Goal: Task Accomplishment & Management: Manage account settings

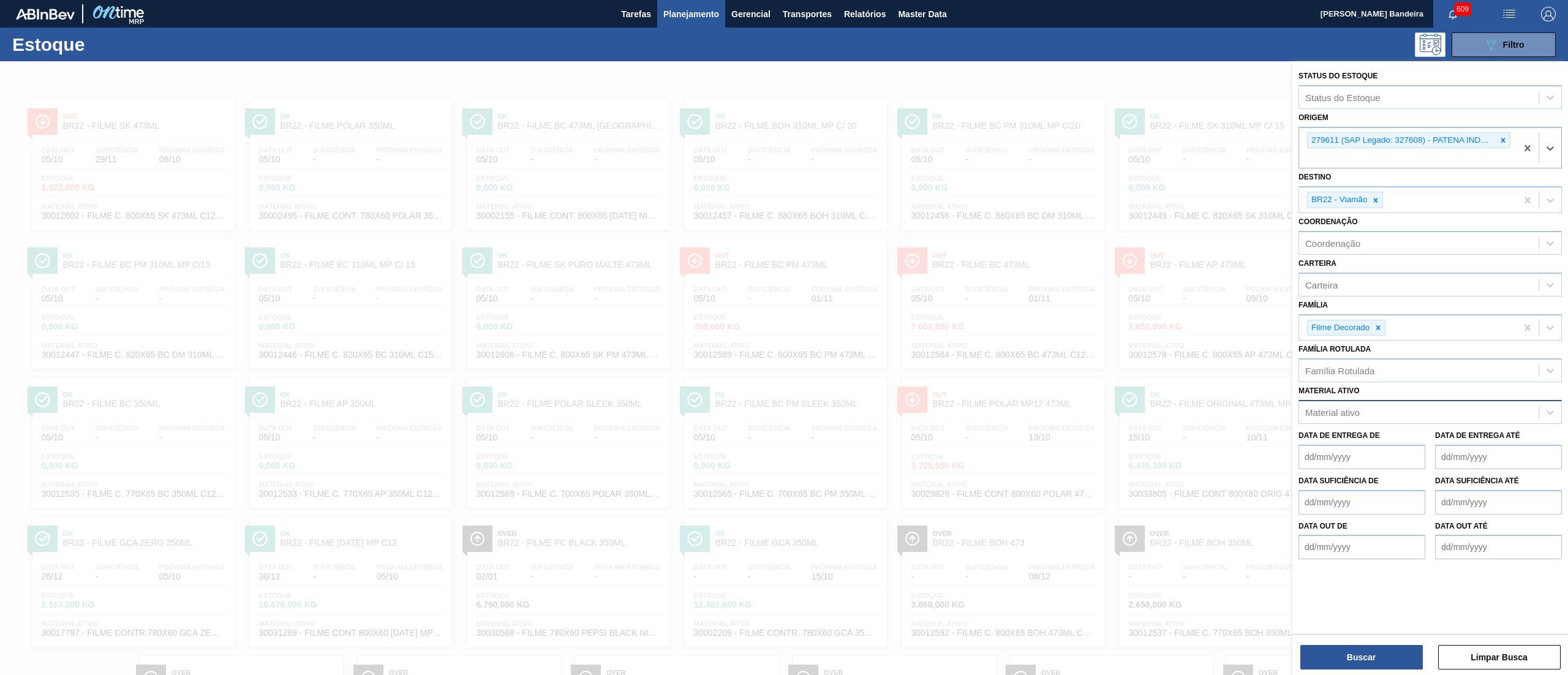
click at [1353, 414] on div "Material ativo" at bounding box center [1332, 412] width 55 height 10
paste ativo "30034483"
type ativo "30034483"
click at [1361, 438] on div "30034483 - AROMA NAT TASTESENSE 20639899" at bounding box center [1430, 443] width 263 height 23
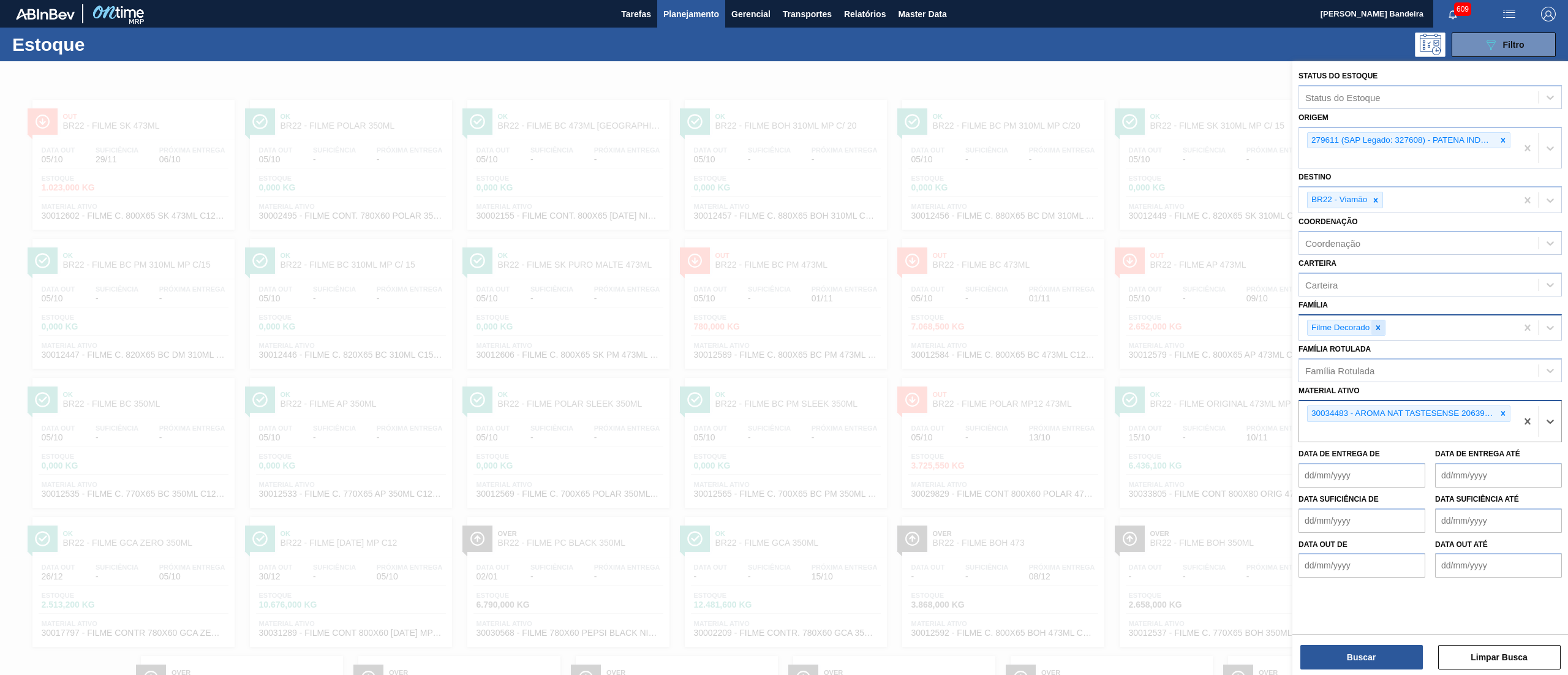
click at [1372, 325] on div at bounding box center [1377, 327] width 14 height 15
click at [1377, 189] on div "BR22 - Viamão" at bounding box center [1408, 200] width 217 height 25
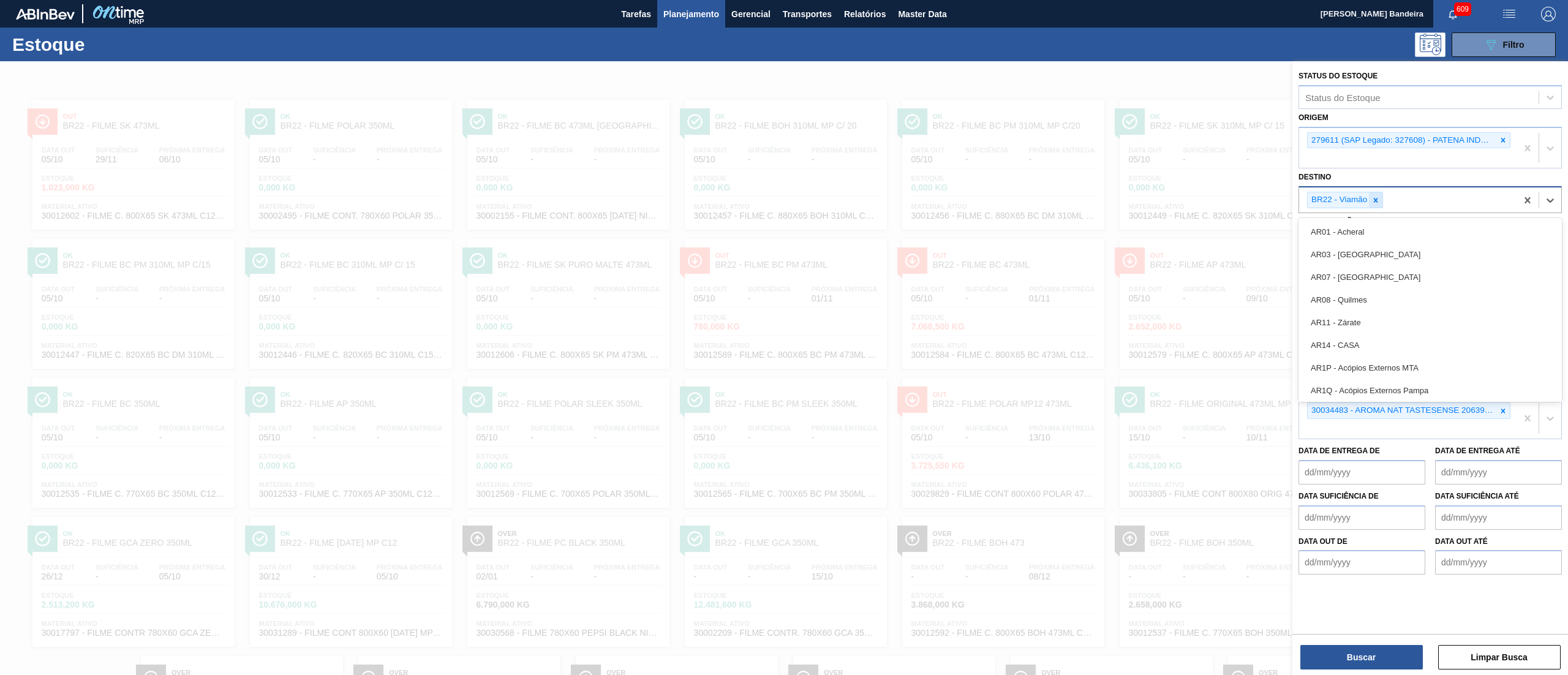
click at [1375, 199] on icon at bounding box center [1376, 200] width 4 height 4
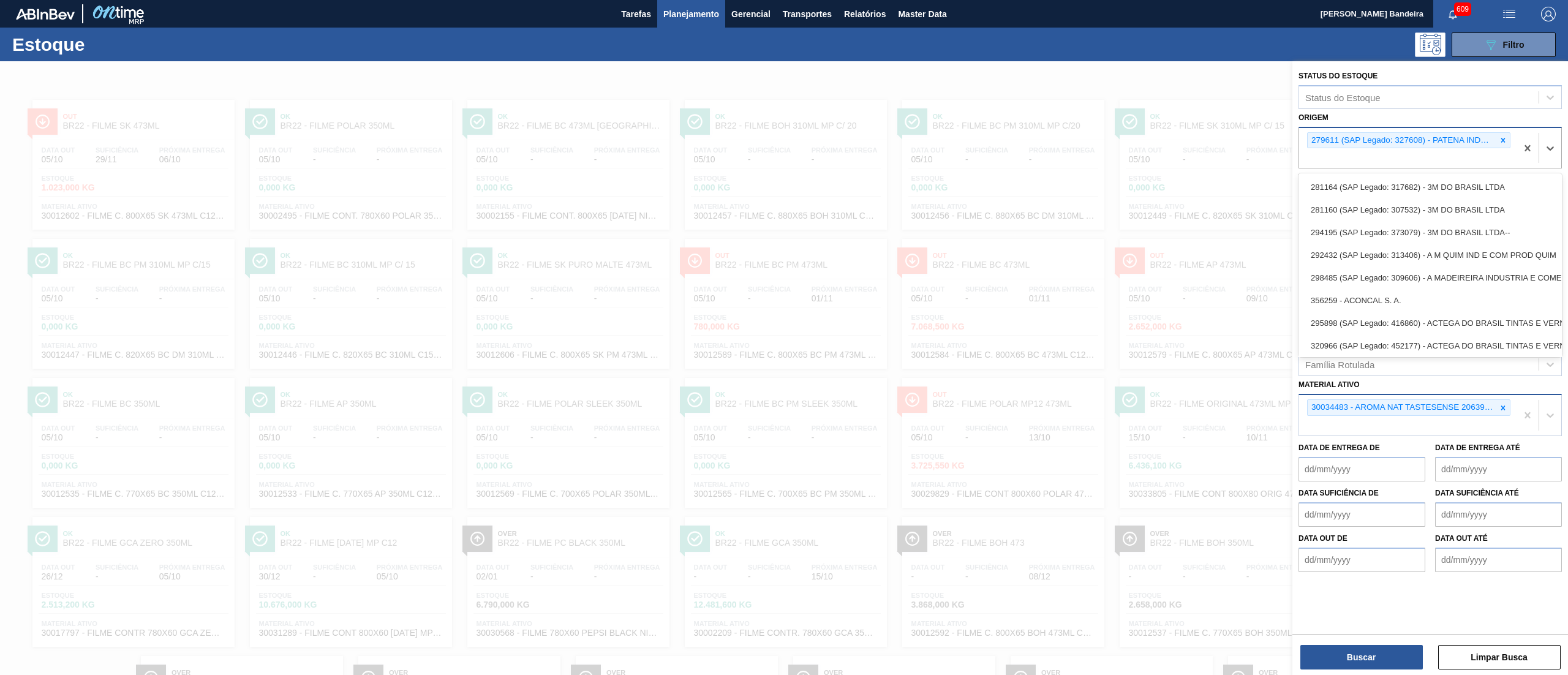
click at [1510, 143] on div "279611 (SAP Legado: 327608) - PATENA INDUSTRIA E COMERCIO RESINAS" at bounding box center [1408, 140] width 204 height 17
click at [1502, 141] on icon at bounding box center [1503, 140] width 4 height 4
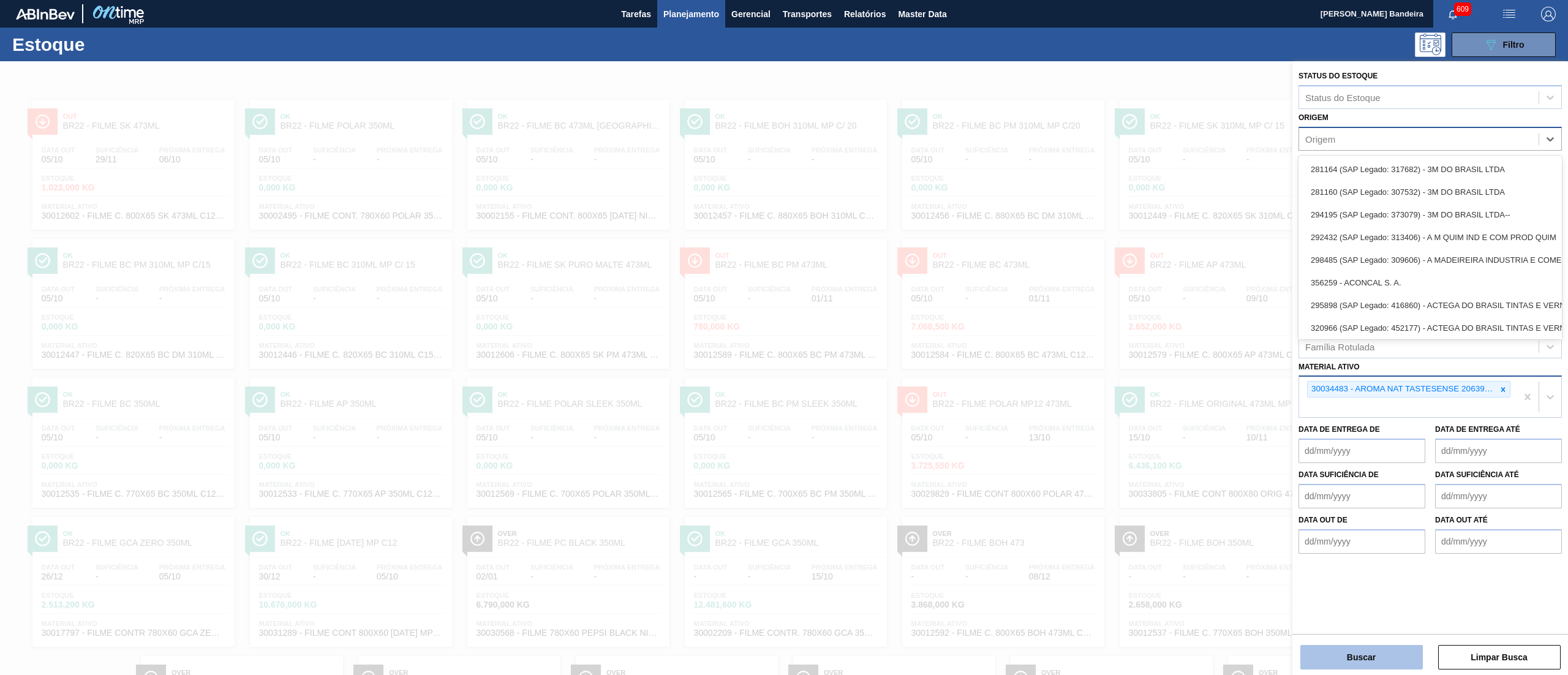
click at [1357, 648] on button "Buscar" at bounding box center [1362, 658] width 122 height 24
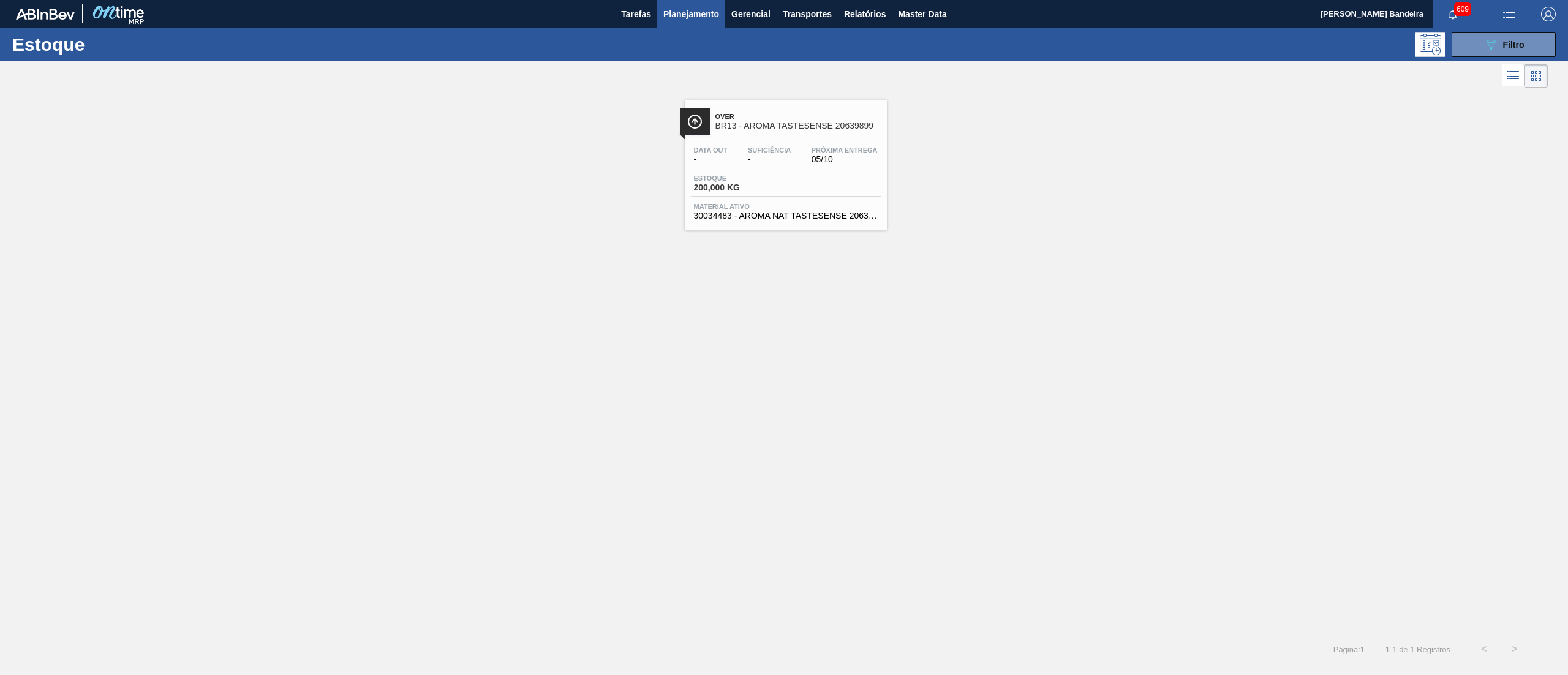
click at [770, 191] on span "200,000 KG" at bounding box center [737, 188] width 86 height 9
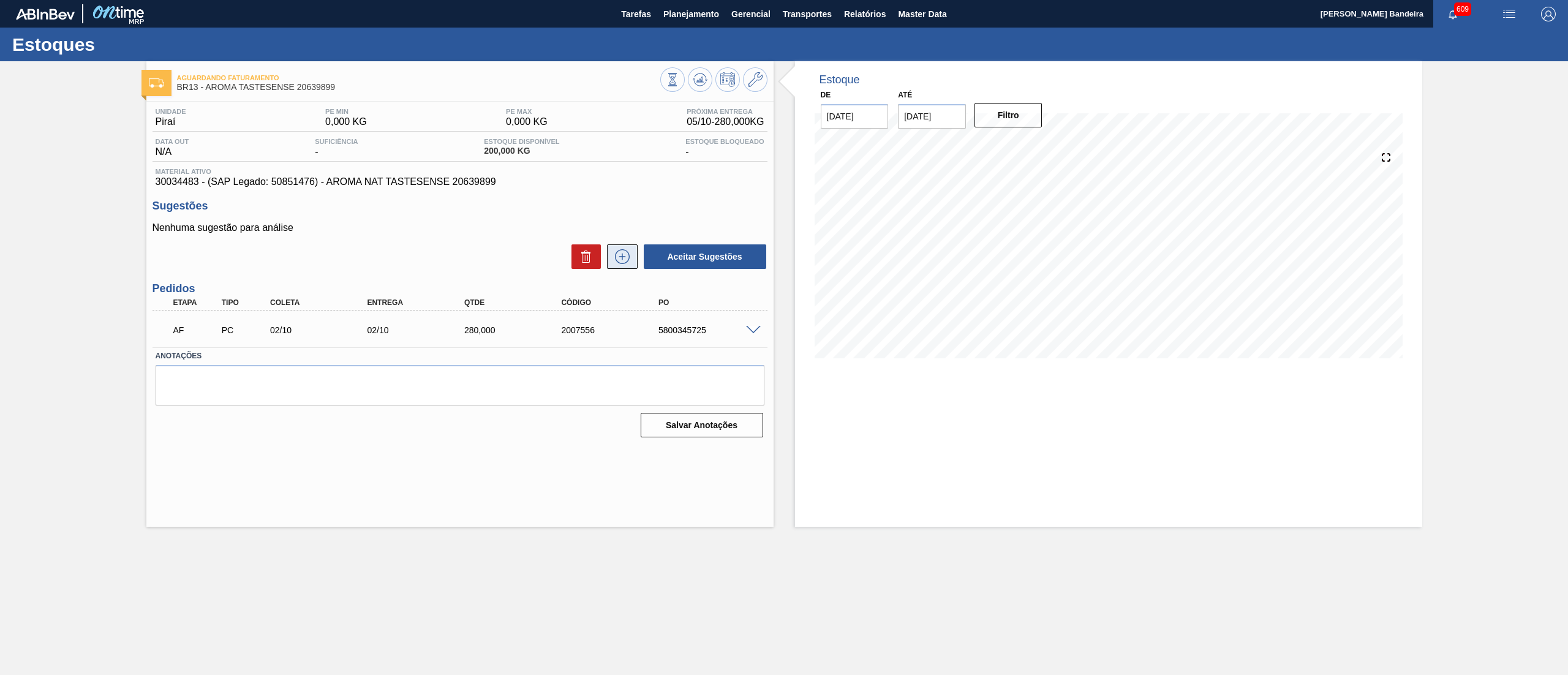
click at [619, 261] on icon at bounding box center [621, 257] width 19 height 14
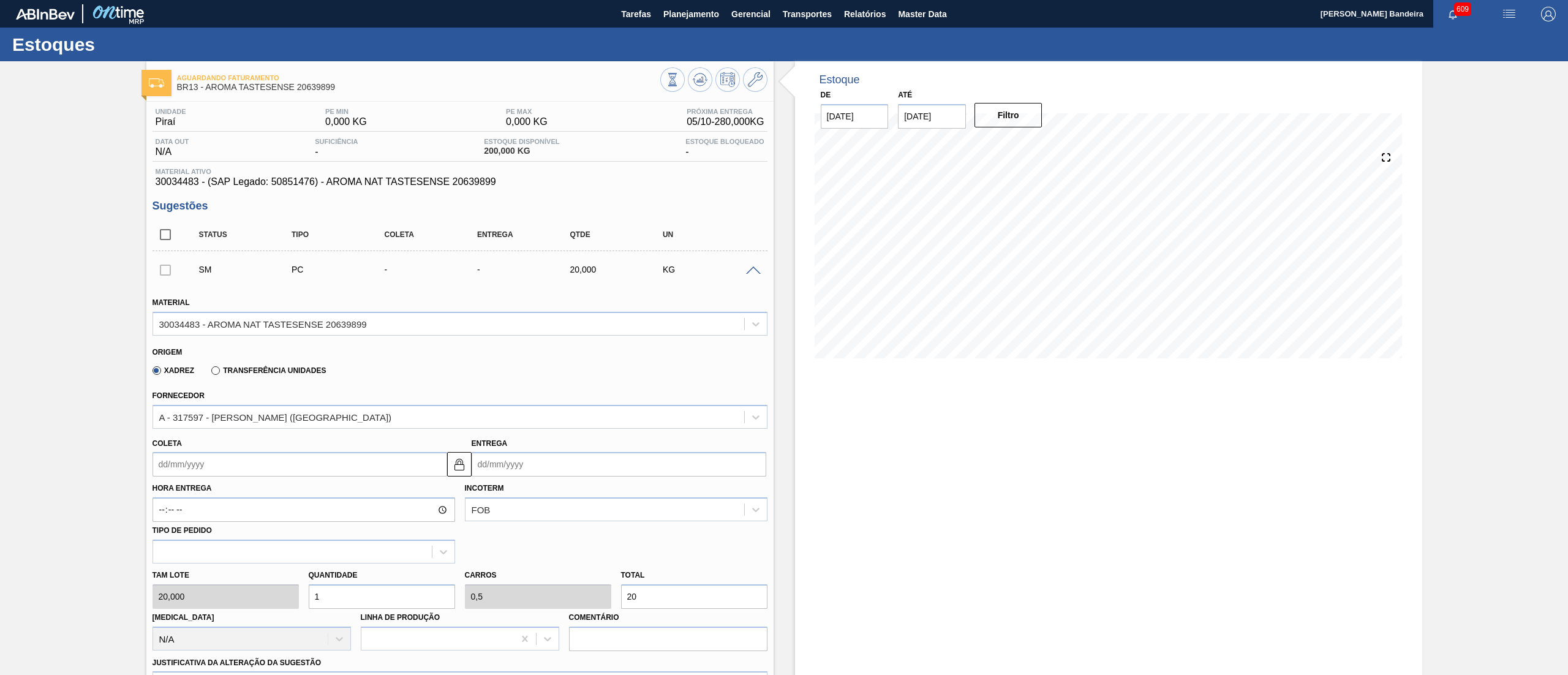
scroll to position [325, 0]
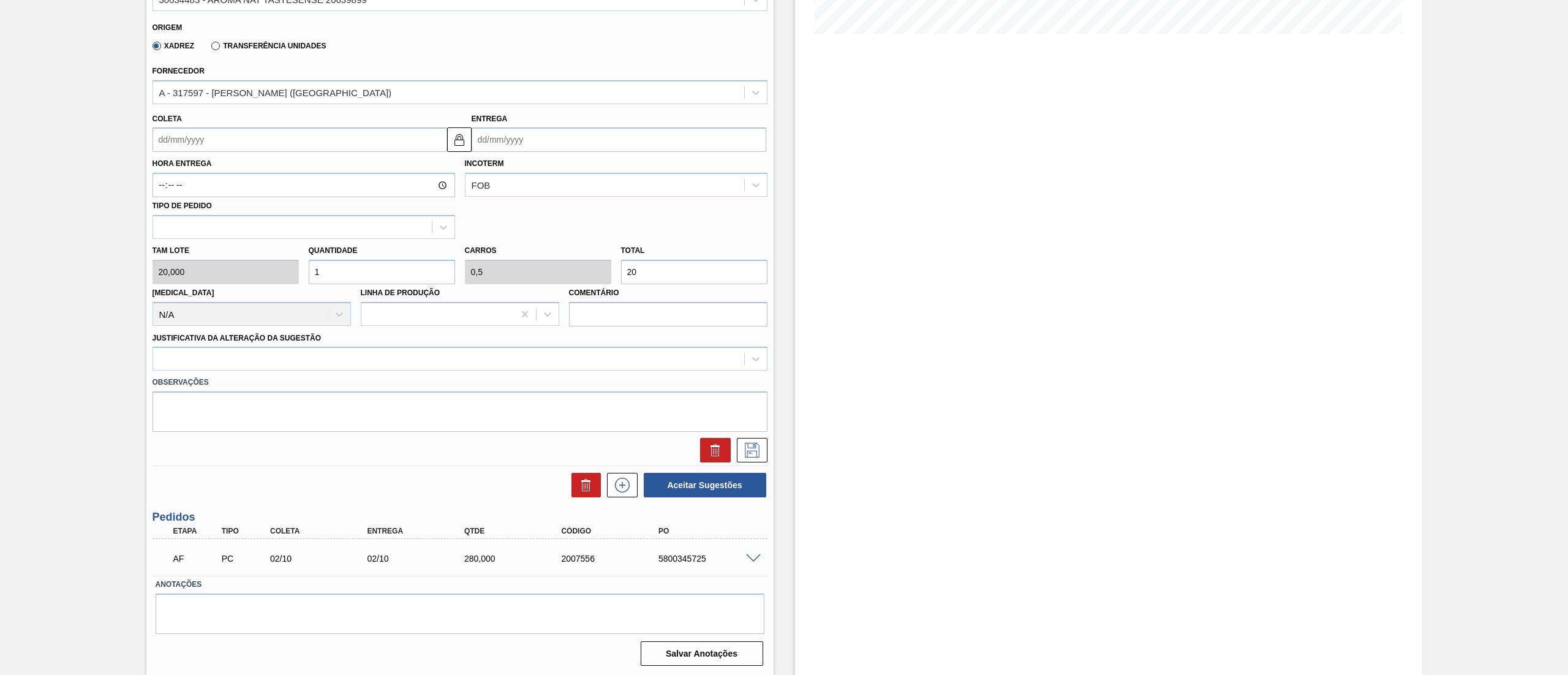
click at [201, 147] on input "Coleta" at bounding box center [300, 140] width 295 height 24
click at [291, 168] on button "Next Month" at bounding box center [290, 169] width 9 height 9
click at [165, 169] on button "Previous Month" at bounding box center [163, 169] width 9 height 9
click at [189, 264] on div "20" at bounding box center [186, 268] width 17 height 17
type input "[DATE]"
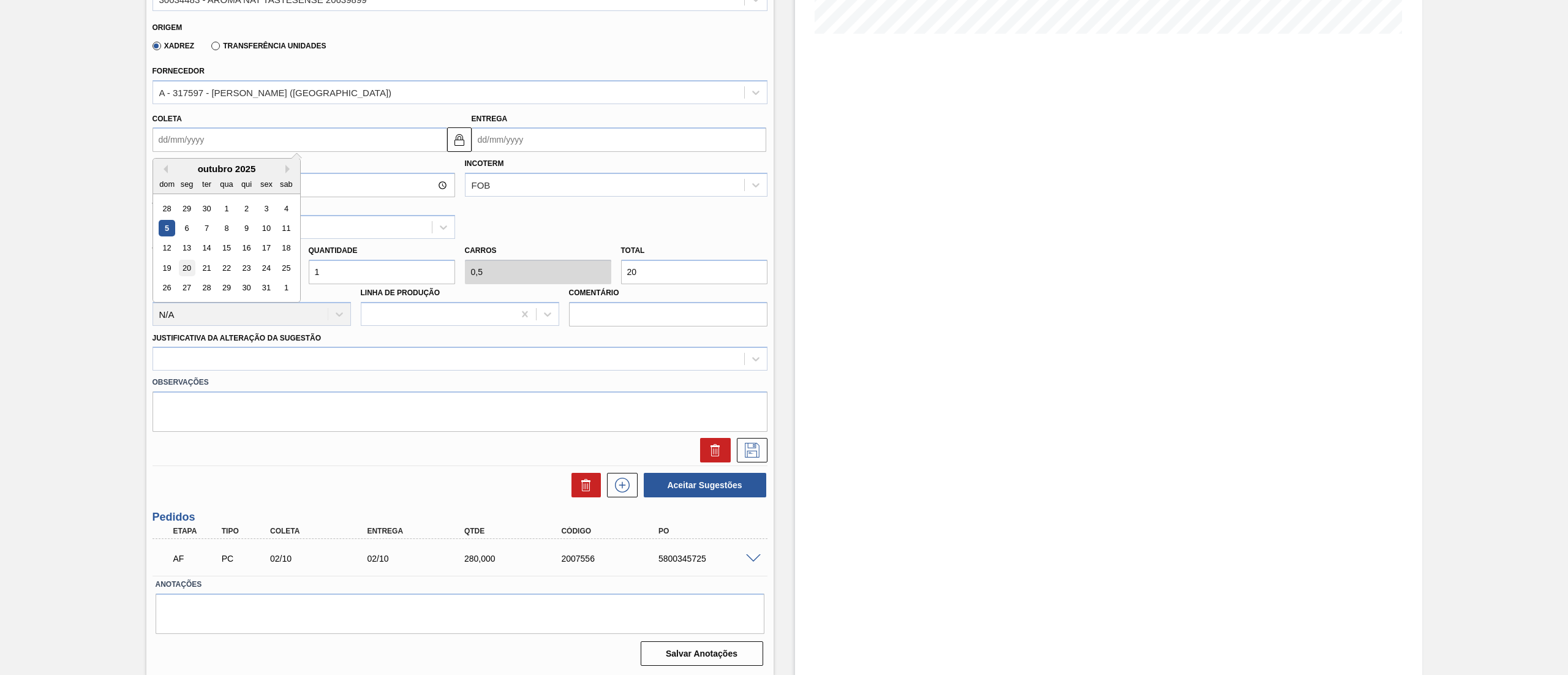
type input "[DATE]"
click at [256, 278] on div "Tam lote 20,000 Quantidade 1 Carros 0,5 Total 20 [MEDICAL_DATA] N/A Linha de Pr…" at bounding box center [460, 283] width 624 height 88
type input "5"
type input "2,5"
type input "100"
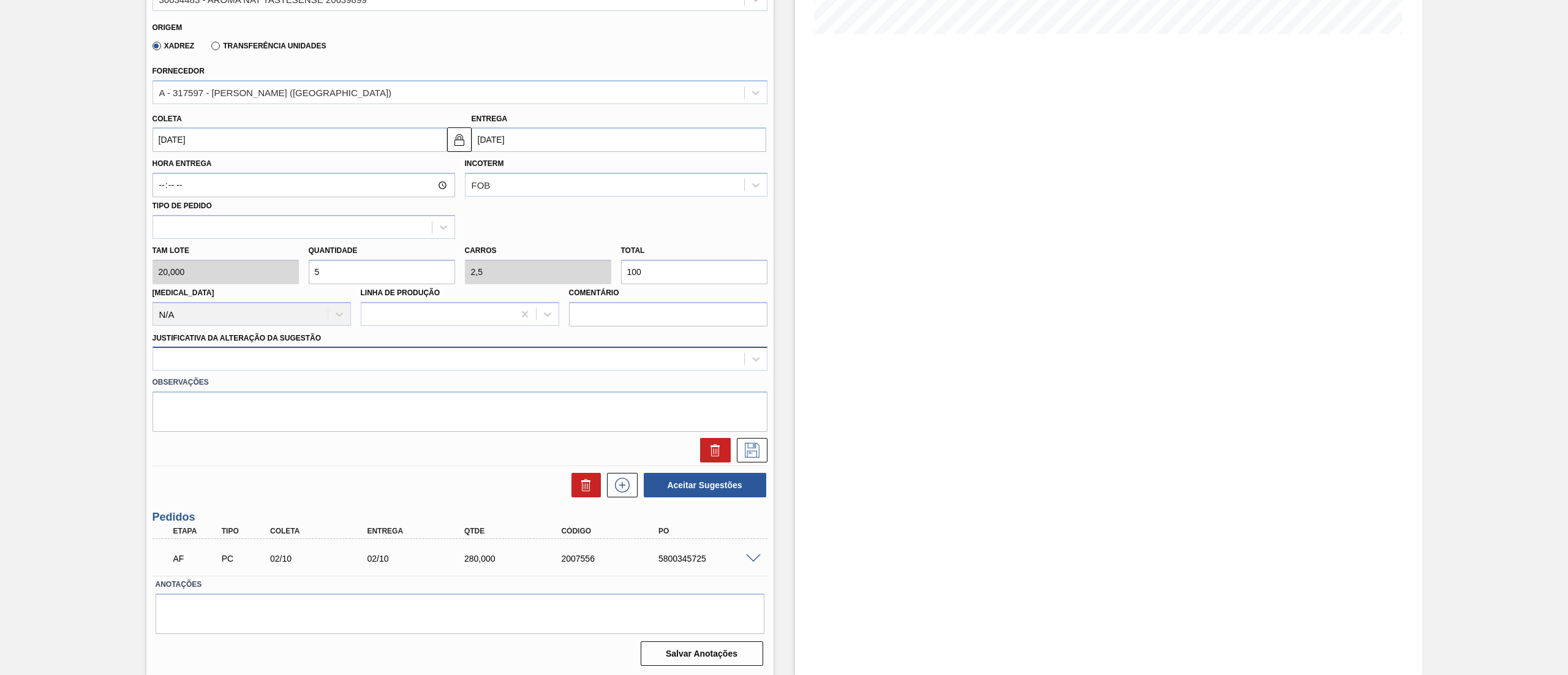
type input "5"
click at [267, 357] on div at bounding box center [449, 359] width 591 height 18
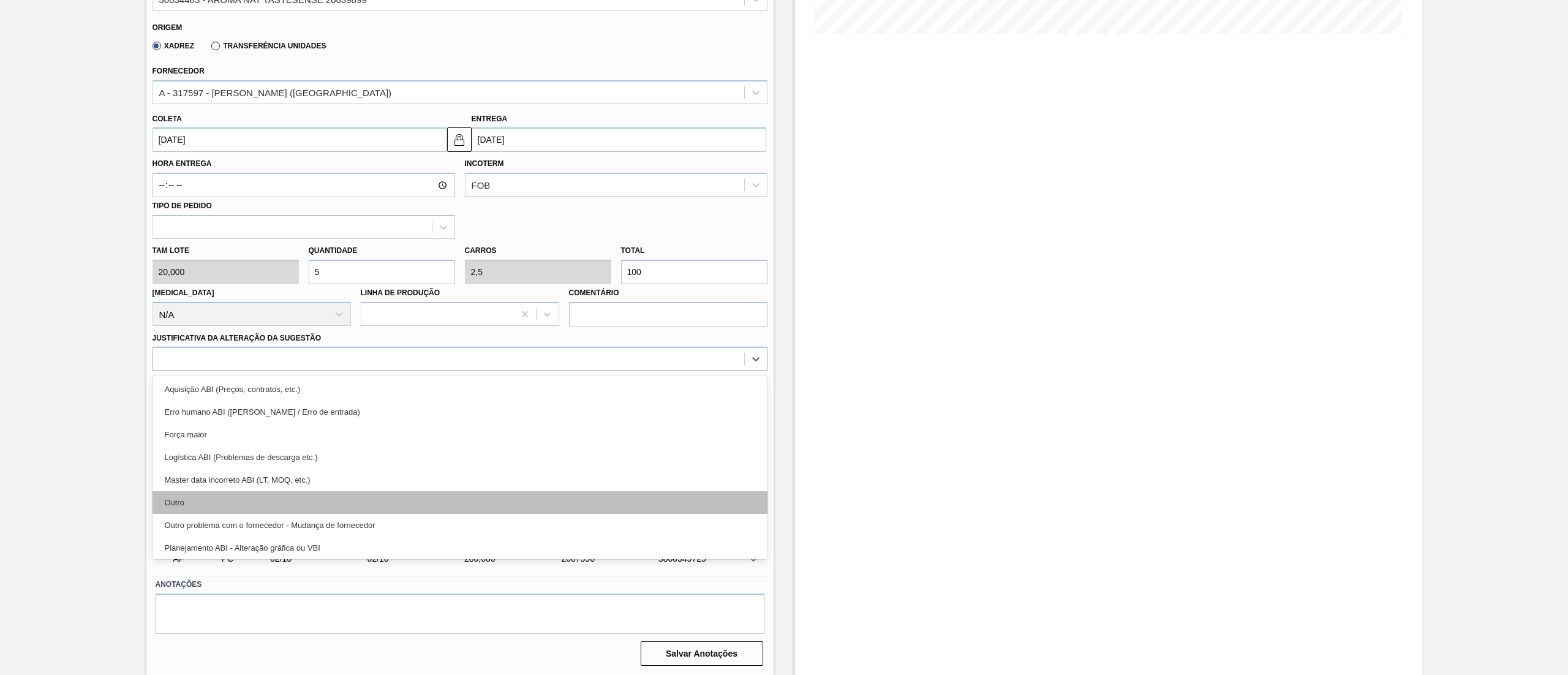
click at [249, 511] on div "Outro" at bounding box center [460, 503] width 615 height 23
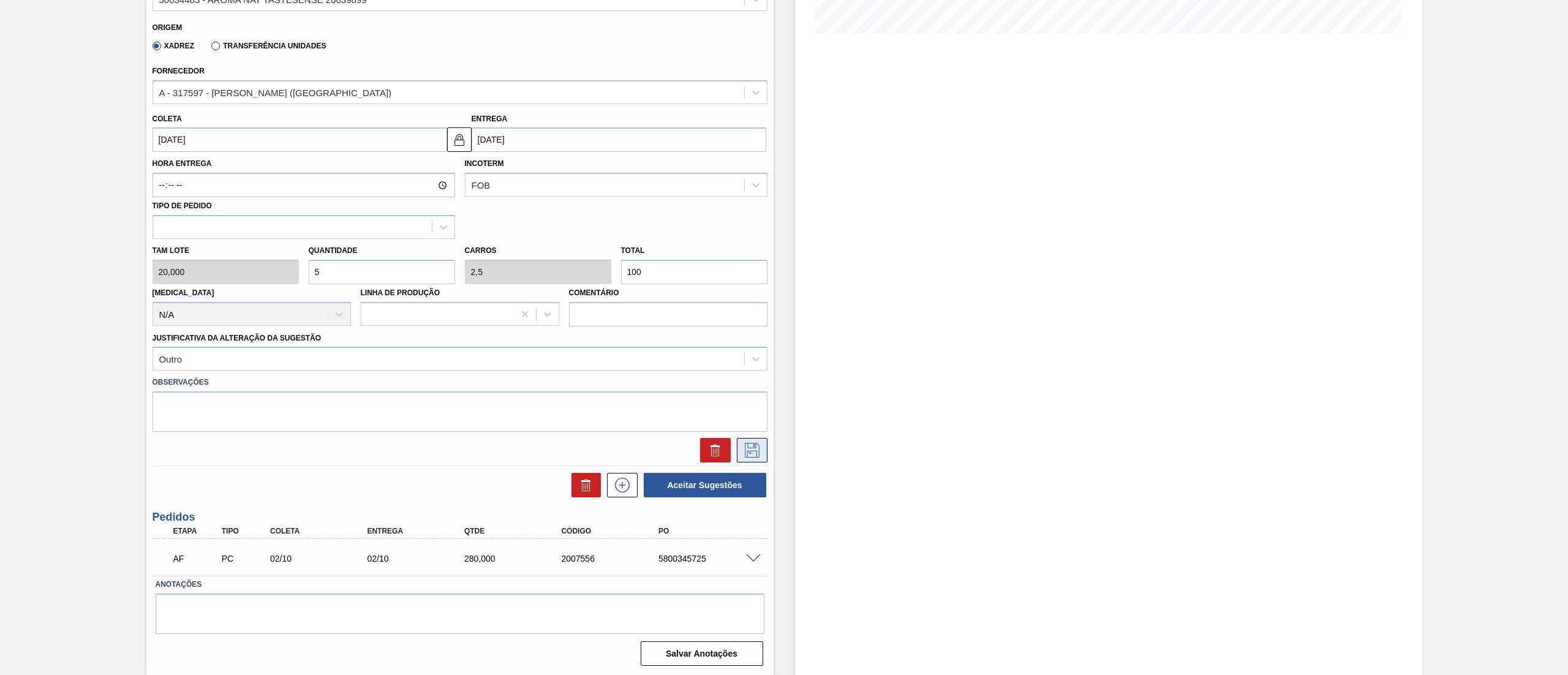
click at [750, 452] on icon at bounding box center [752, 450] width 19 height 14
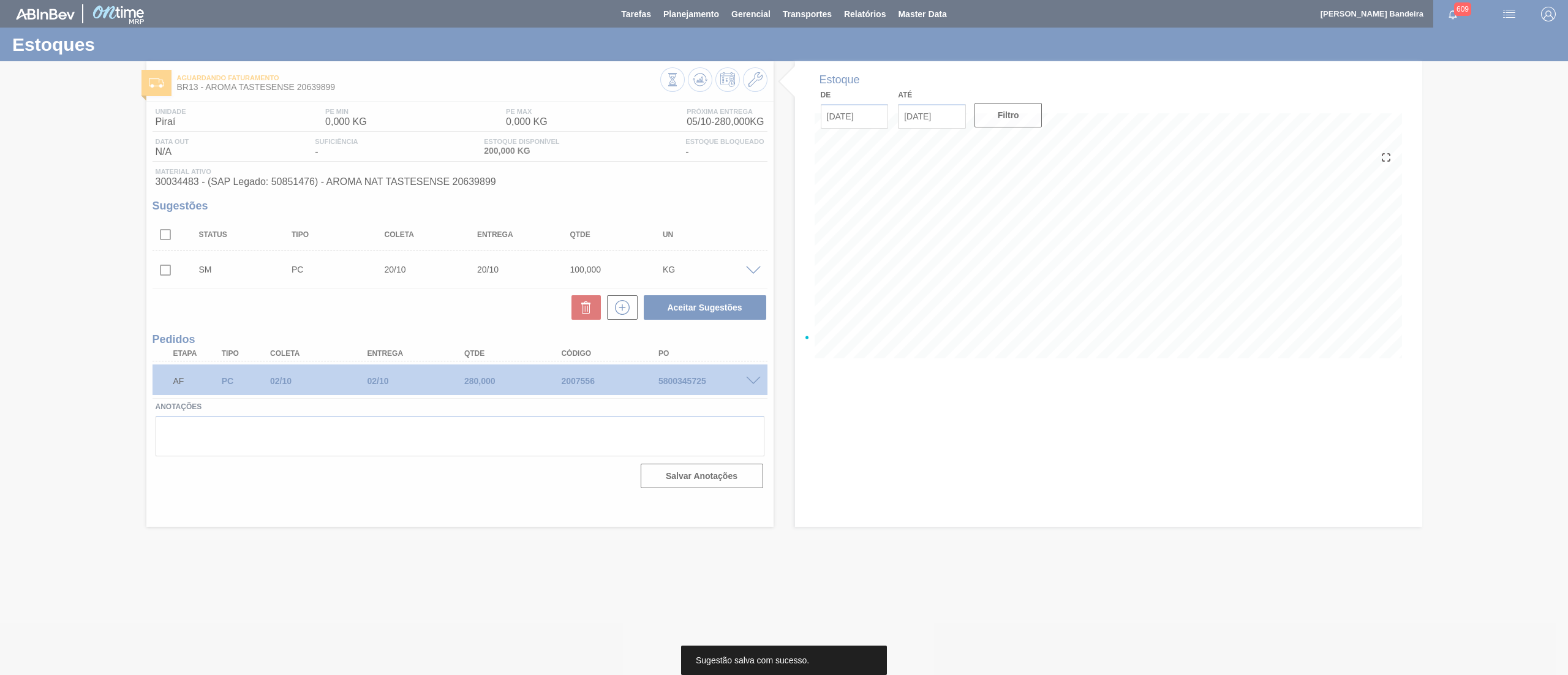
scroll to position [0, 0]
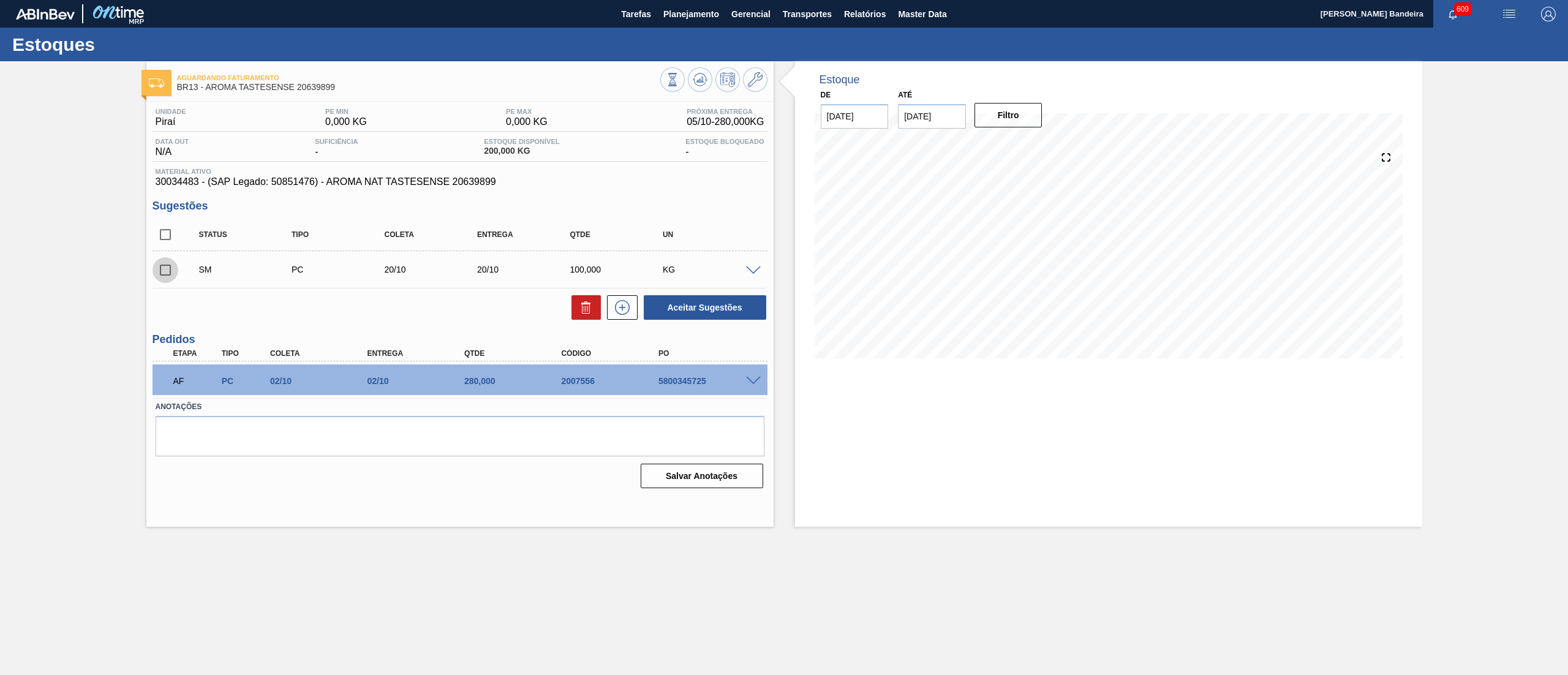
click at [162, 271] on input "checkbox" at bounding box center [165, 271] width 26 height 26
click at [703, 306] on button "Aceitar Sugestões" at bounding box center [705, 307] width 122 height 24
checkbox input "false"
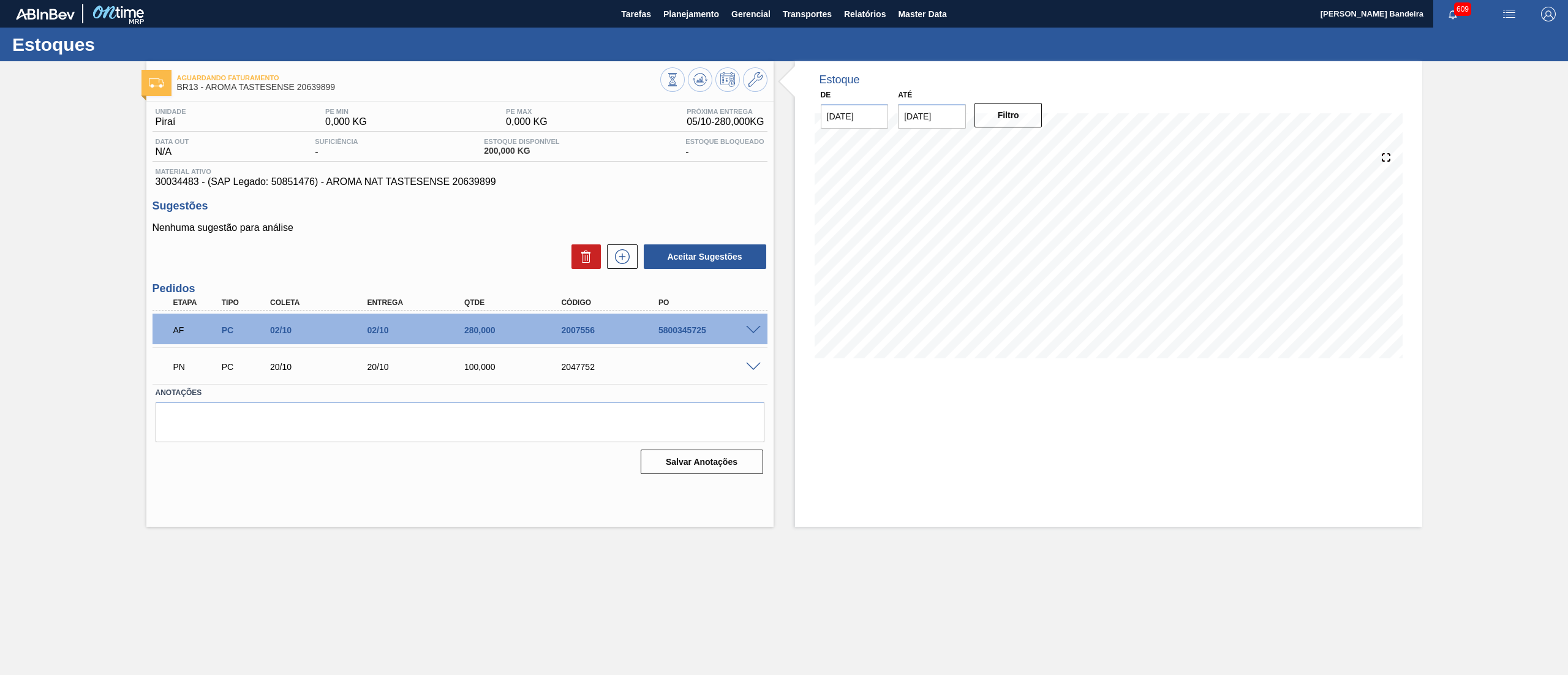
click at [581, 600] on main "Tarefas Planejamento Gerencial Transportes Relatórios Master Data [PERSON_NAME]…" at bounding box center [784, 338] width 1568 height 675
drag, startPoint x: 599, startPoint y: 335, endPoint x: 532, endPoint y: 328, distance: 67.4
click at [532, 328] on div "AF PC 02/10 02/10 280,000 2007556 5800345725" at bounding box center [457, 329] width 583 height 24
copy div "2007556"
drag, startPoint x: 640, startPoint y: 371, endPoint x: 519, endPoint y: 365, distance: 121.1
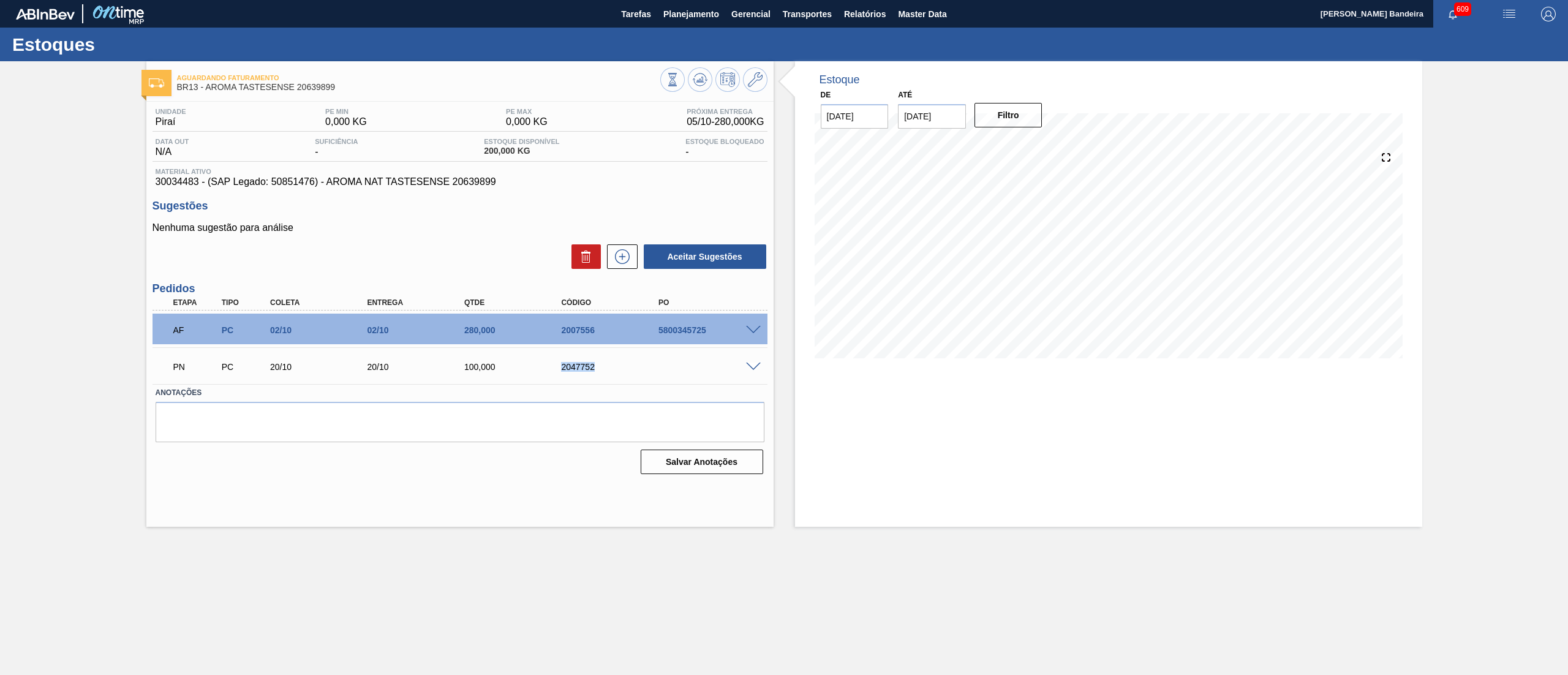
click at [519, 365] on div "PN PC 20/10 20/10 100,000 2047752" at bounding box center [457, 366] width 583 height 24
copy div "2047752"
click at [707, 19] on span "Planejamento" at bounding box center [690, 14] width 55 height 14
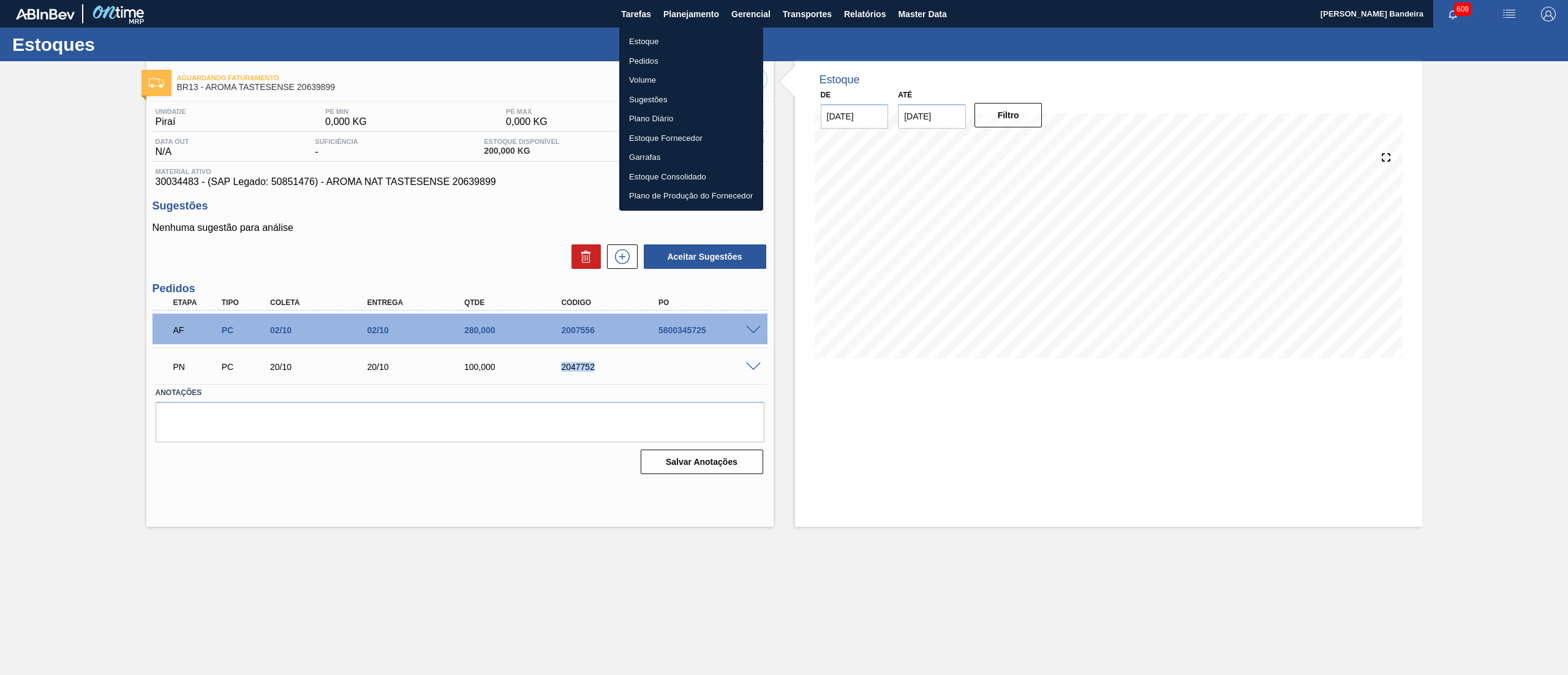
click at [682, 39] on li "Estoque" at bounding box center [691, 41] width 144 height 19
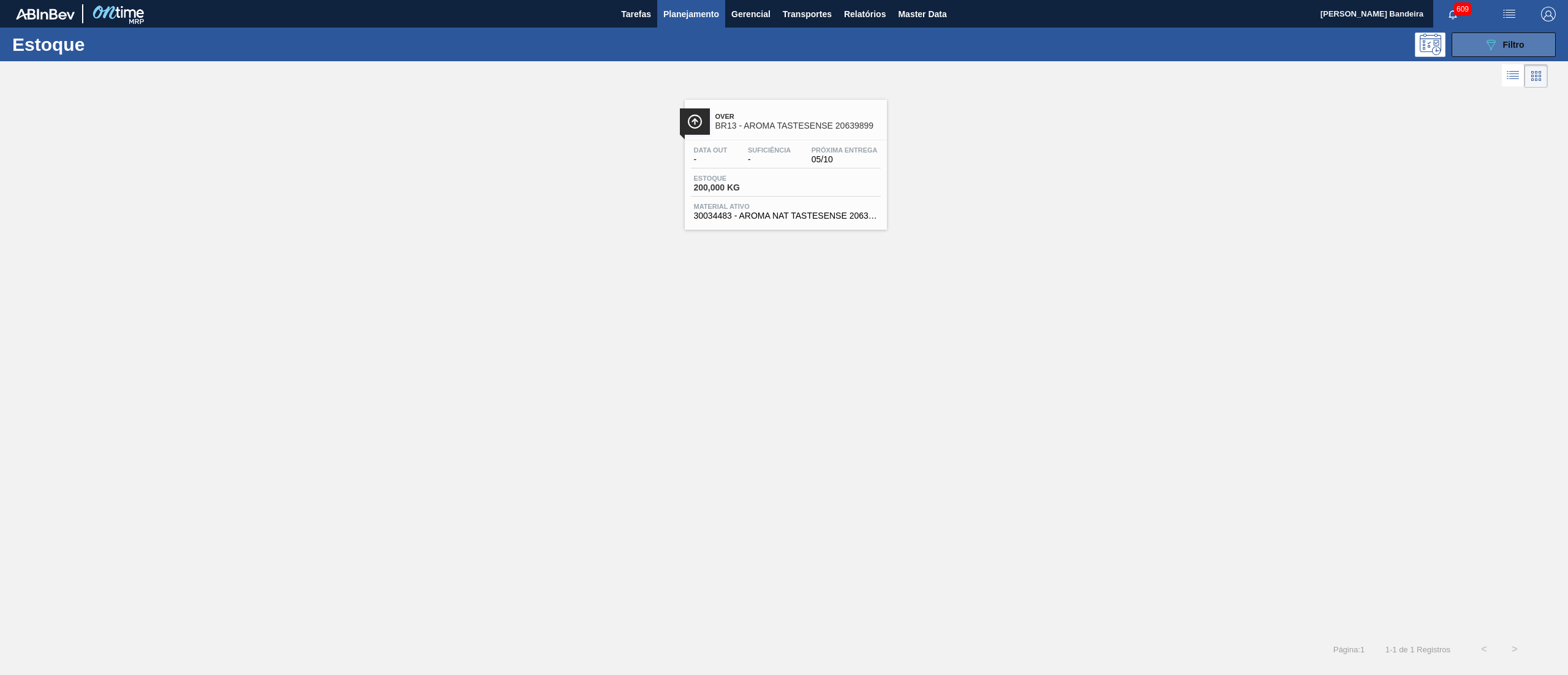
click at [1465, 48] on button "089F7B8B-B2A5-4AFE-B5C0-19BA573D28AC Filtro" at bounding box center [1503, 45] width 104 height 24
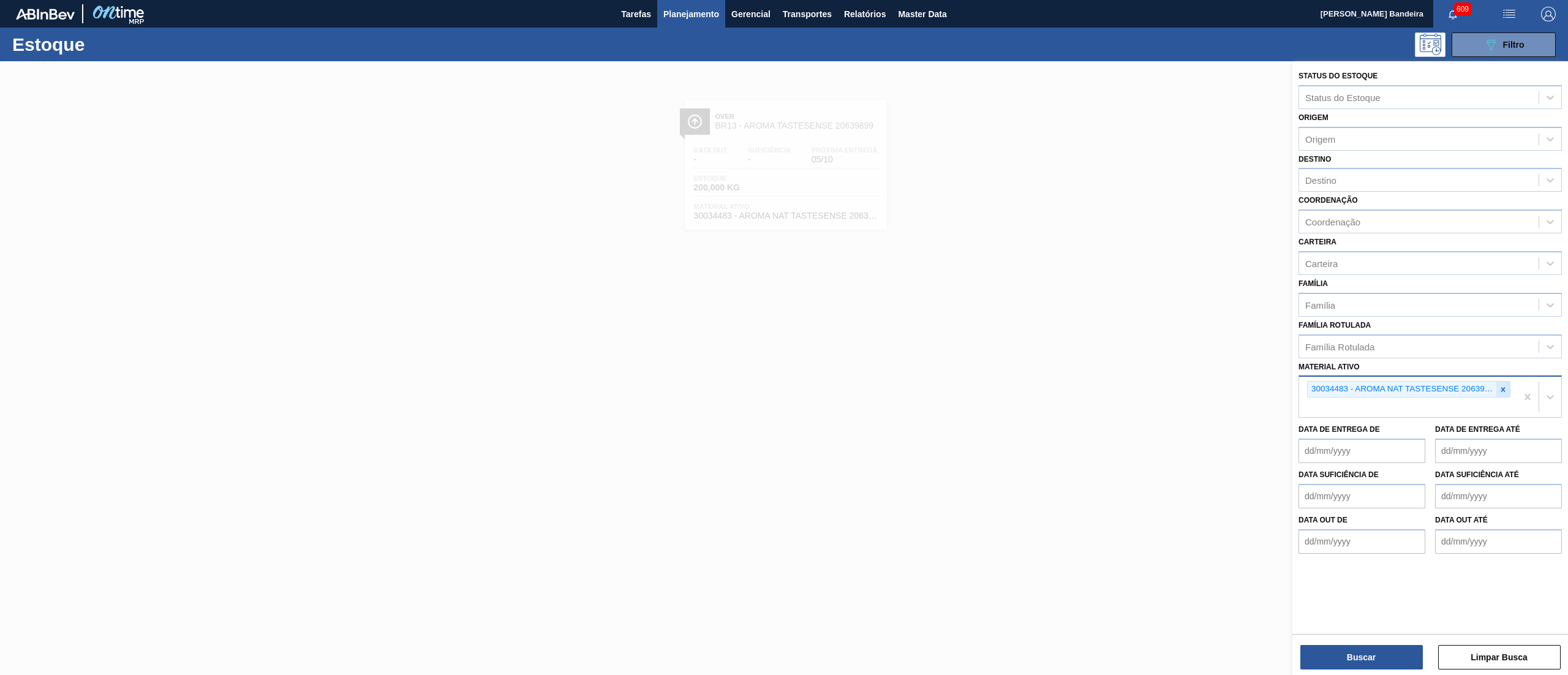
click at [1498, 386] on icon at bounding box center [1503, 390] width 9 height 9
paste ativo "30008340"
type ativo "30008340"
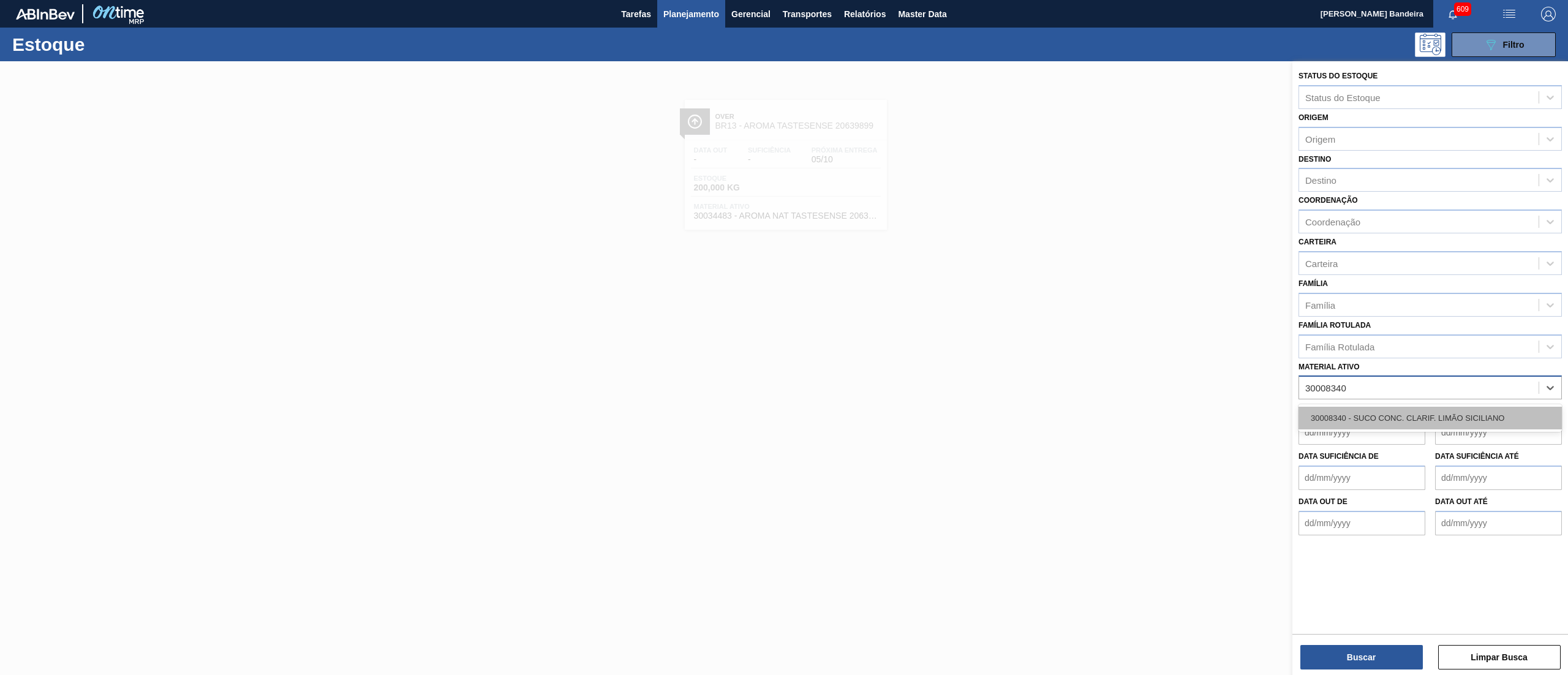
click at [1458, 412] on div "30008340 - SUCO CONC. CLARIF. LIMÃO SICILIANO" at bounding box center [1430, 418] width 263 height 23
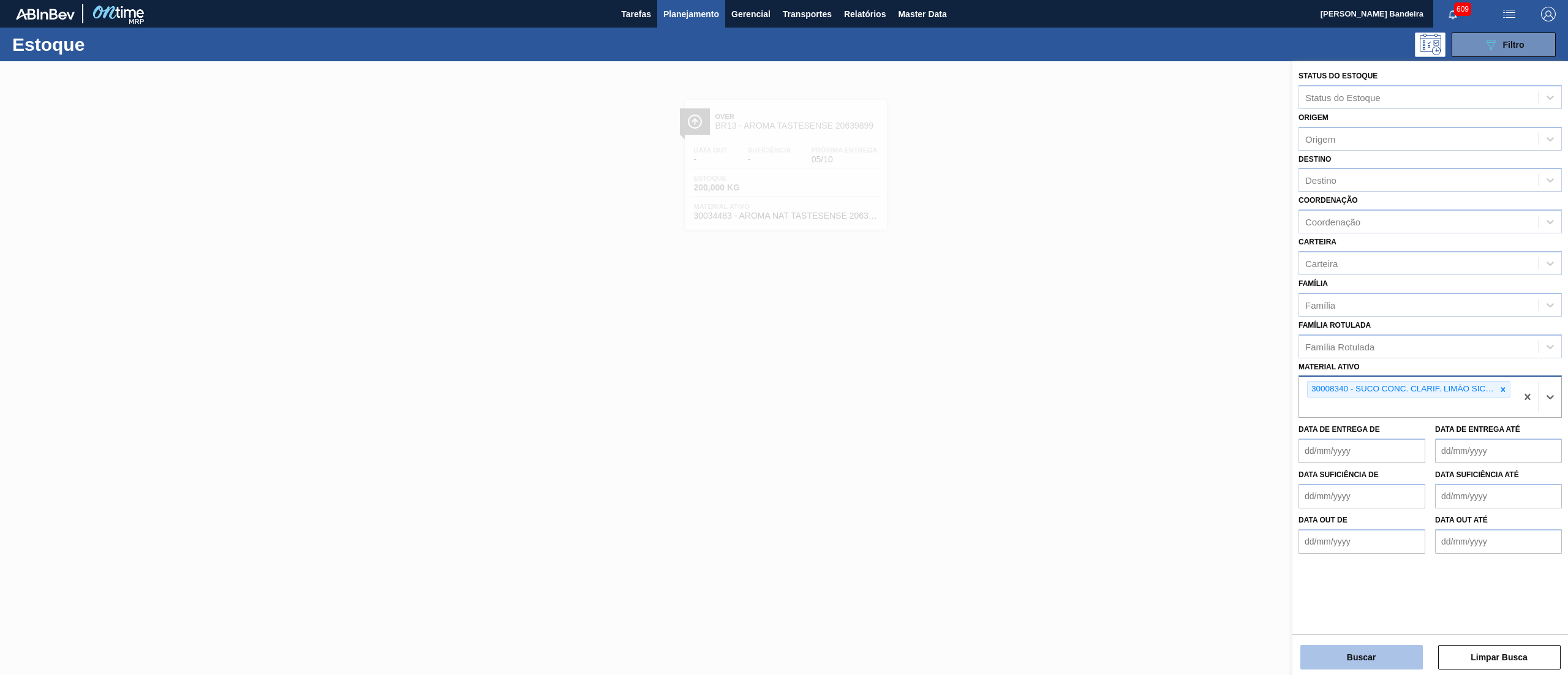
click at [1323, 645] on button "Buscar" at bounding box center [1362, 658] width 122 height 24
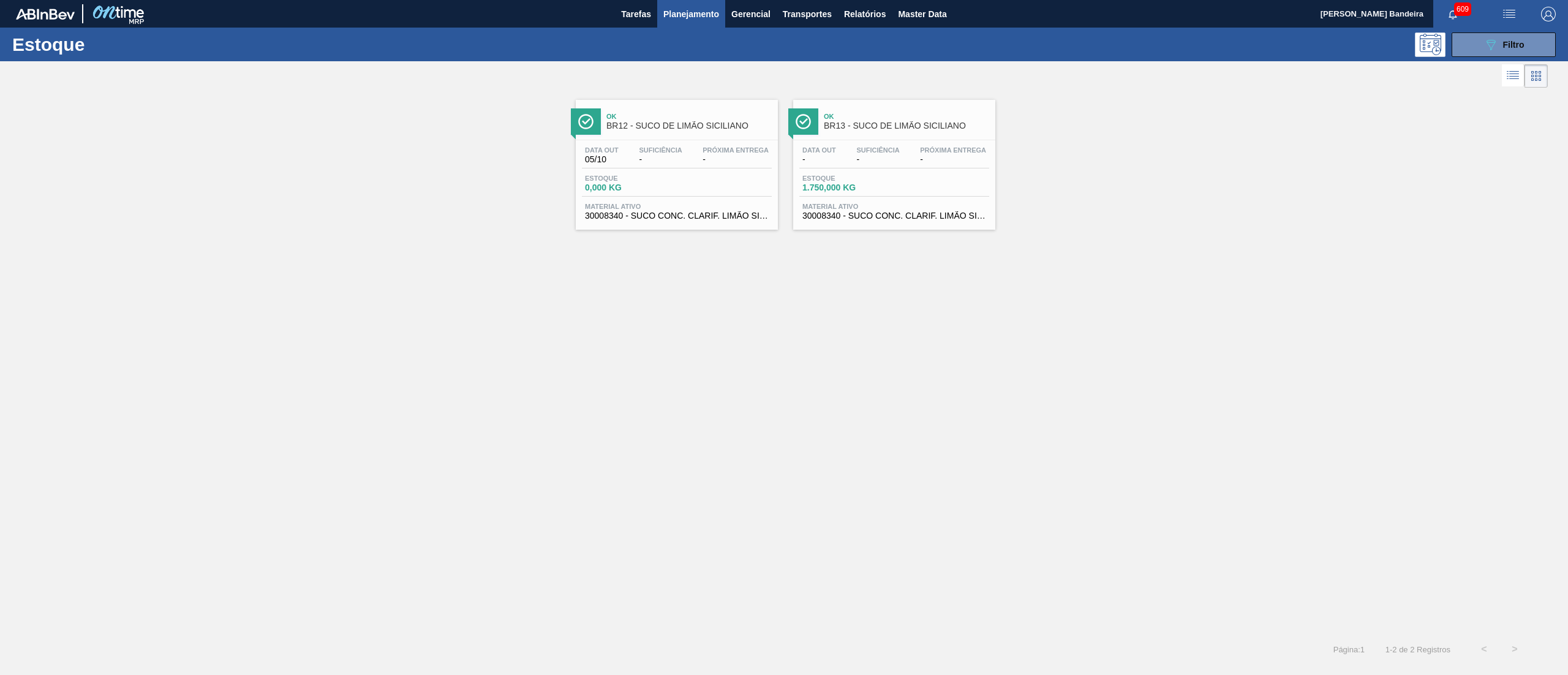
click at [890, 155] on span "-" at bounding box center [878, 159] width 43 height 9
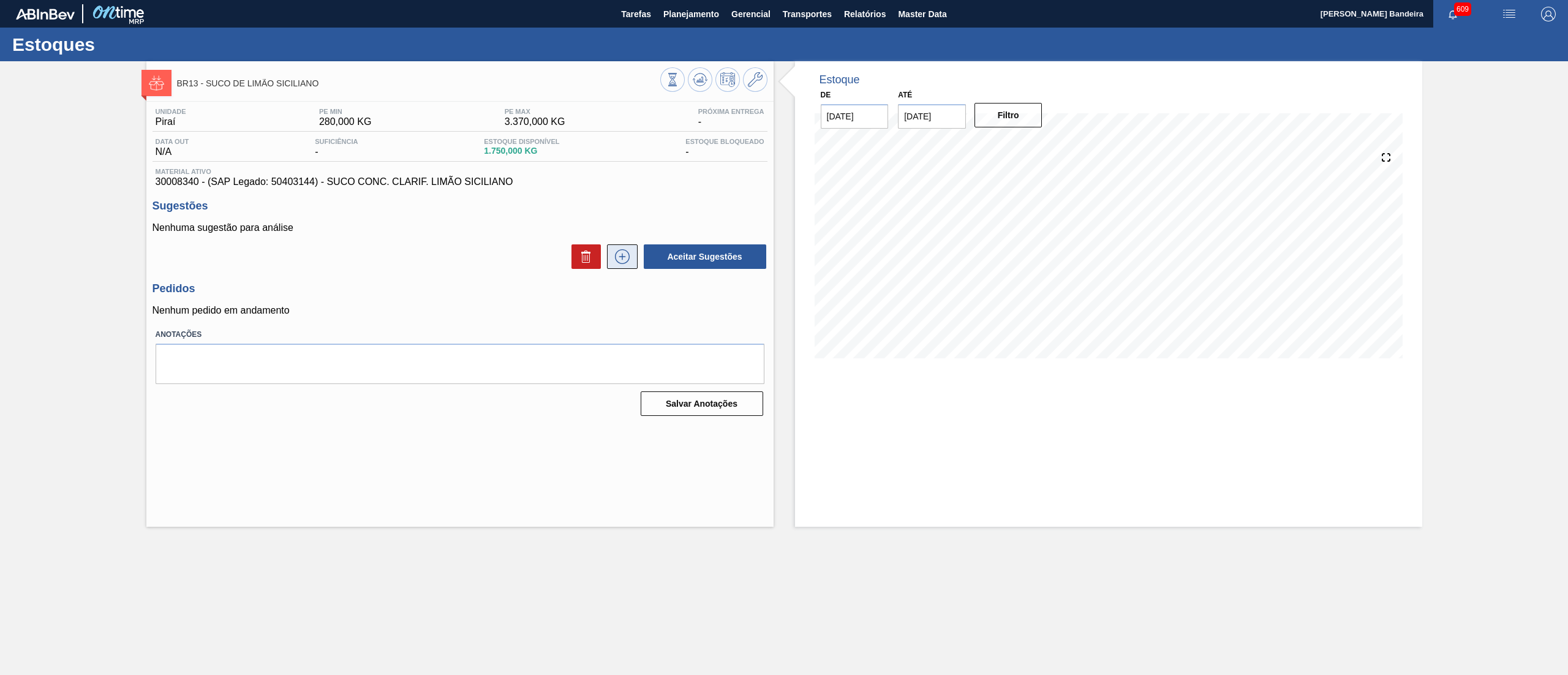
click at [608, 251] on button at bounding box center [622, 257] width 31 height 24
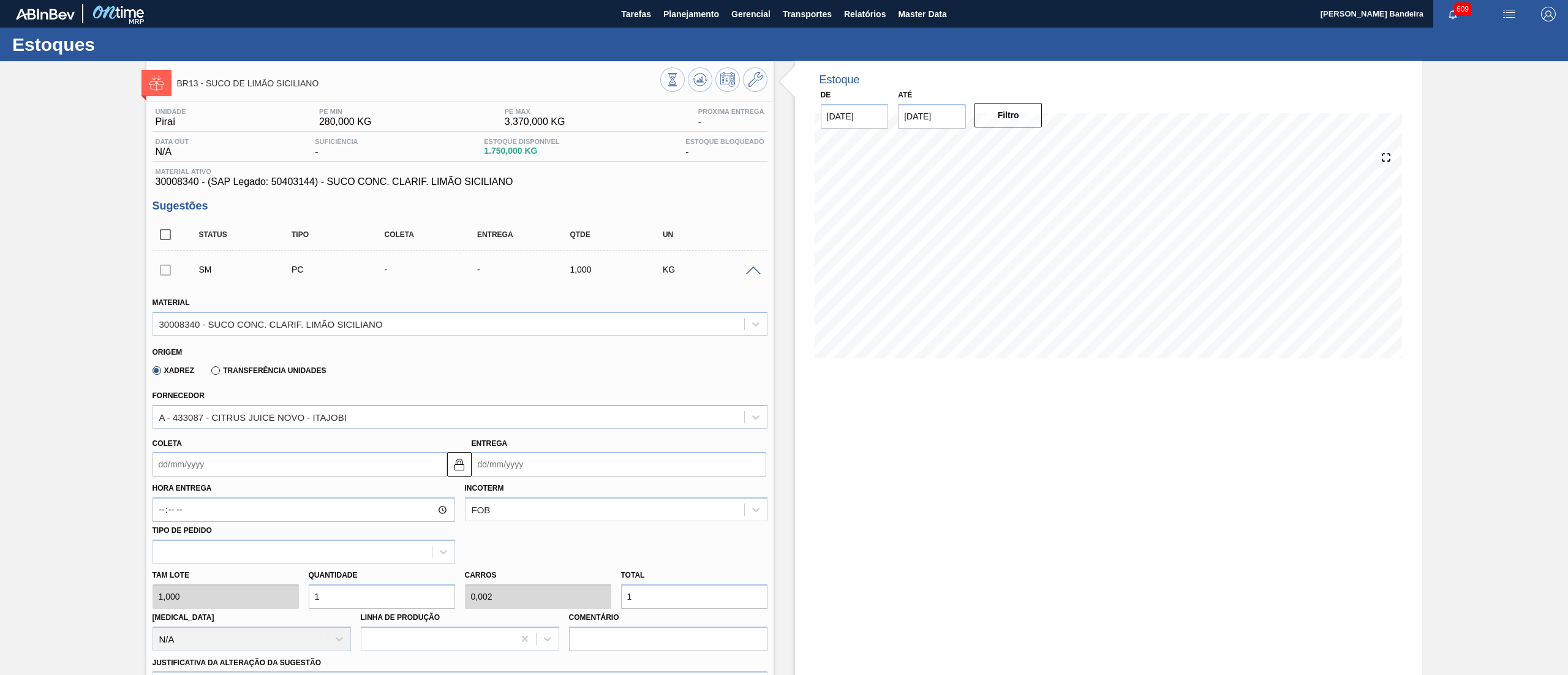
click at [310, 610] on div "Tam lote 1,000 Quantidade 1 Carros 0,002 Total 1 [MEDICAL_DATA] N/A Linha de Pr…" at bounding box center [460, 607] width 624 height 88
type input "0"
type input "1"
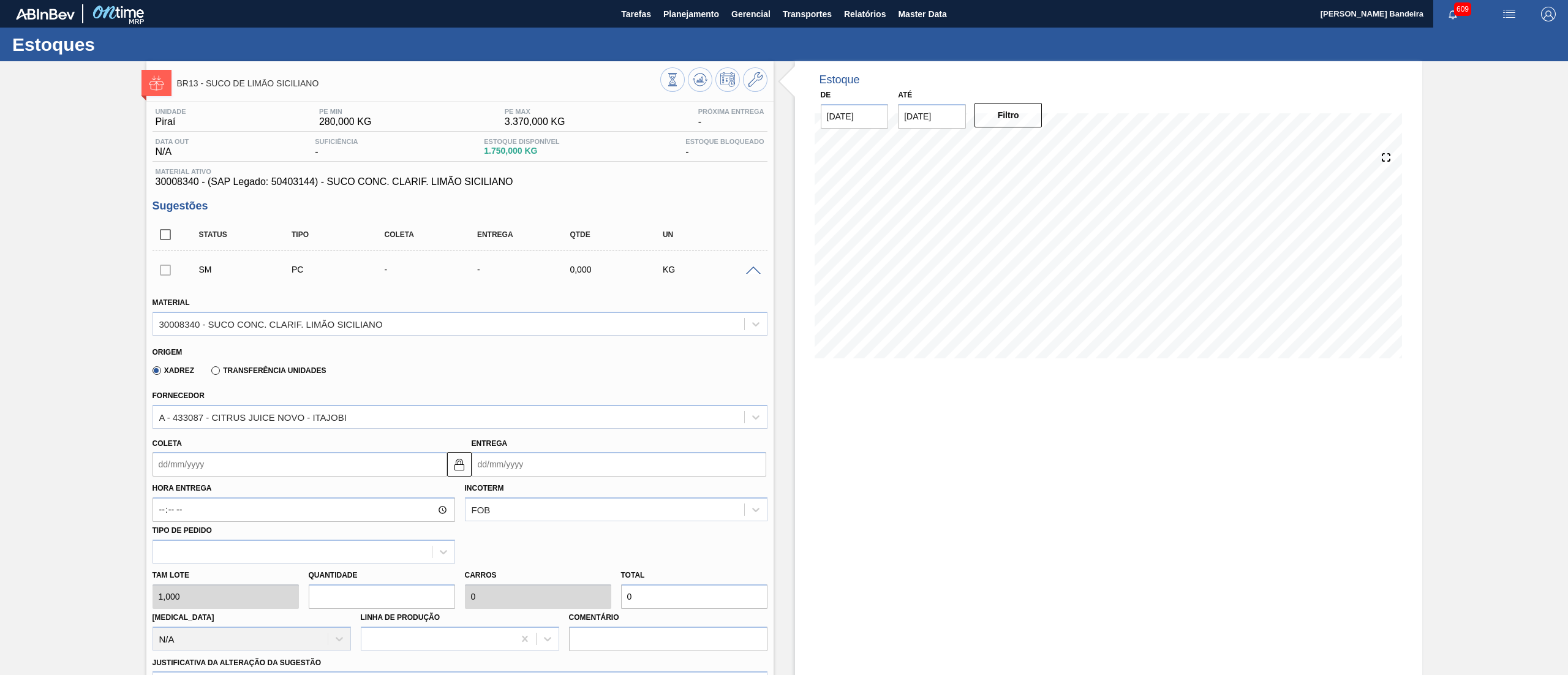
type input "0,002"
type input "1"
type input "10"
type input "0,02"
type input "10"
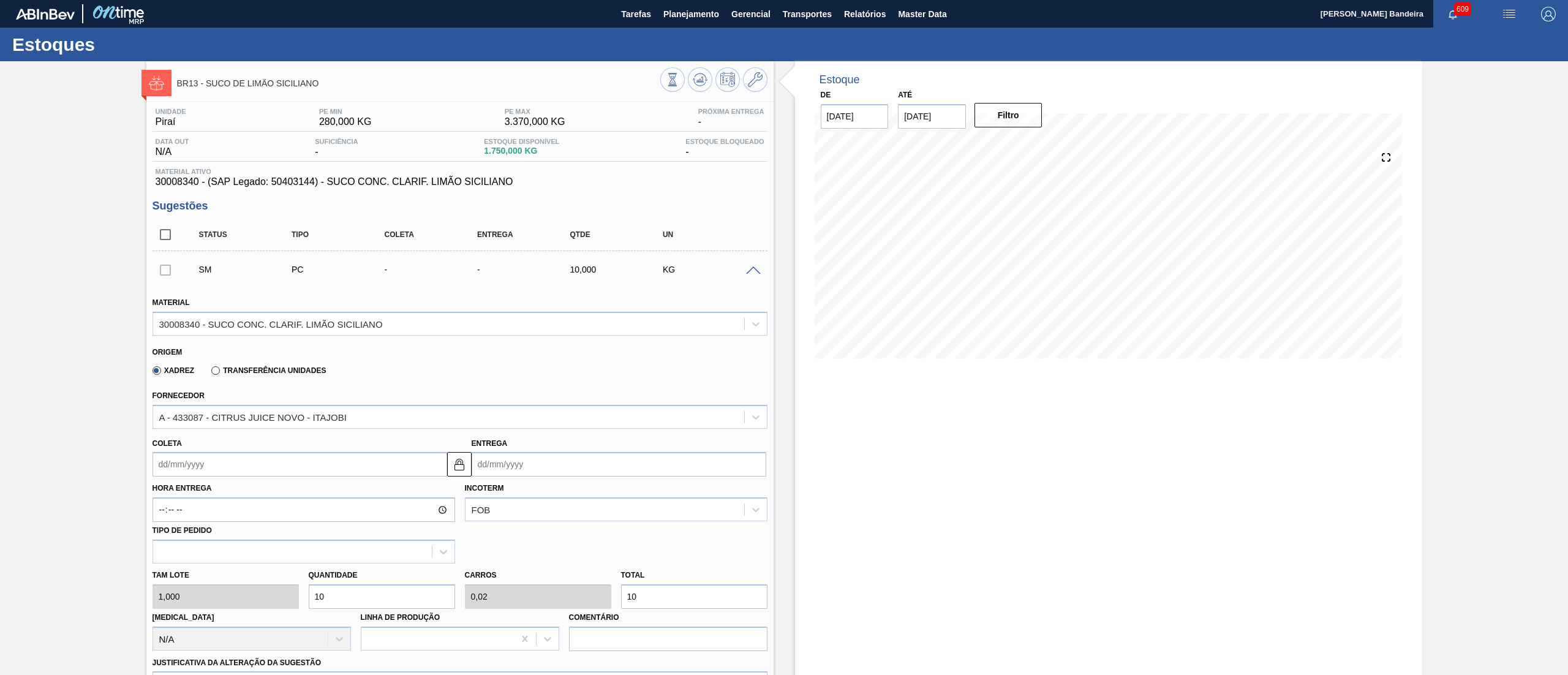
type input "100"
type input "0,2"
type input "100"
type input "1.000"
type input "2"
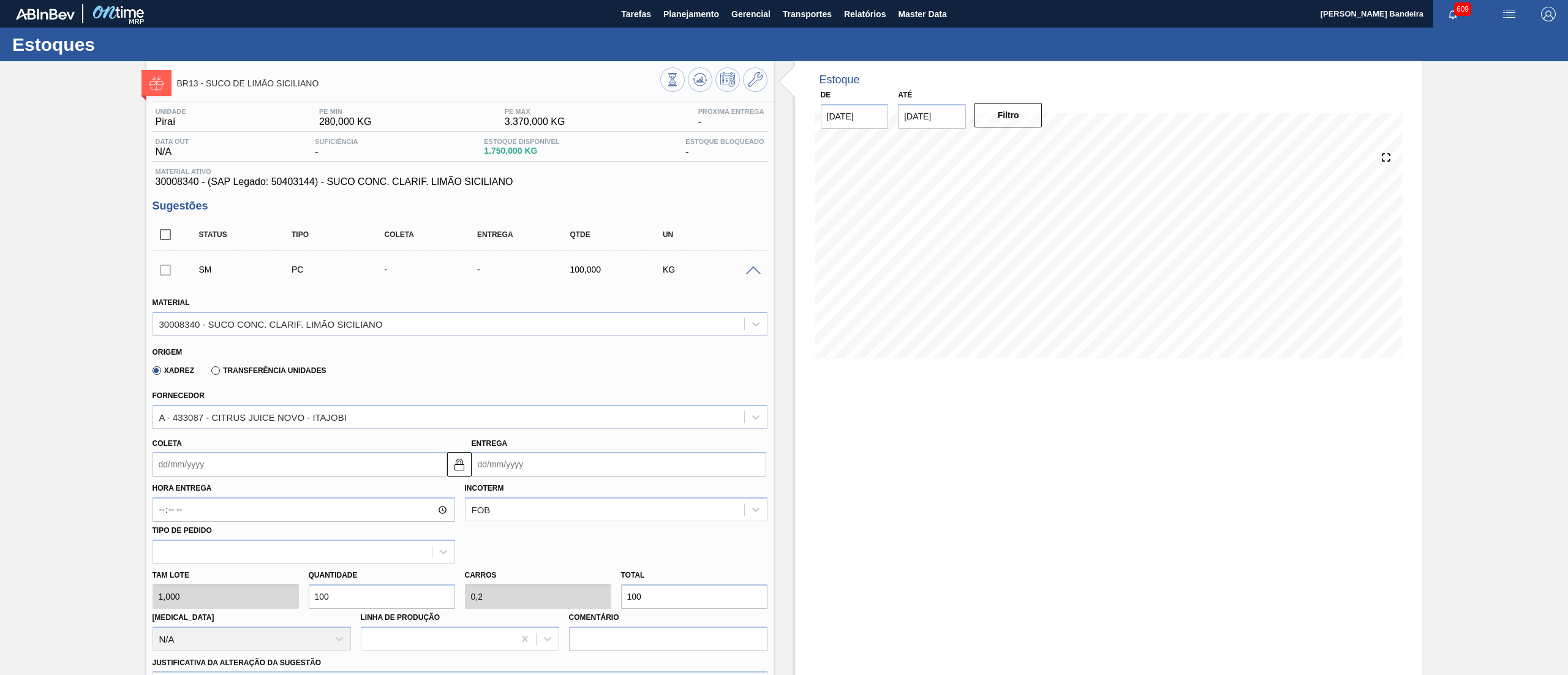
type input "1.000"
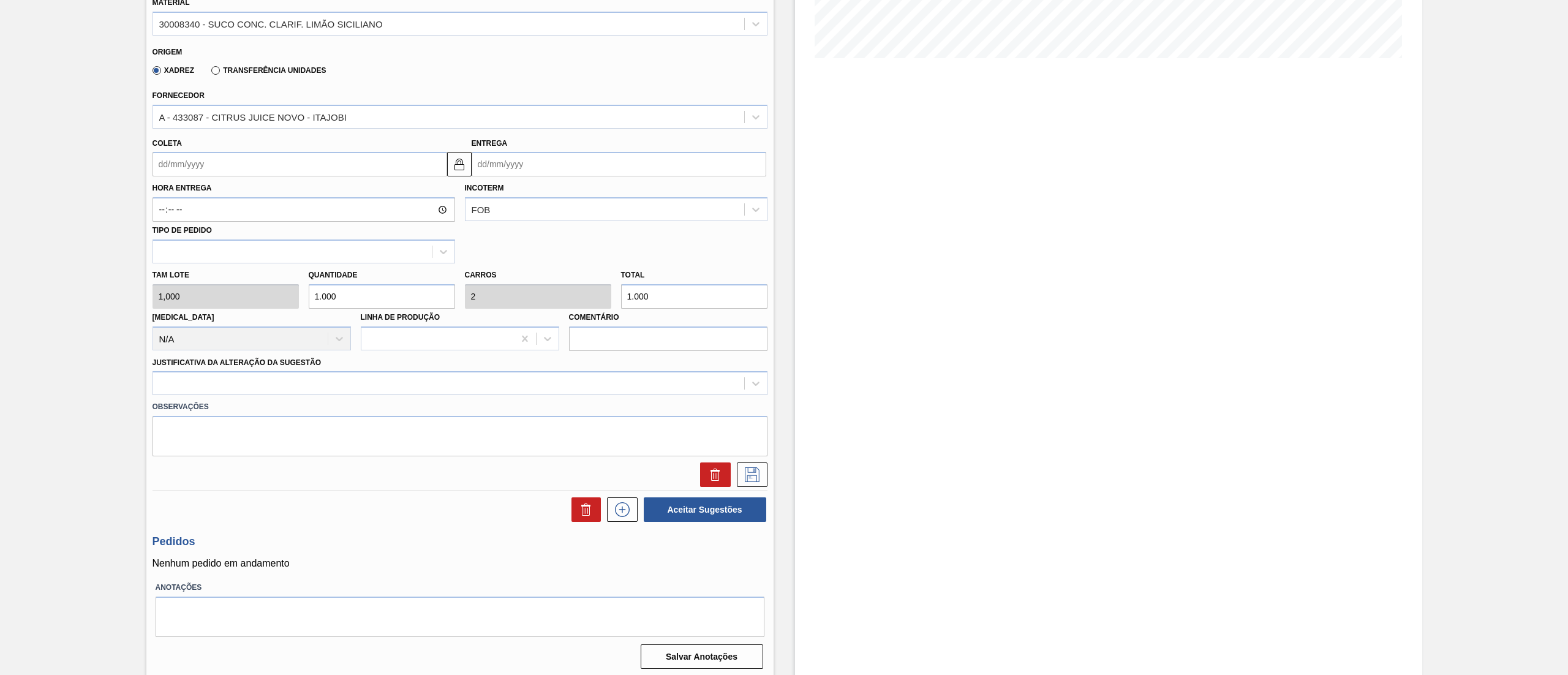
scroll to position [304, 0]
type input "1.000"
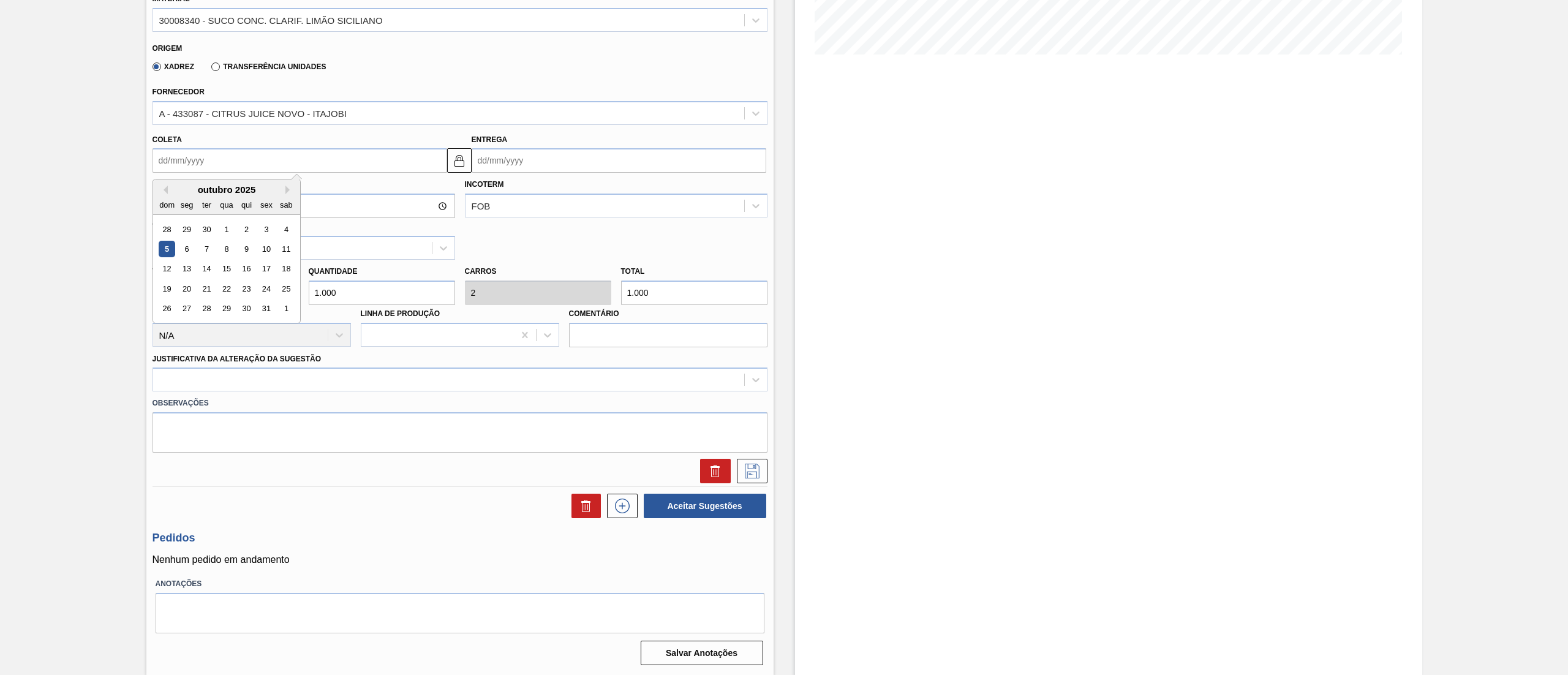
click at [293, 152] on input "Coleta" at bounding box center [300, 160] width 295 height 24
click at [190, 268] on div "13" at bounding box center [186, 269] width 17 height 17
type input "[DATE]"
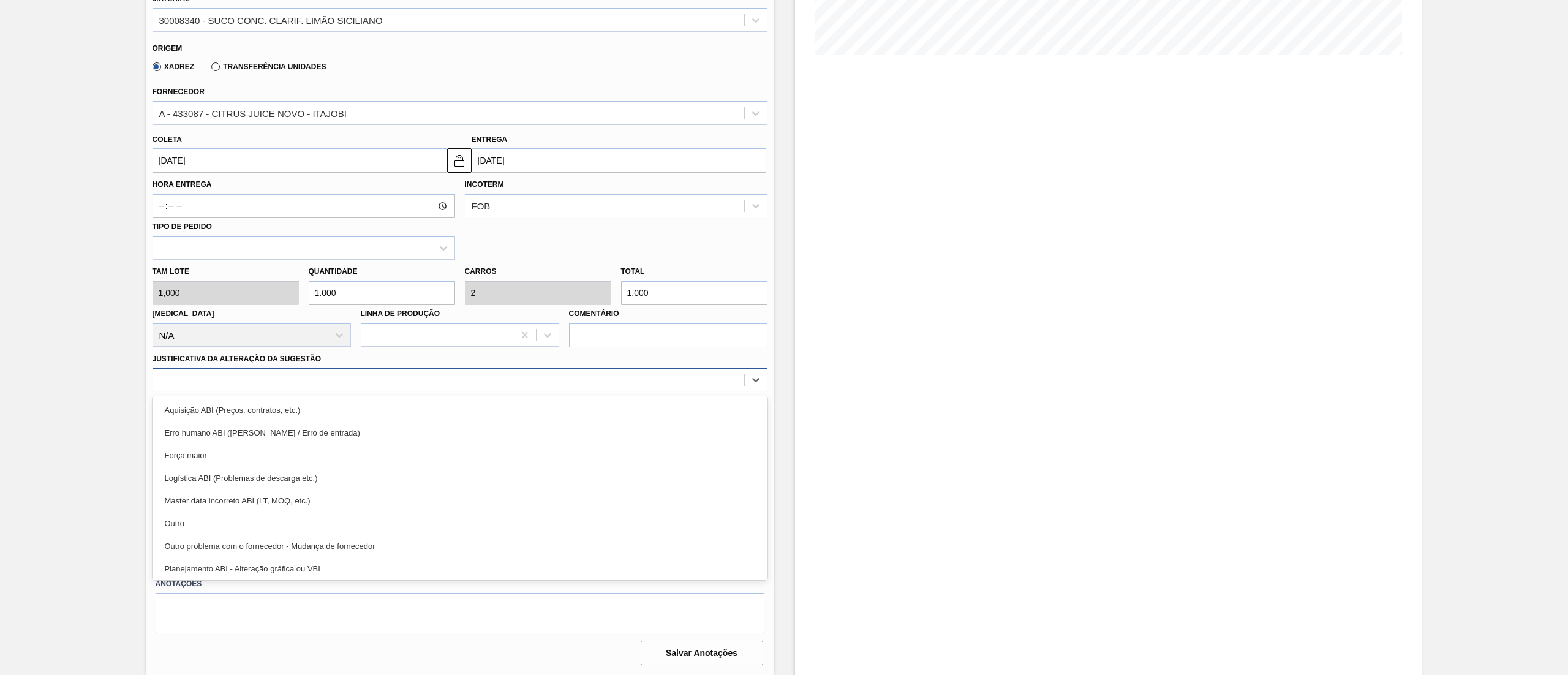
click at [232, 379] on div at bounding box center [449, 380] width 591 height 18
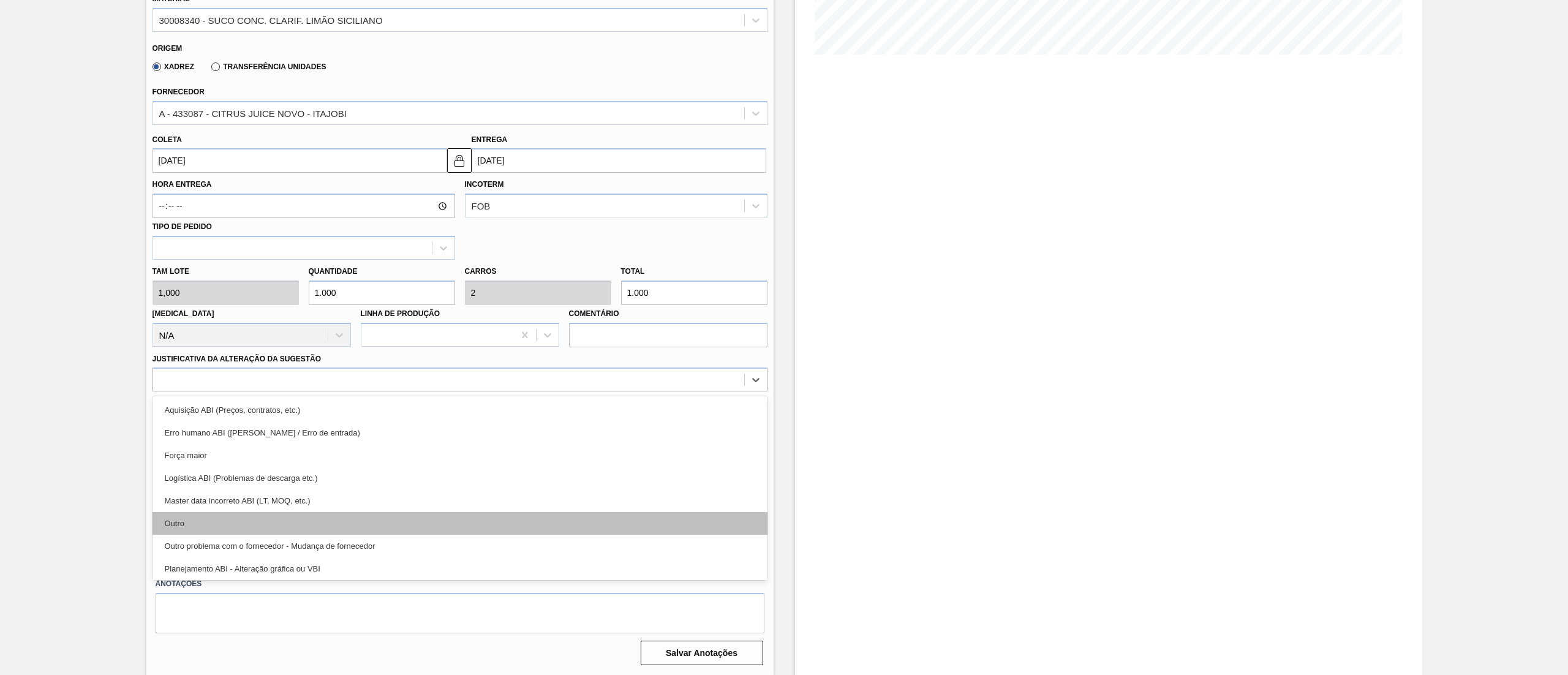
click at [216, 520] on div "Outro" at bounding box center [460, 524] width 615 height 23
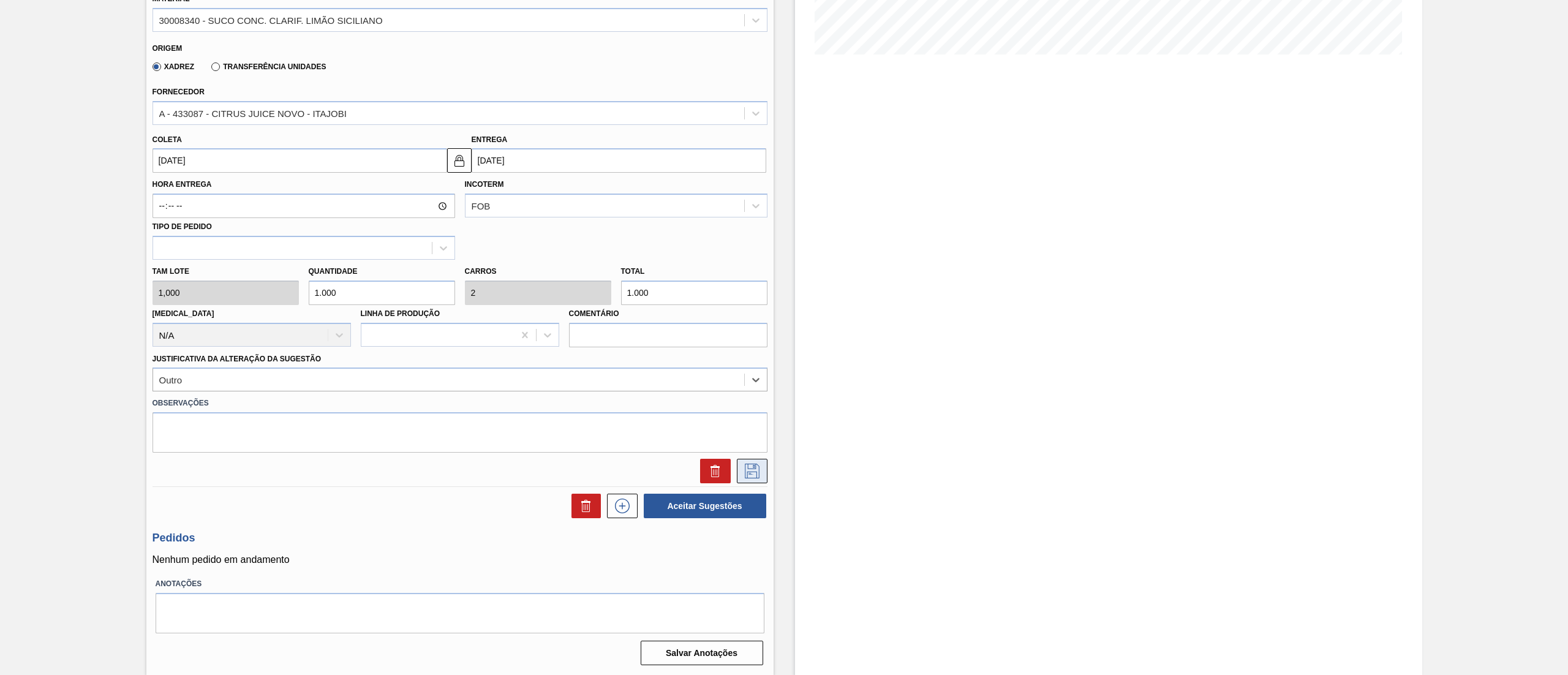
click at [753, 467] on icon at bounding box center [752, 471] width 19 height 14
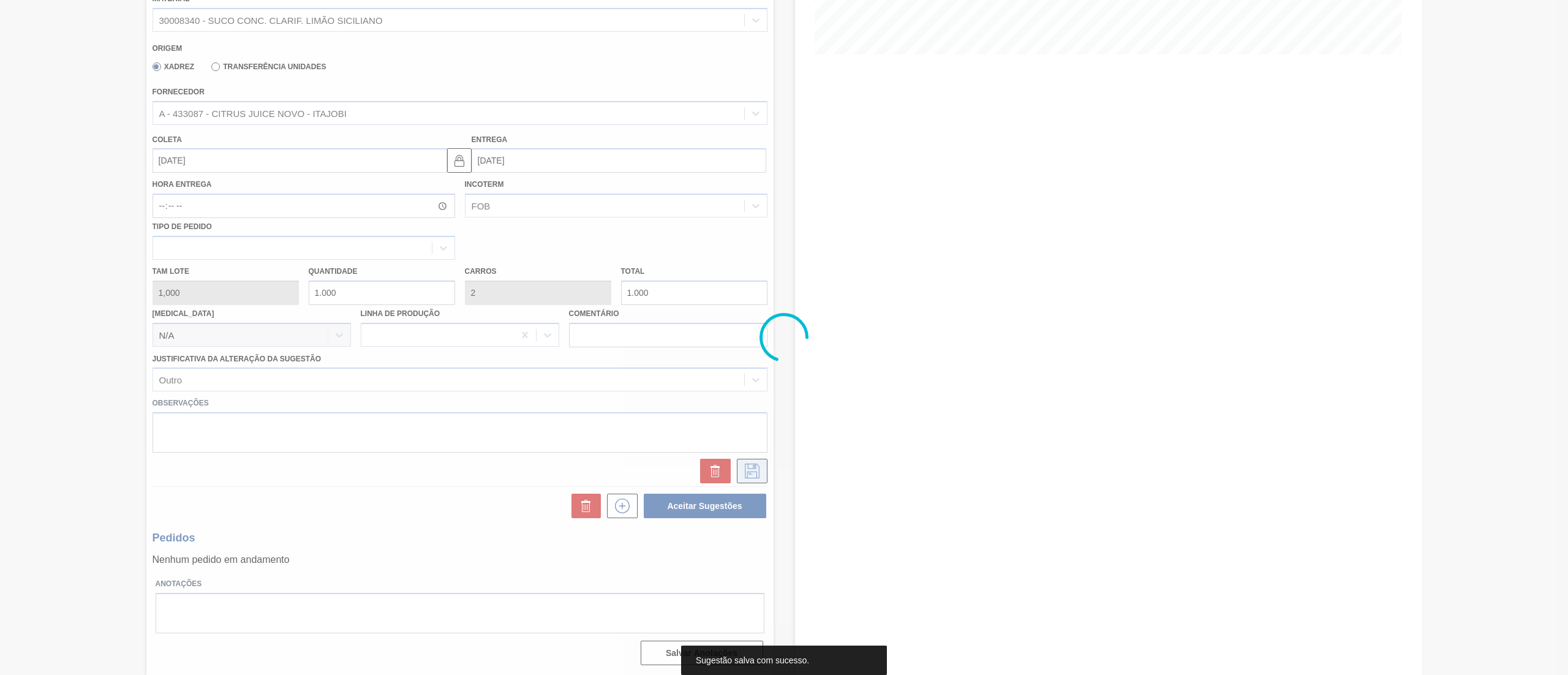
scroll to position [0, 0]
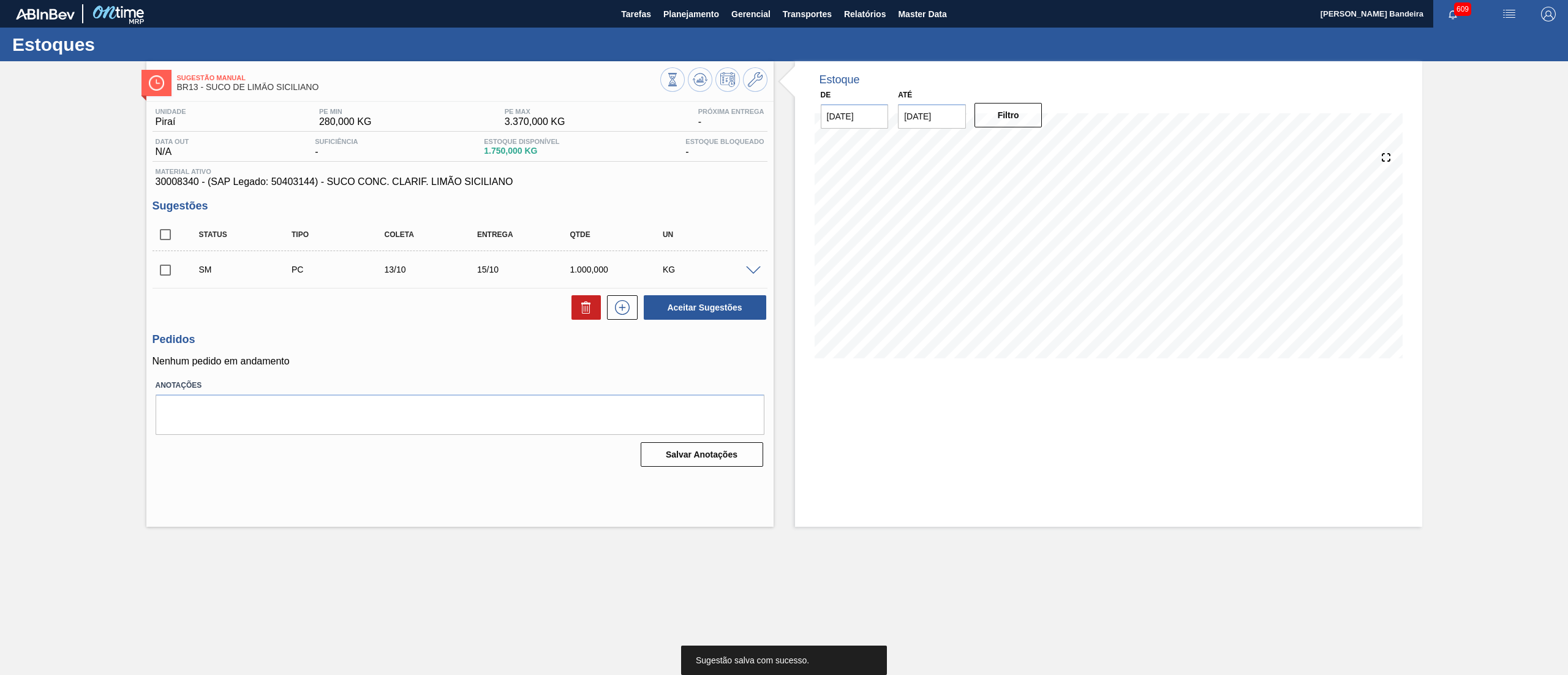
click at [167, 274] on input "checkbox" at bounding box center [165, 271] width 26 height 26
click at [734, 309] on button "Aceitar Sugestões" at bounding box center [705, 307] width 122 height 24
checkbox input "false"
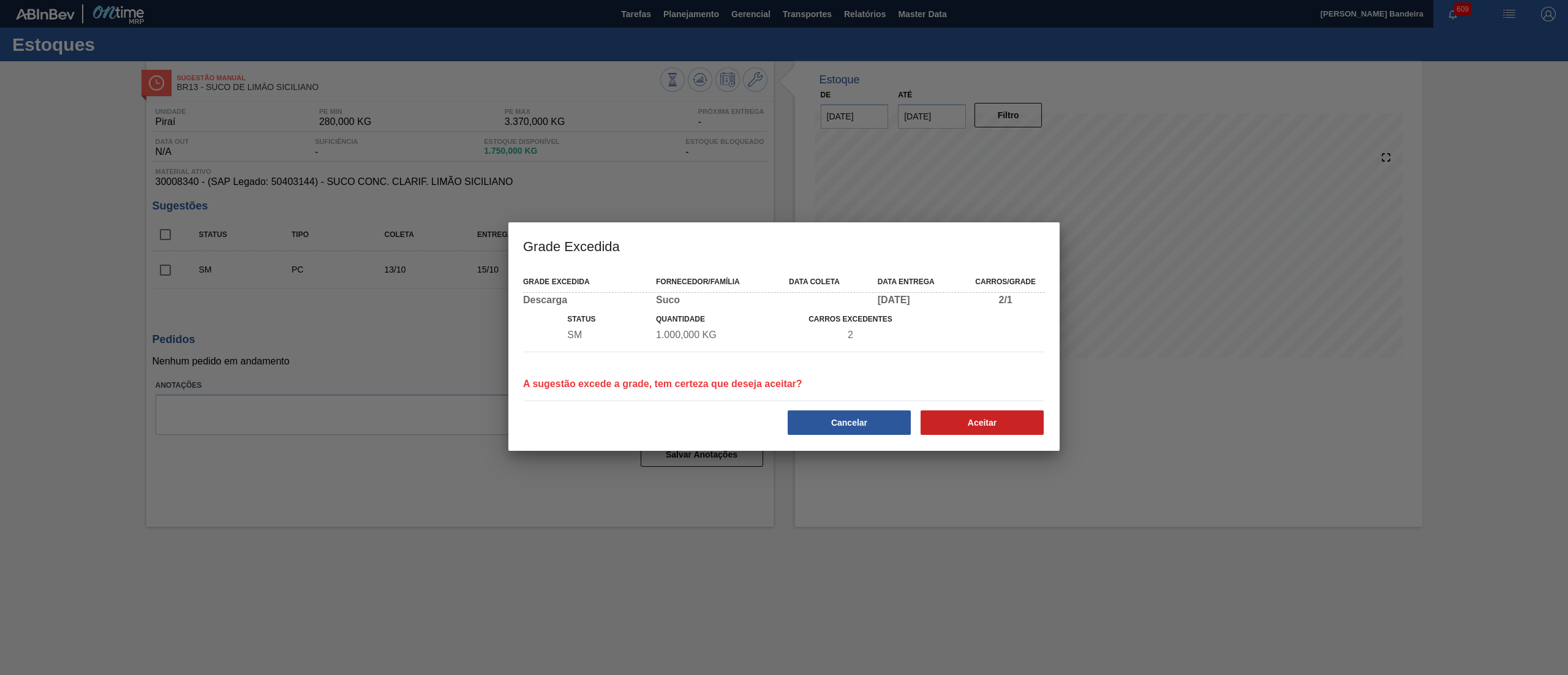
click at [1028, 435] on div "Aceitar" at bounding box center [983, 422] width 133 height 27
click at [1016, 425] on button "Aceitar" at bounding box center [982, 422] width 123 height 24
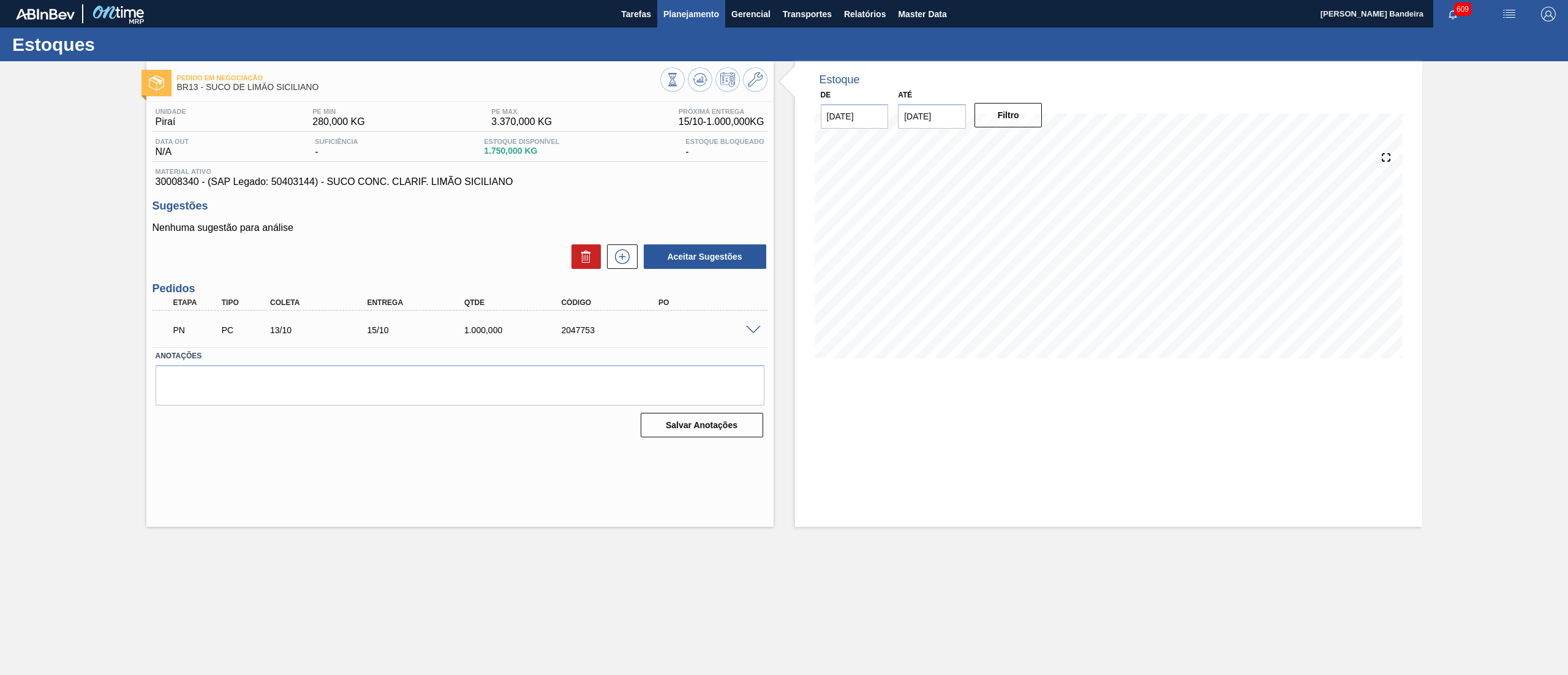
click at [690, 17] on span "Planejamento" at bounding box center [690, 14] width 55 height 14
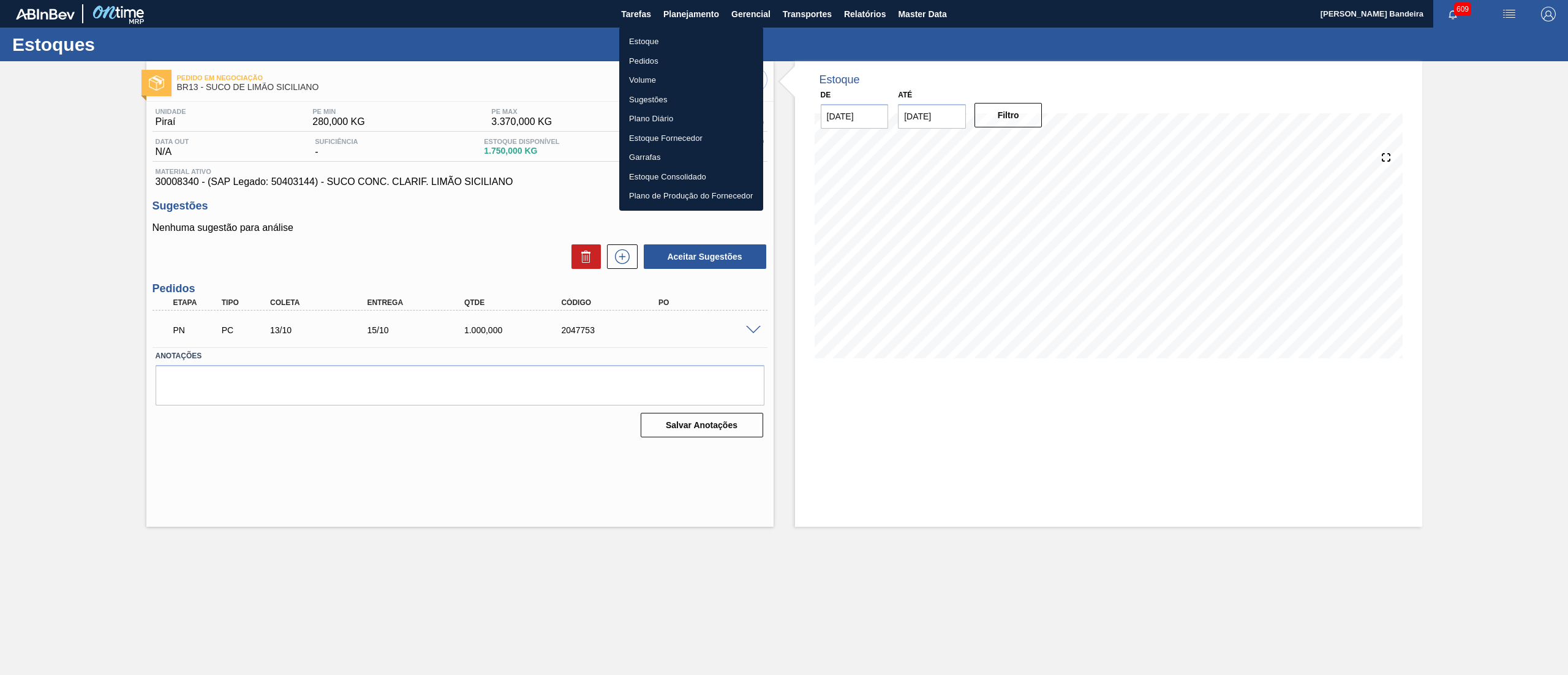
click at [671, 43] on li "Estoque" at bounding box center [691, 41] width 144 height 19
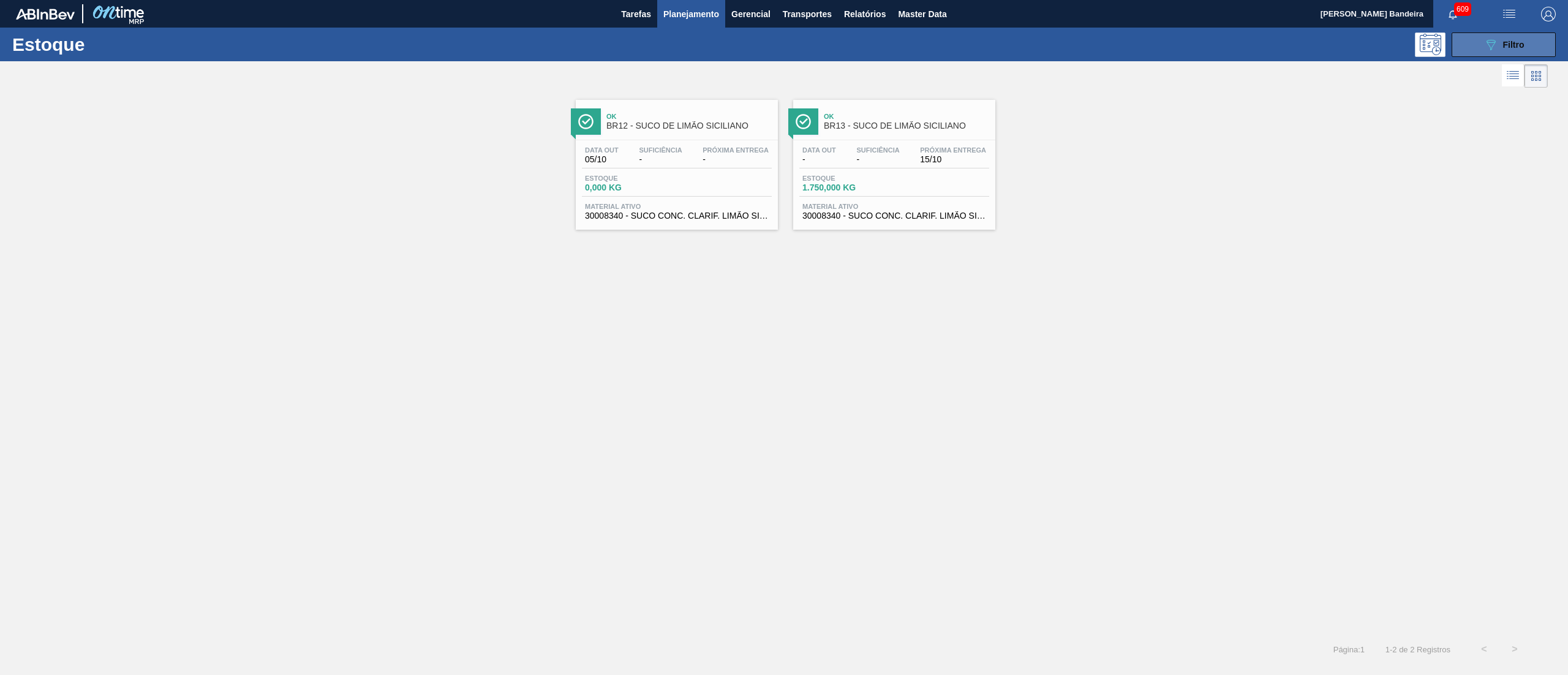
click at [1495, 44] on icon "089F7B8B-B2A5-4AFE-B5C0-19BA573D28AC" at bounding box center [1490, 45] width 14 height 14
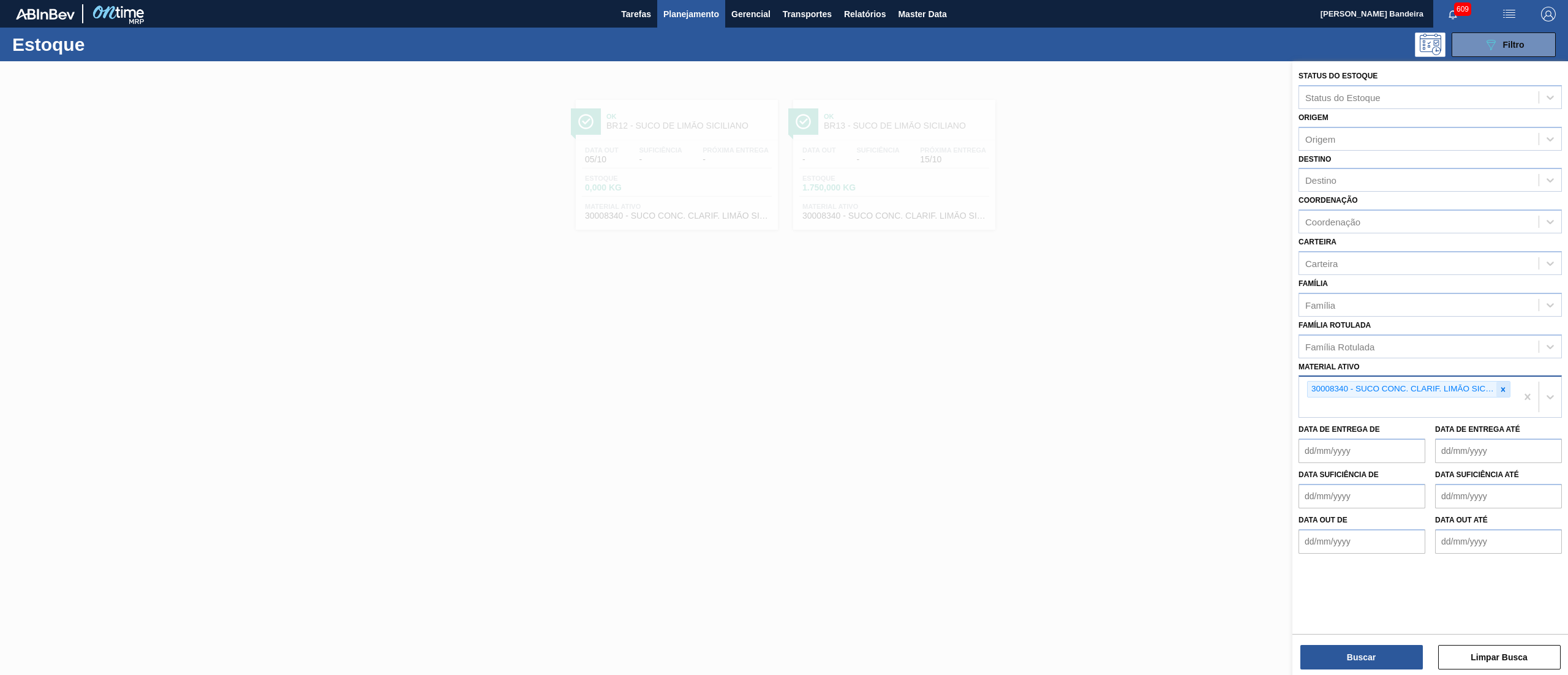
click at [1500, 386] on icon at bounding box center [1503, 390] width 9 height 9
paste ativo "30034326"
type ativo "30034326"
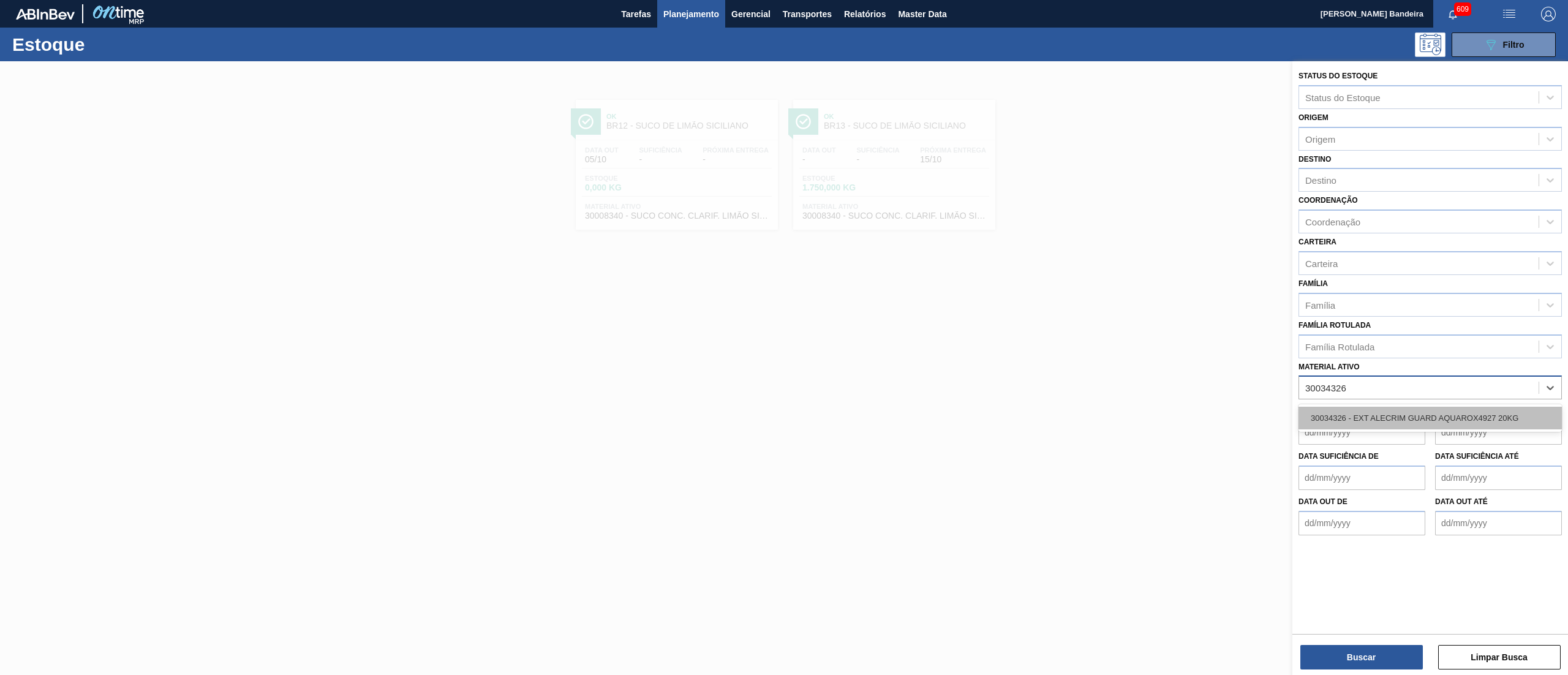
click at [1438, 414] on div "30034326 - EXT ALECRIM GUARD AQUAROX4927 20KG" at bounding box center [1430, 418] width 263 height 23
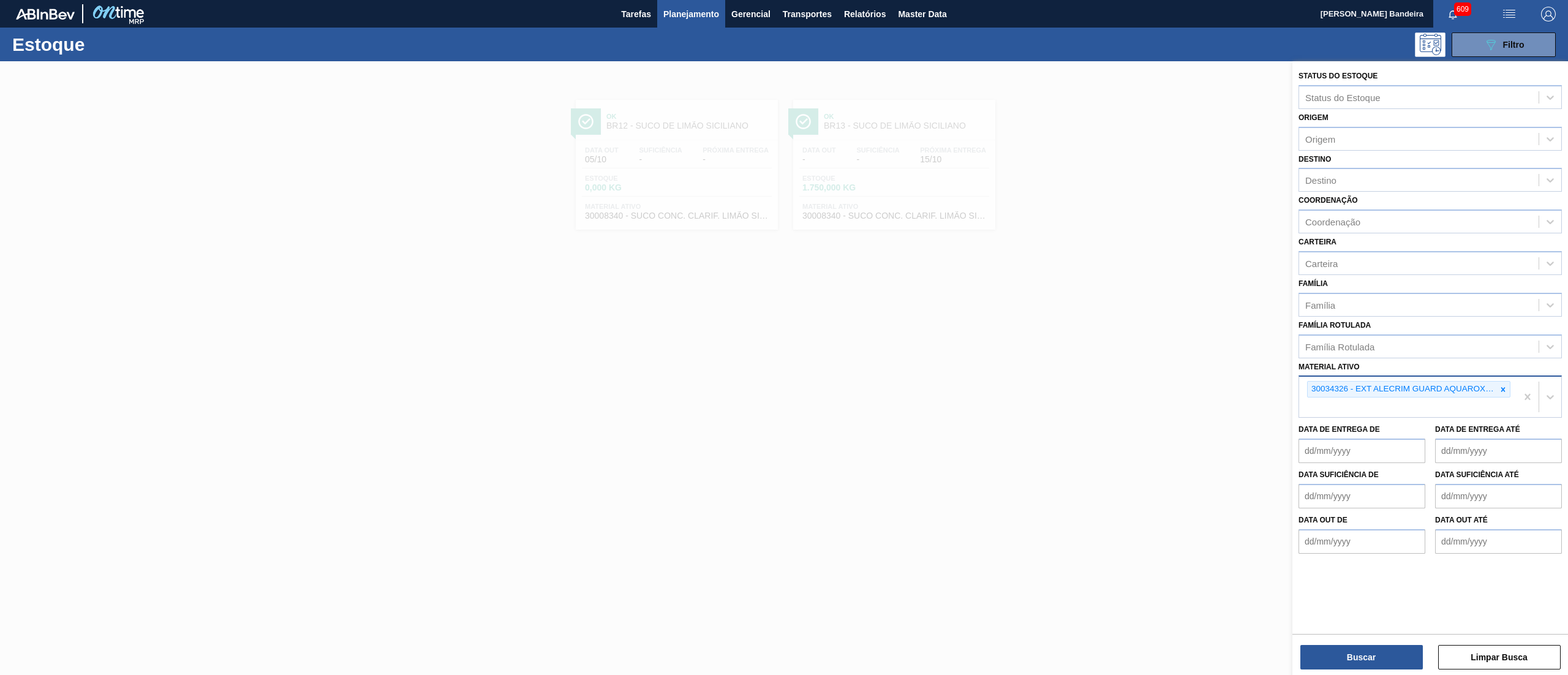
click at [1373, 643] on div "Buscar Limpar Busca" at bounding box center [1429, 651] width 275 height 35
click at [1365, 654] on button "Buscar" at bounding box center [1362, 658] width 122 height 24
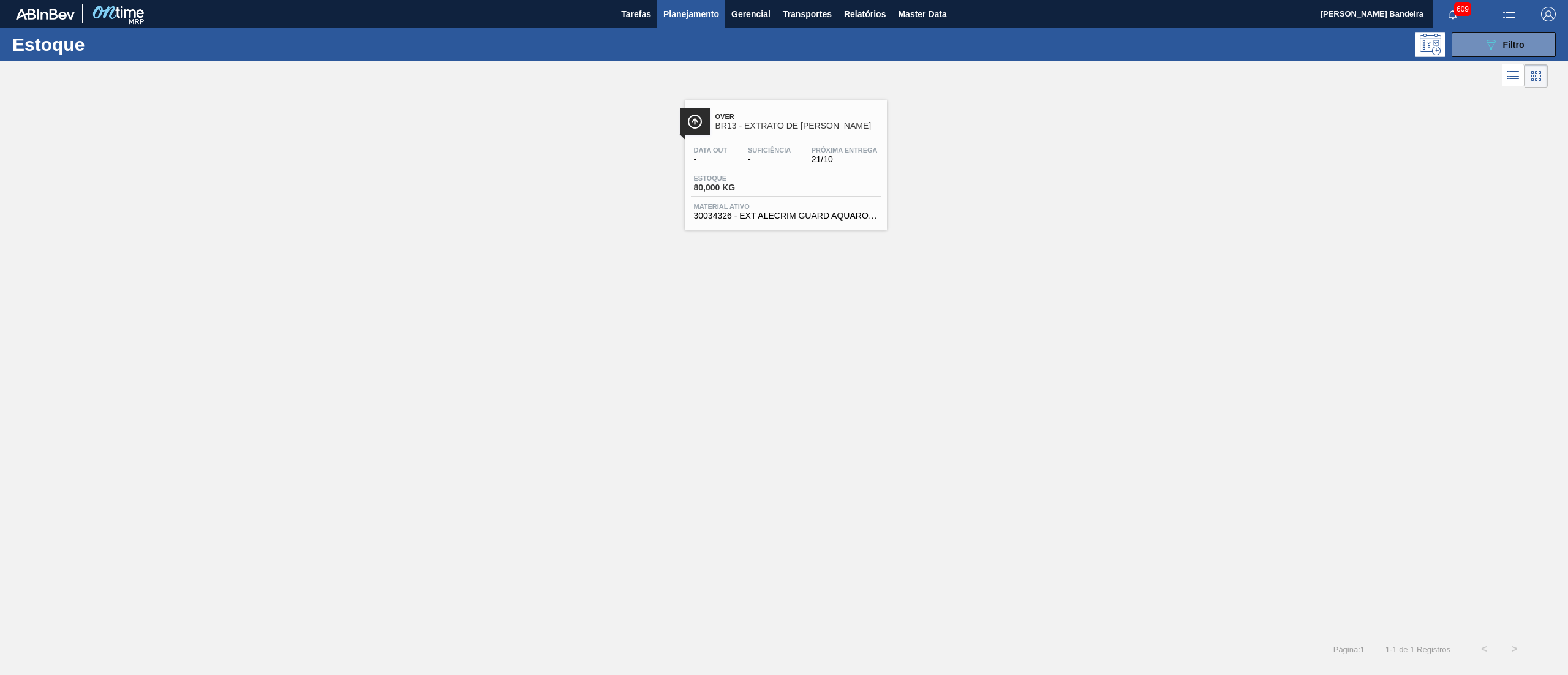
click at [768, 171] on div "Data out - Suficiência - Próxima Entrega 21/10 Estoque 80,000 KG Material ativo…" at bounding box center [785, 182] width 202 height 83
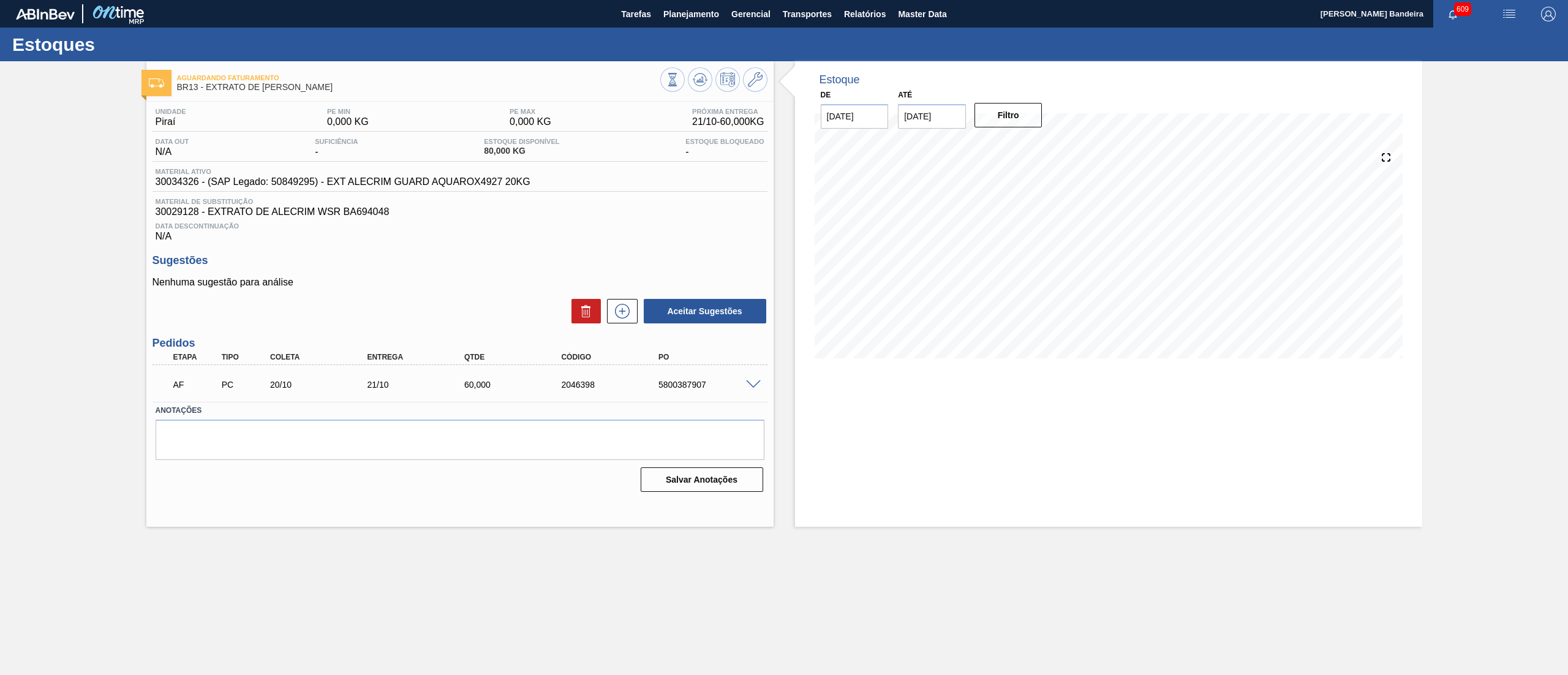
click at [698, 30] on div "Estoques" at bounding box center [784, 44] width 1568 height 34
click at [694, 14] on span "Planejamento" at bounding box center [690, 14] width 55 height 14
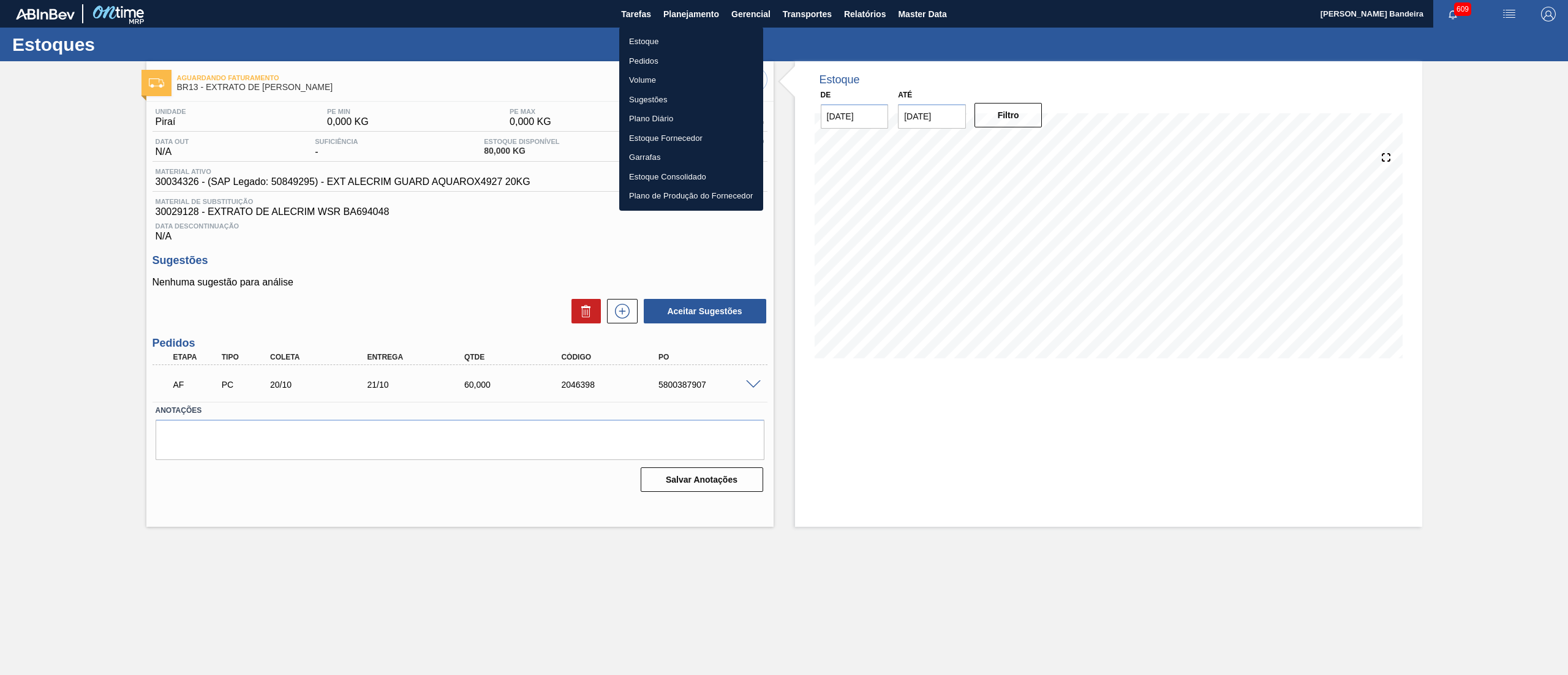
click at [691, 33] on li "Estoque" at bounding box center [691, 41] width 144 height 19
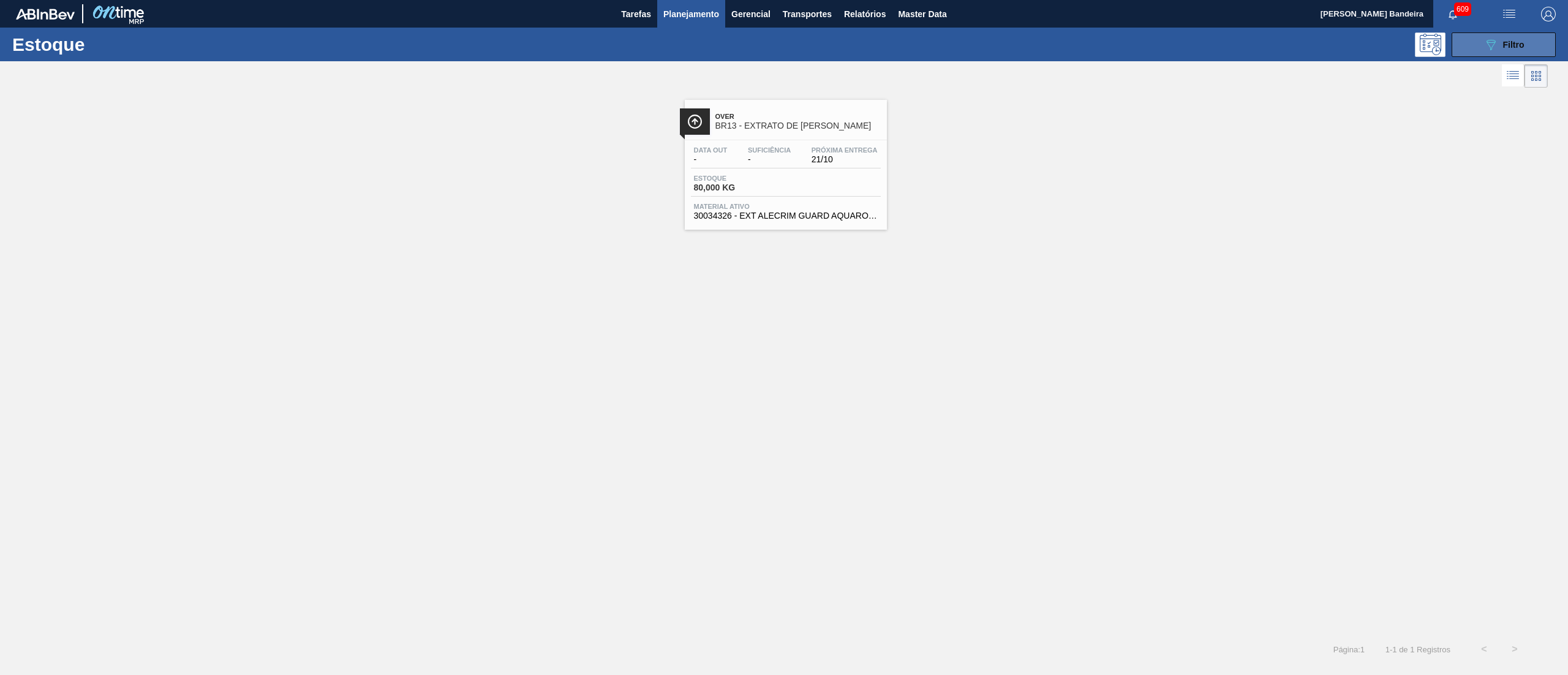
click at [1464, 45] on button "089F7B8B-B2A5-4AFE-B5C0-19BA573D28AC Filtro" at bounding box center [1503, 45] width 104 height 24
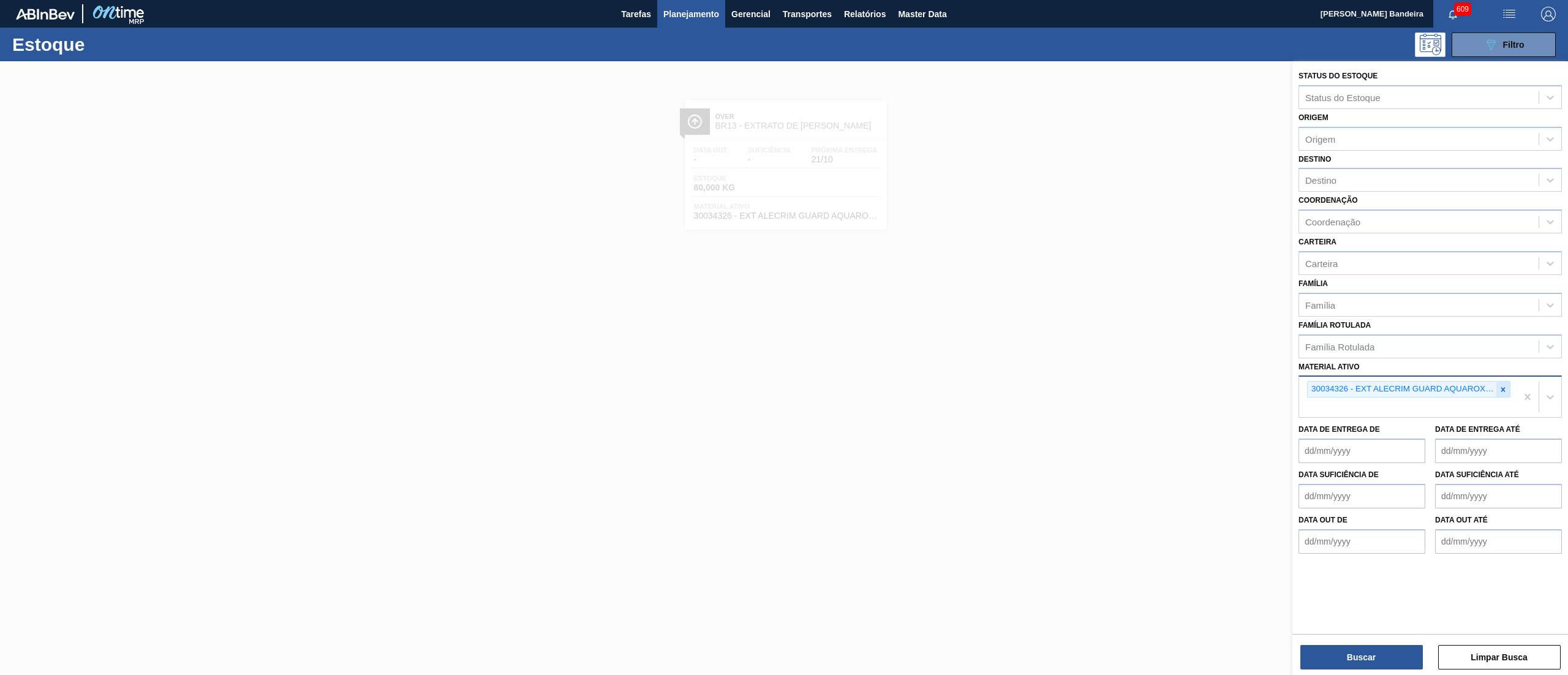
click at [1496, 387] on div at bounding box center [1503, 389] width 14 height 15
paste ativo "30034564"
type ativo "30034564"
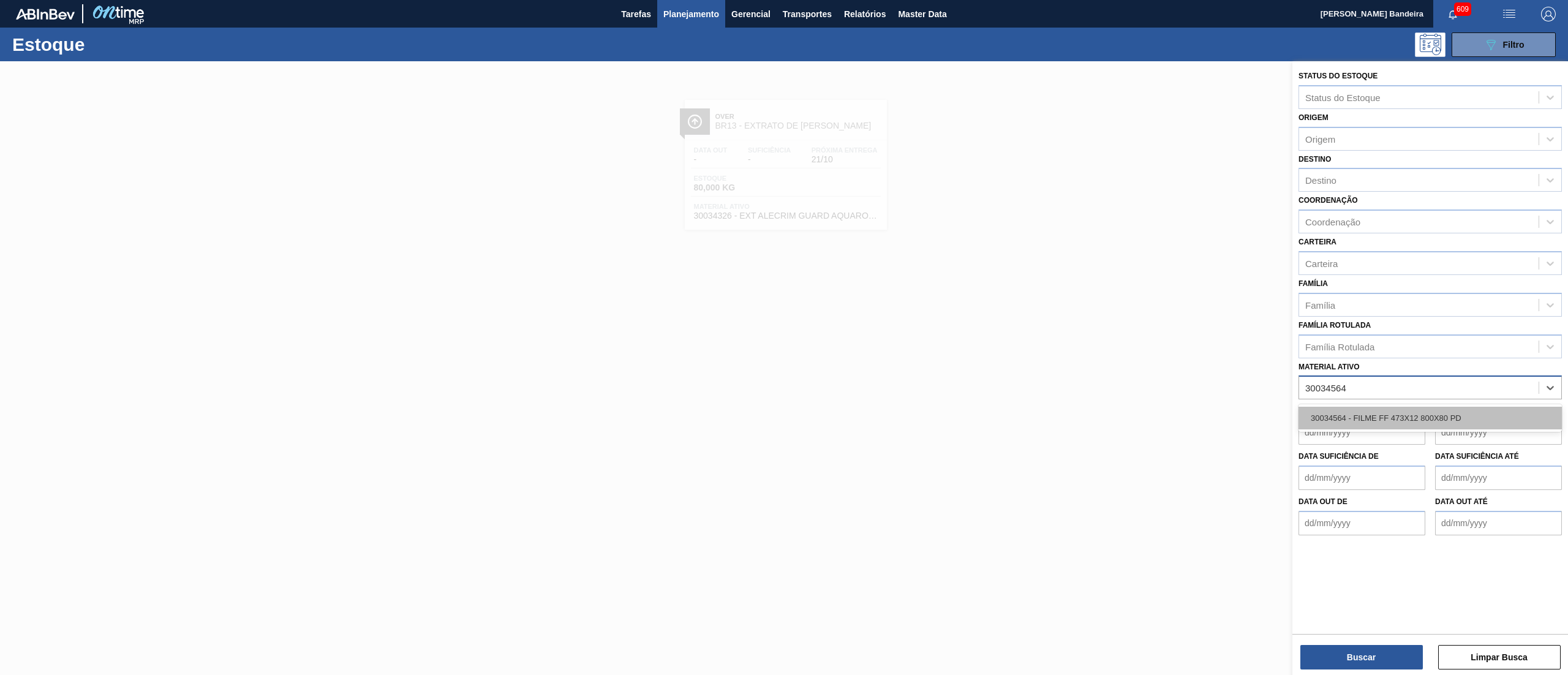
click at [1446, 413] on div "30034564 - FILME FF 473X12 800X80 PD" at bounding box center [1430, 418] width 263 height 23
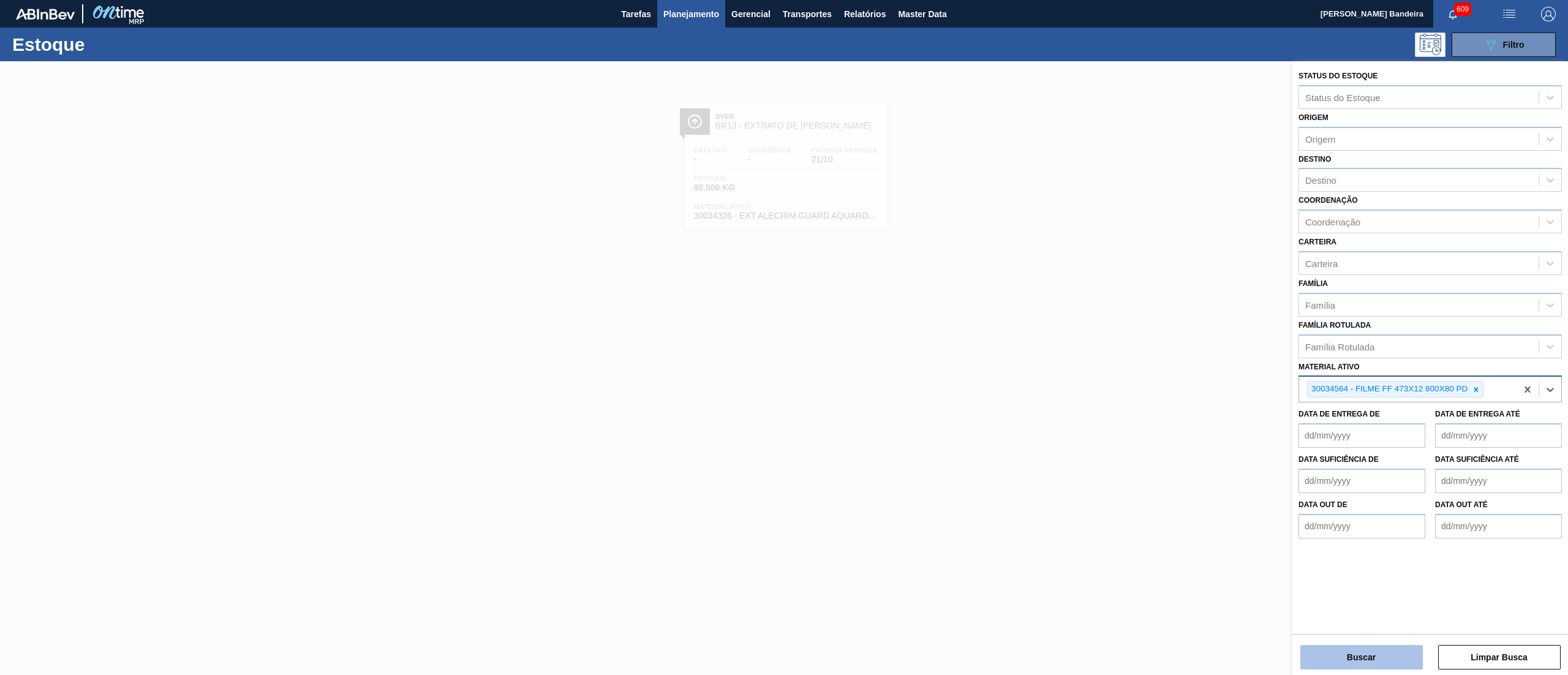
click at [1363, 661] on button "Buscar" at bounding box center [1362, 658] width 122 height 24
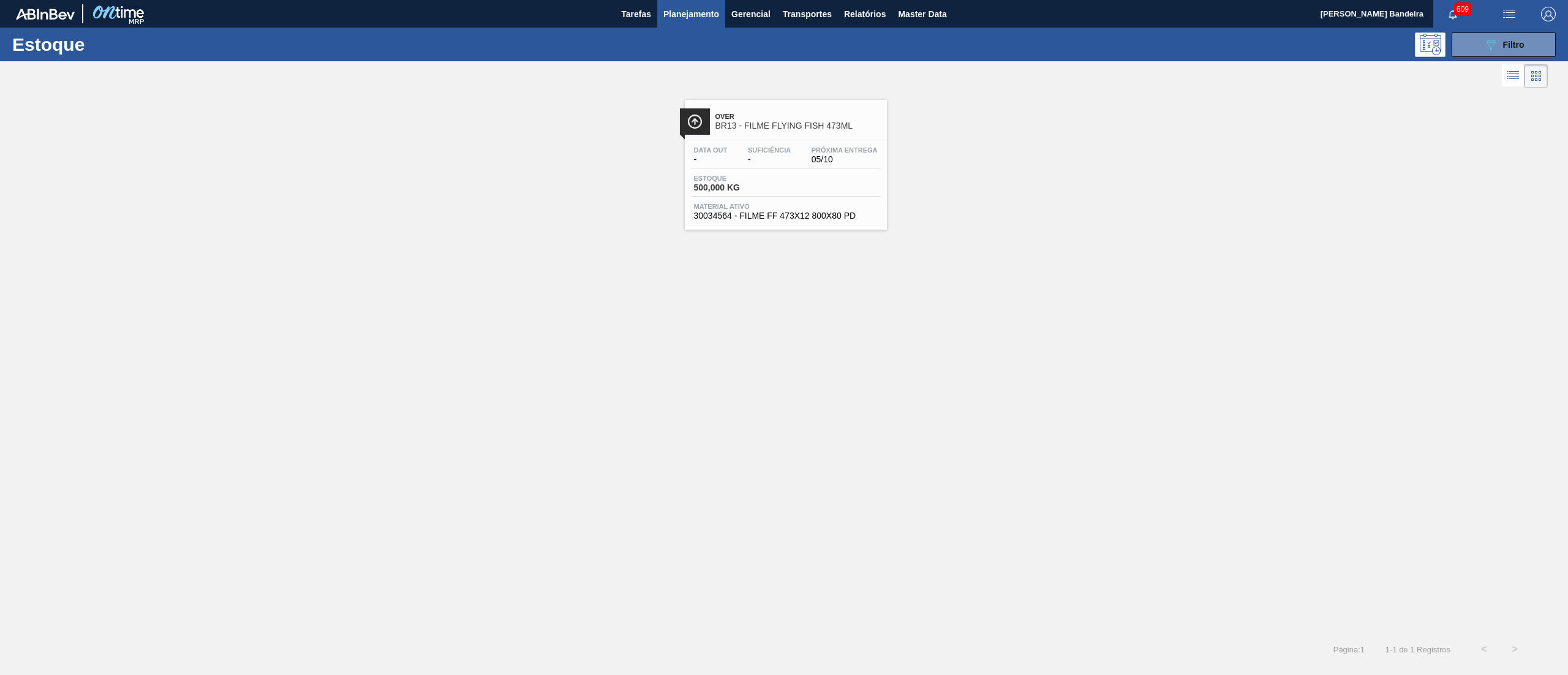
click at [855, 175] on div "Estoque 500,000 KG" at bounding box center [785, 186] width 190 height 22
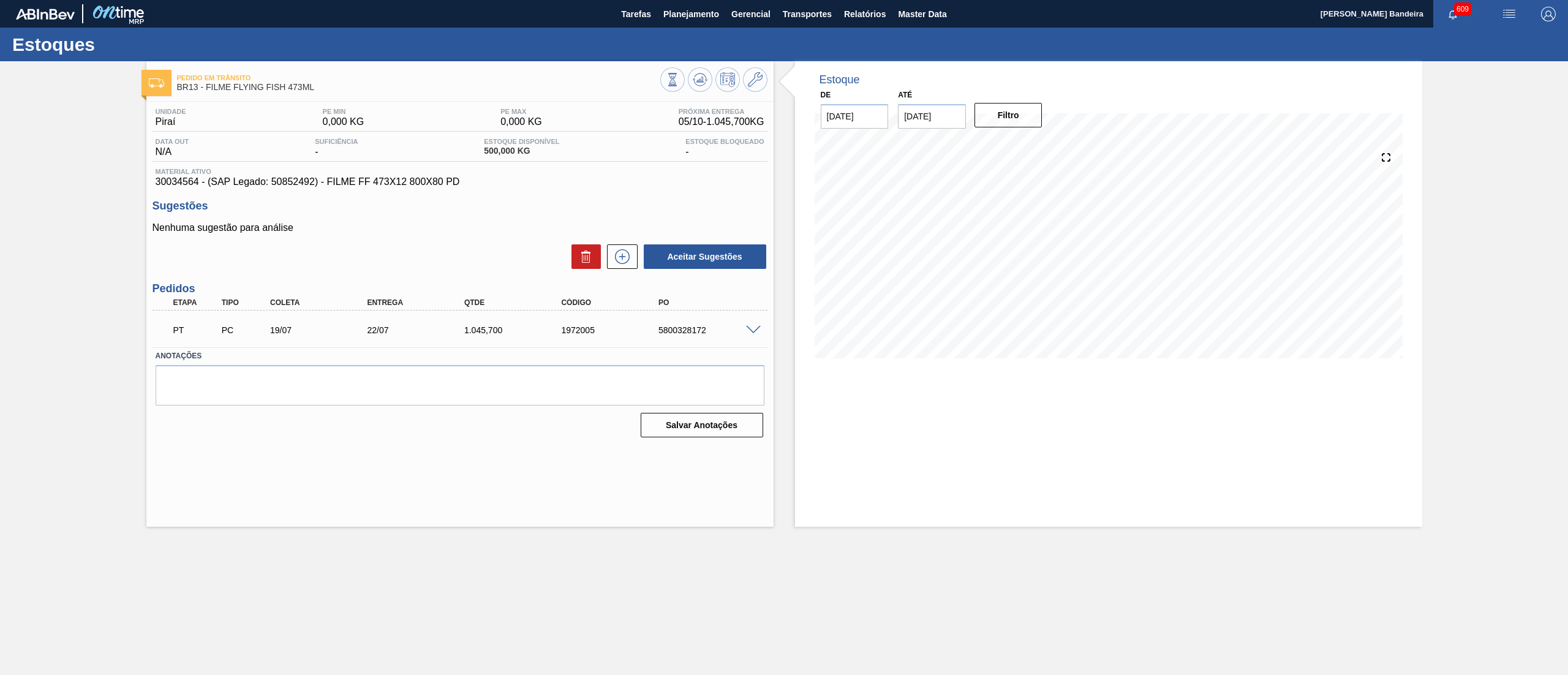
click at [752, 328] on span at bounding box center [753, 330] width 14 height 9
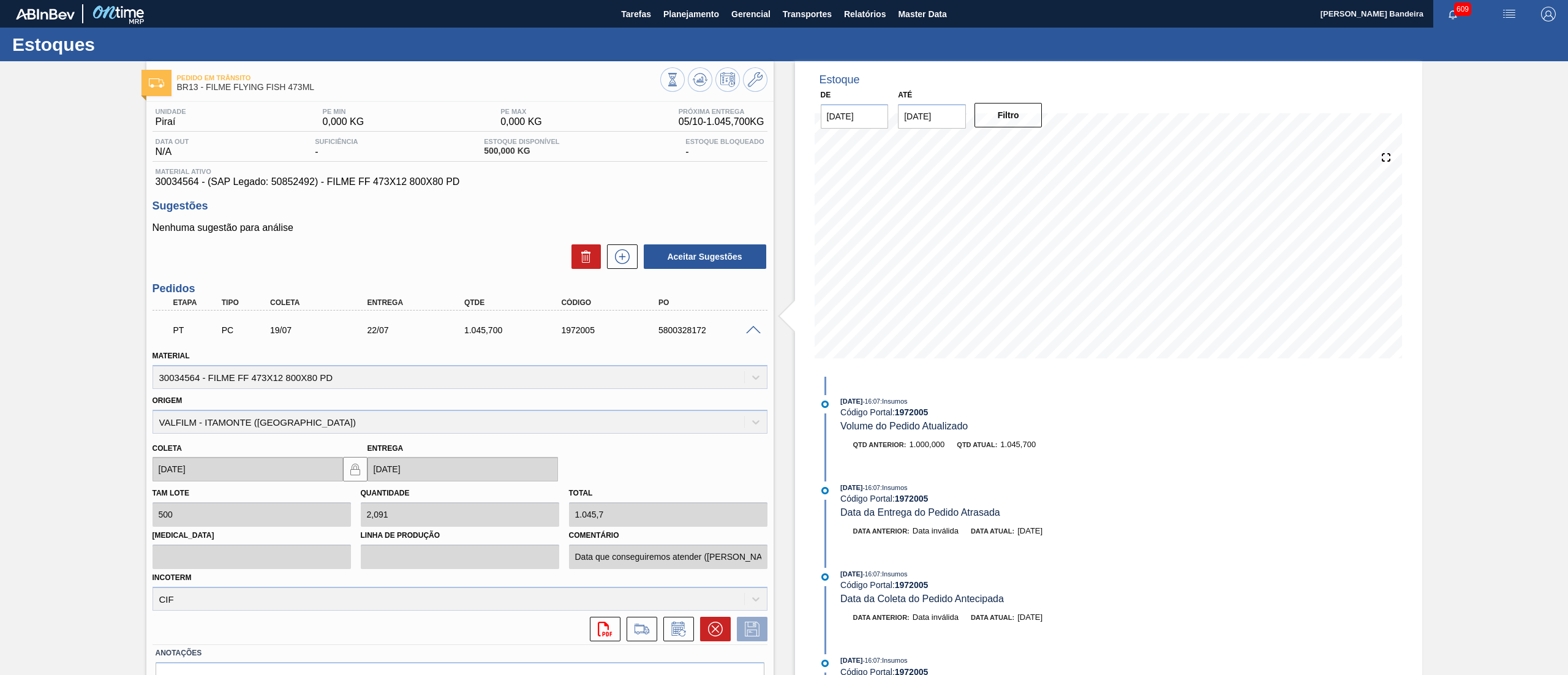
scroll to position [69, 0]
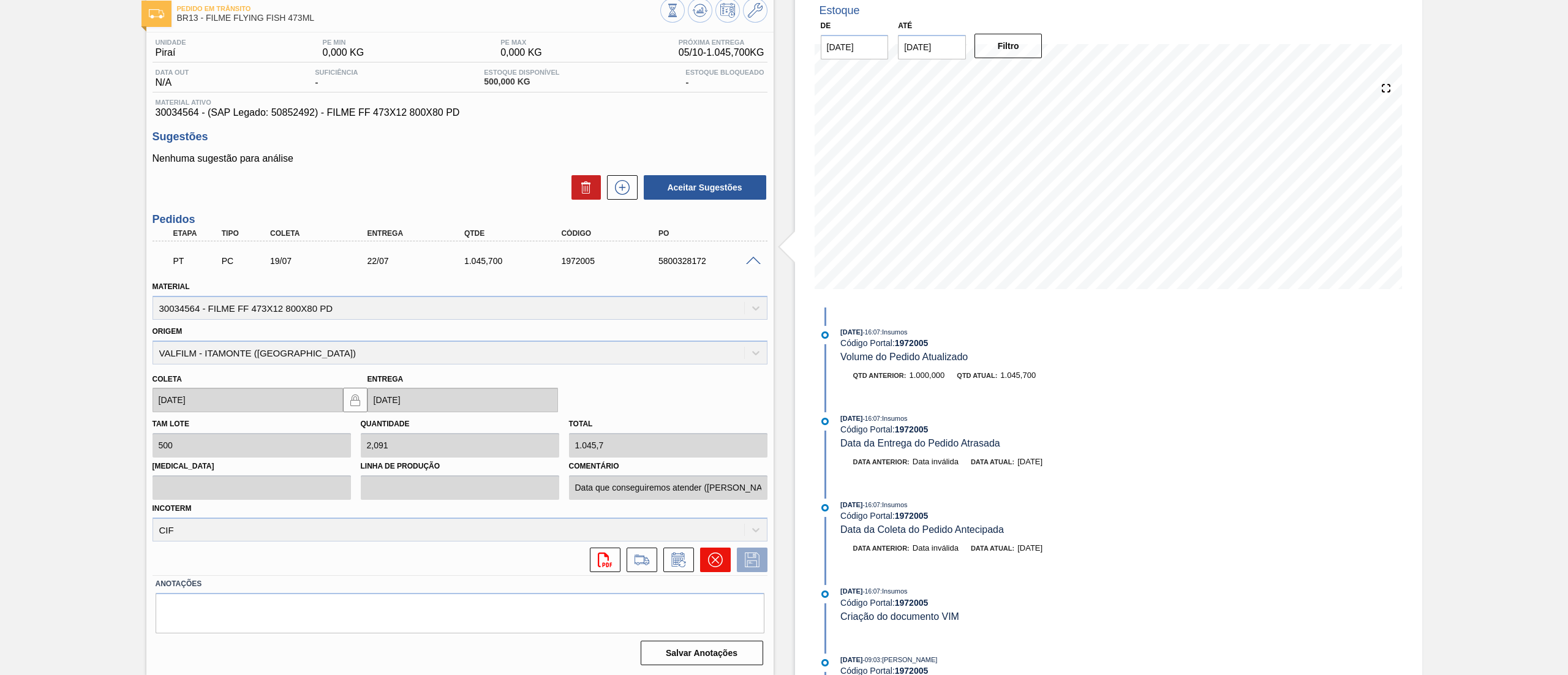
click at [706, 560] on button at bounding box center [715, 560] width 31 height 24
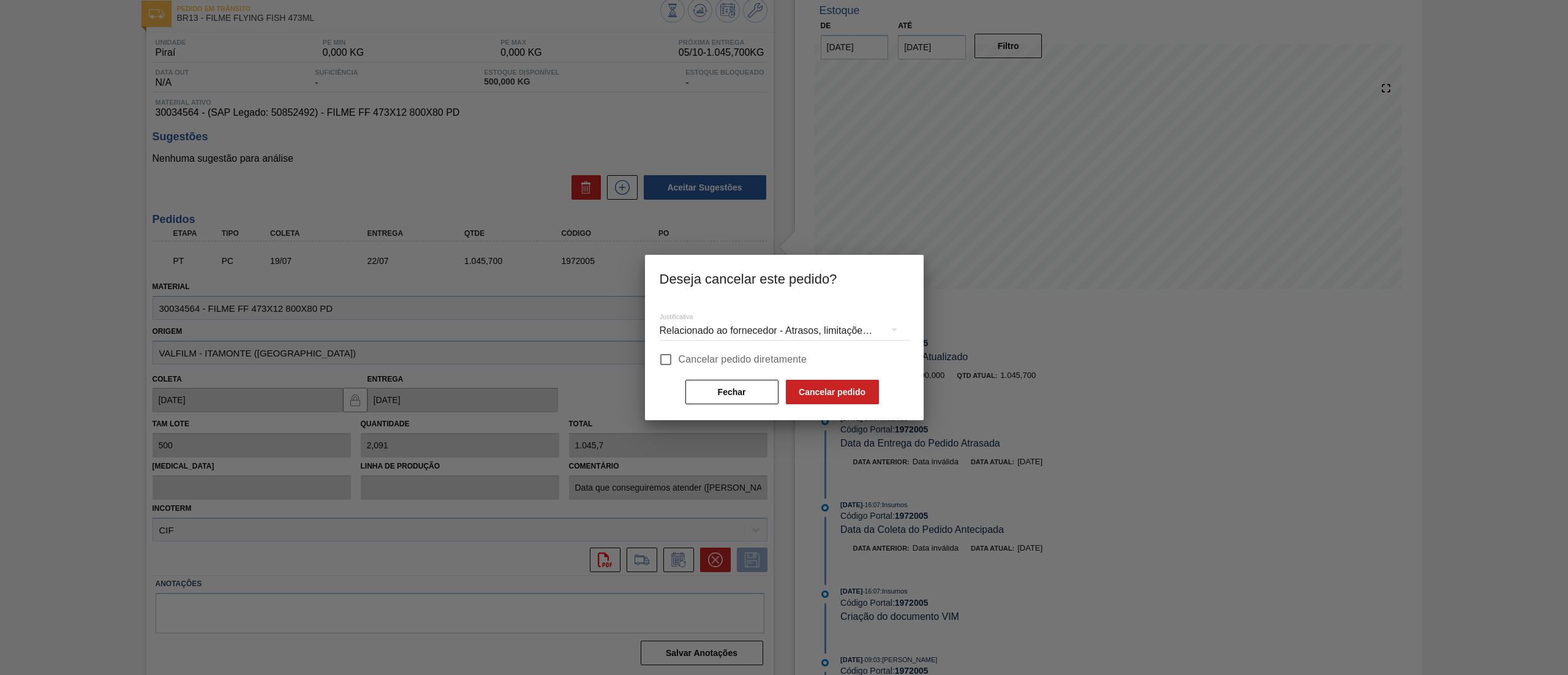
click at [690, 365] on span "Cancelar pedido diretamente" at bounding box center [742, 360] width 129 height 14
click at [678, 365] on input "Cancelar pedido diretamente" at bounding box center [666, 360] width 26 height 26
checkbox input "true"
click at [841, 391] on button "Cancelar pedido" at bounding box center [831, 392] width 93 height 24
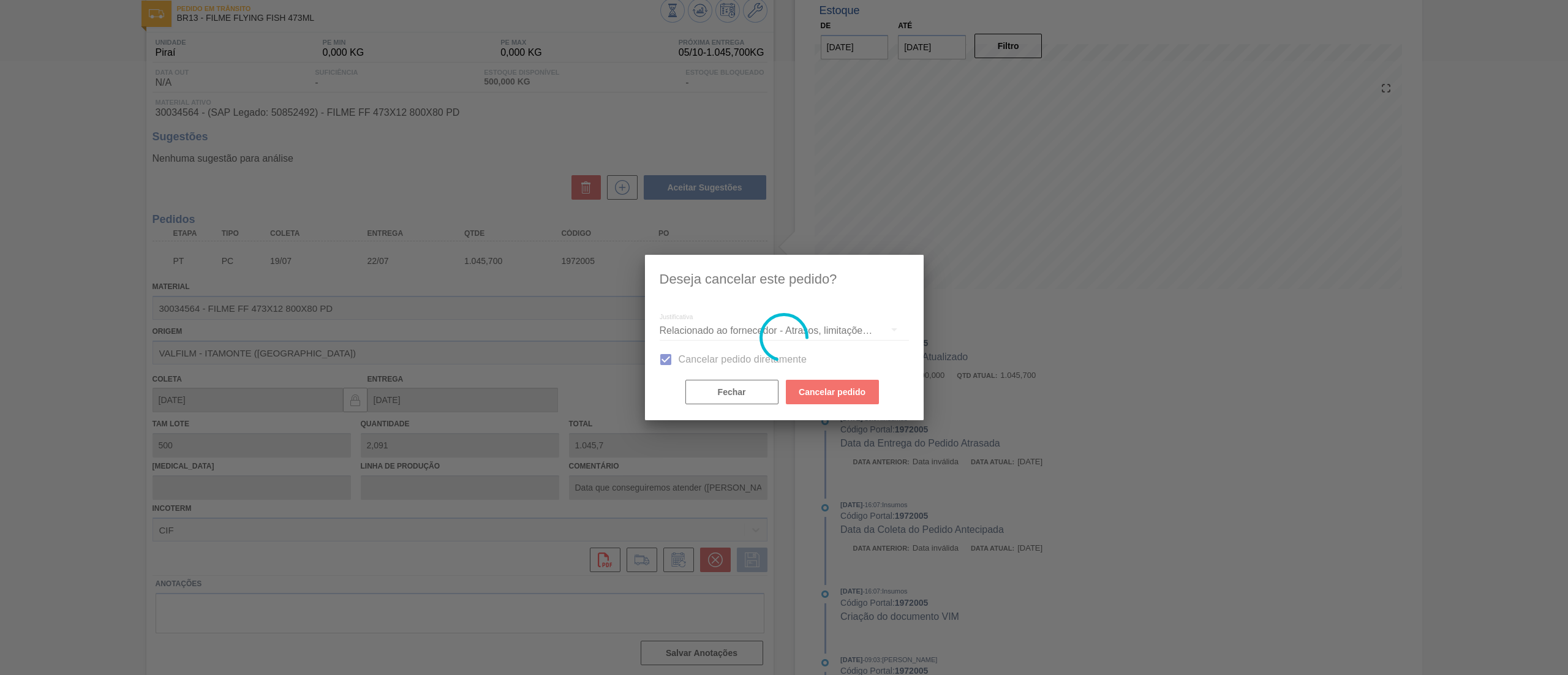
scroll to position [0, 0]
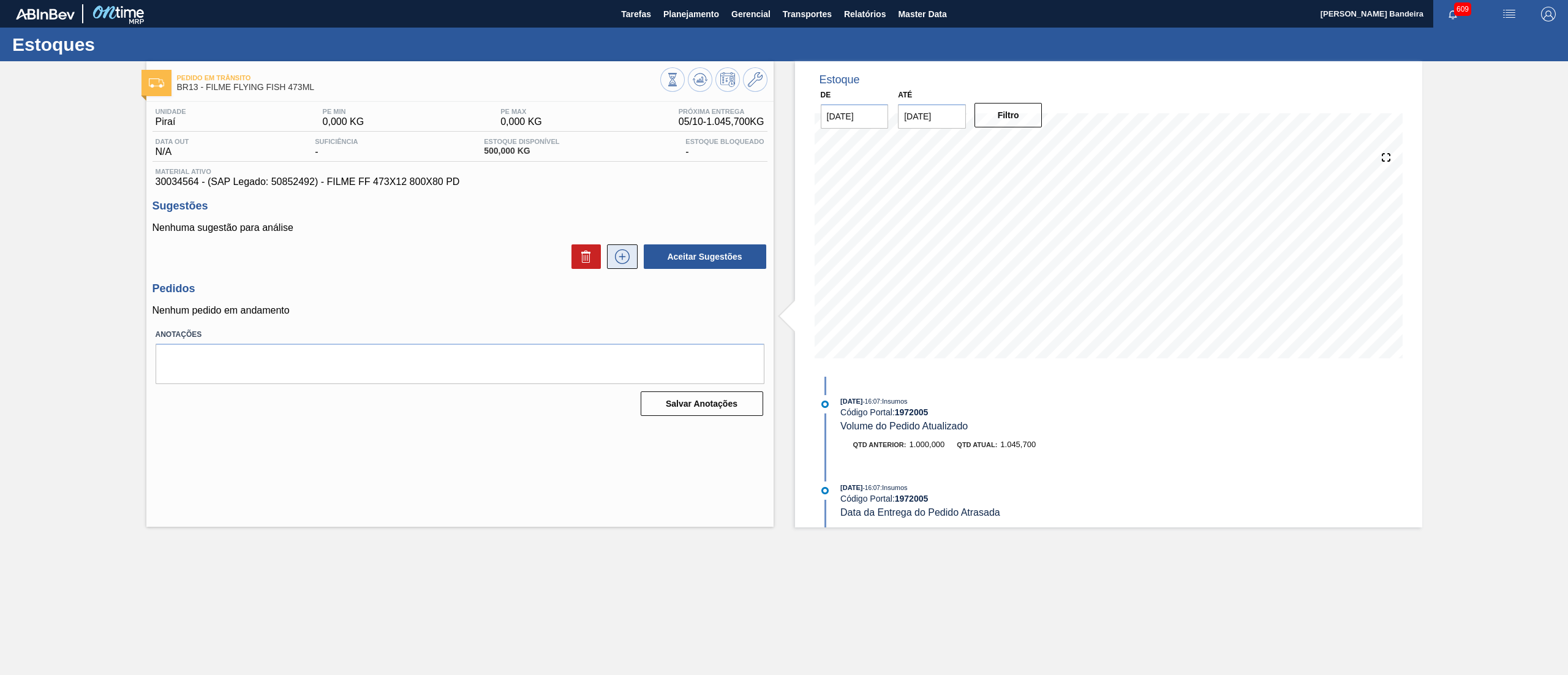
click at [631, 258] on icon at bounding box center [621, 257] width 19 height 14
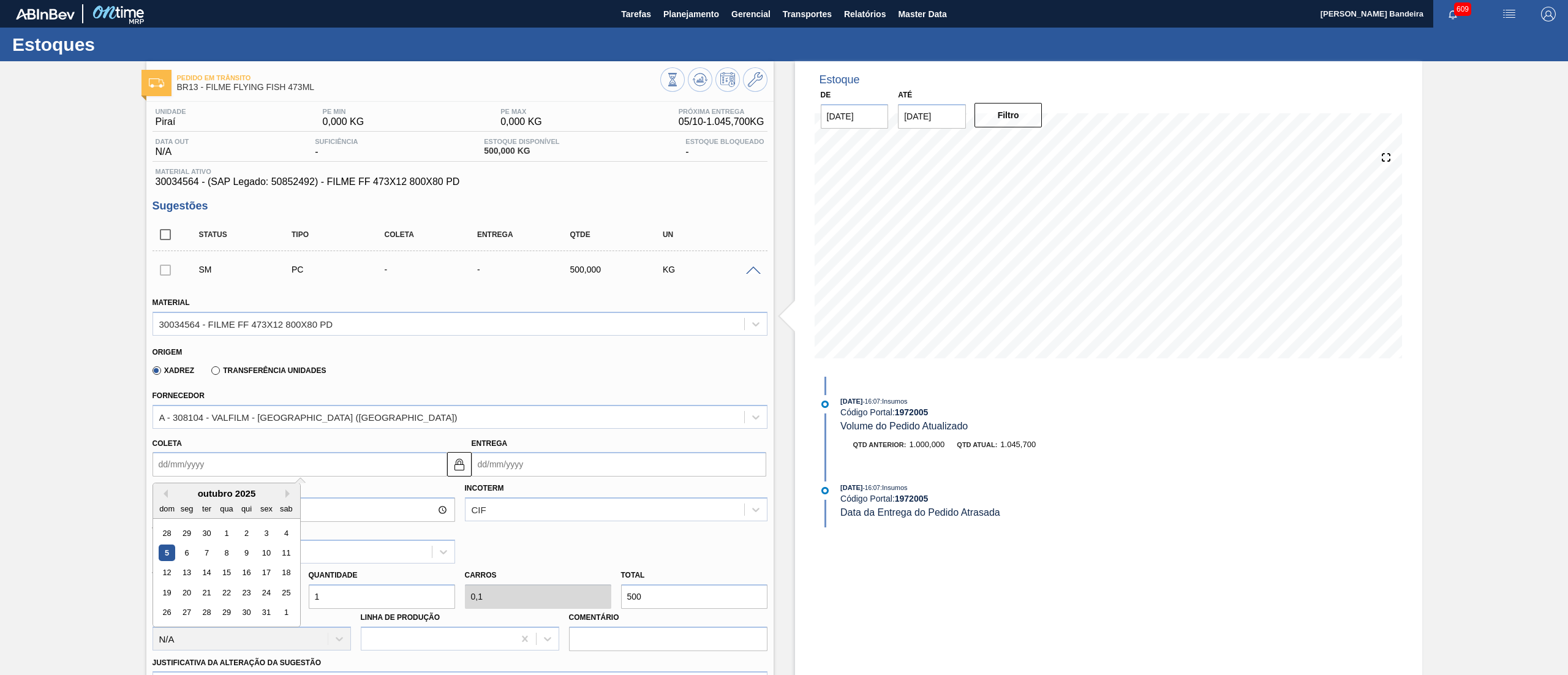
click at [260, 457] on input "Coleta" at bounding box center [300, 464] width 295 height 24
click at [186, 587] on div "20" at bounding box center [186, 592] width 17 height 17
type input "[DATE]"
click at [206, 585] on div "Tam lote 500,000 Quantidade 1 Carros 0,1 Total 500 [MEDICAL_DATA] N/A Linha de …" at bounding box center [460, 607] width 624 height 88
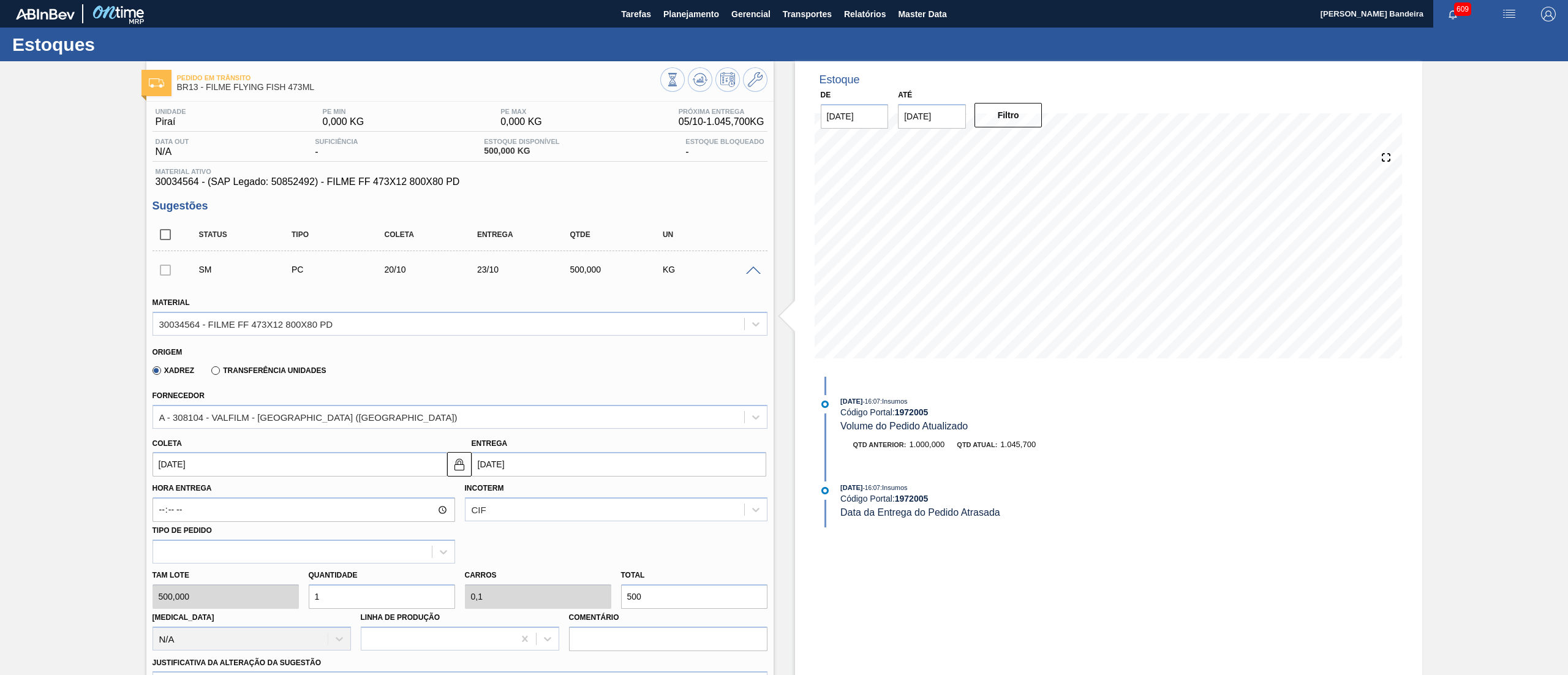
type input "3"
type input "0,3"
type input "1.500"
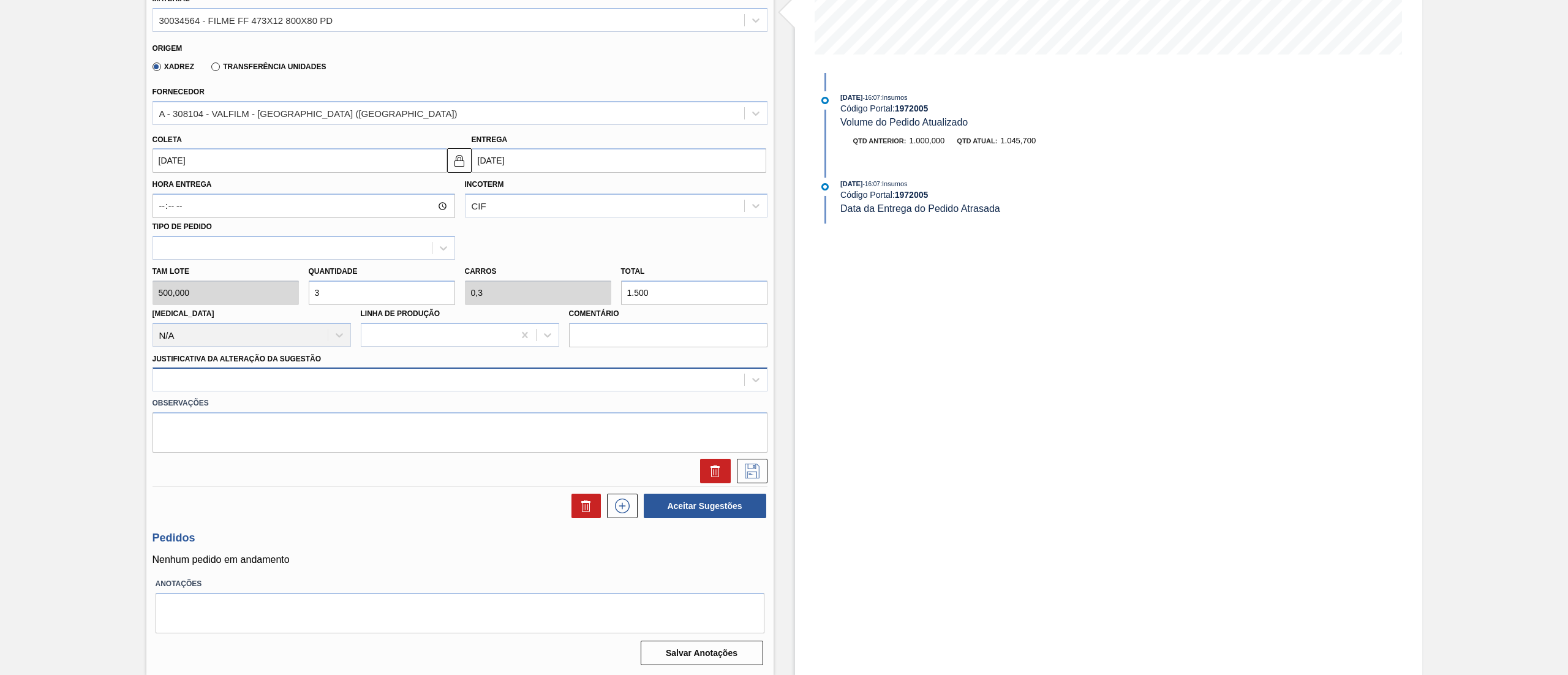
type input "3"
click at [229, 376] on div at bounding box center [449, 380] width 591 height 18
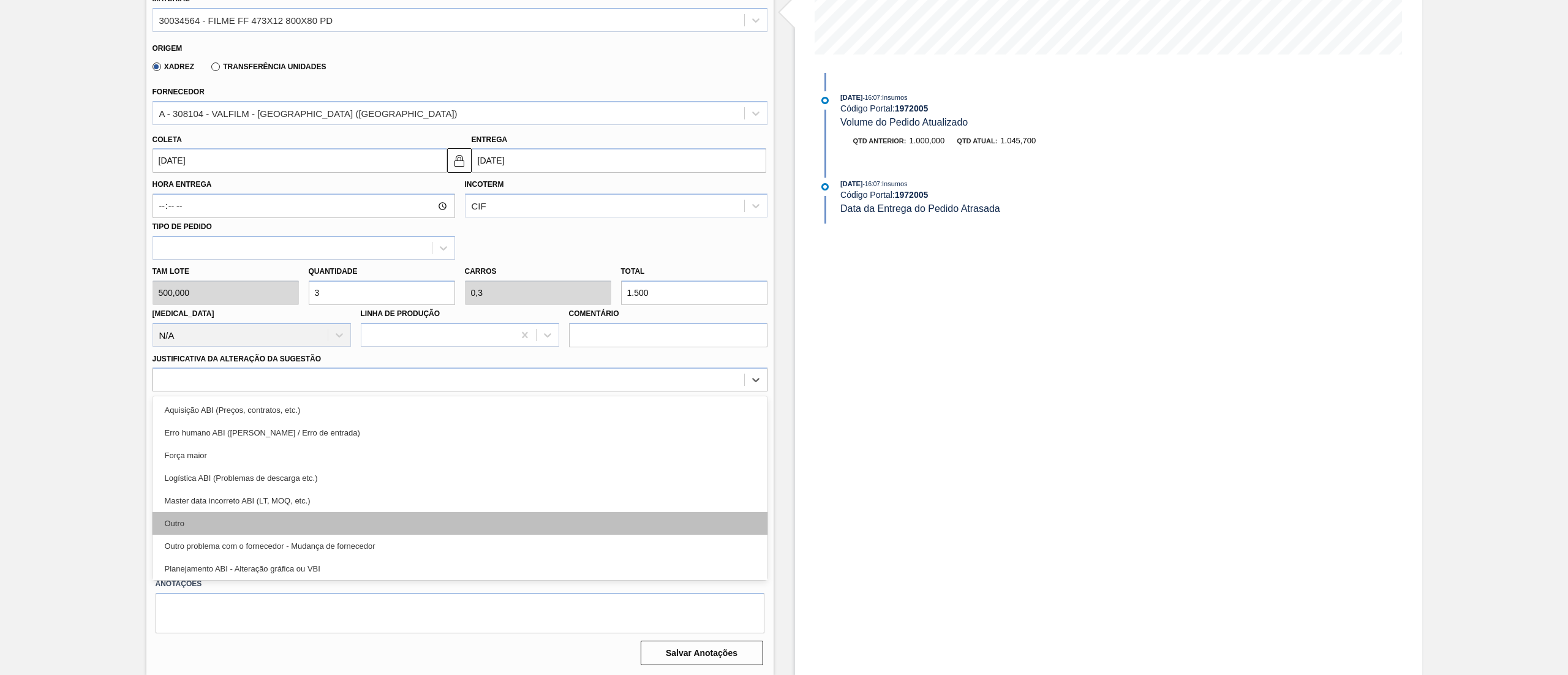
click at [233, 526] on div "Outro" at bounding box center [460, 524] width 615 height 23
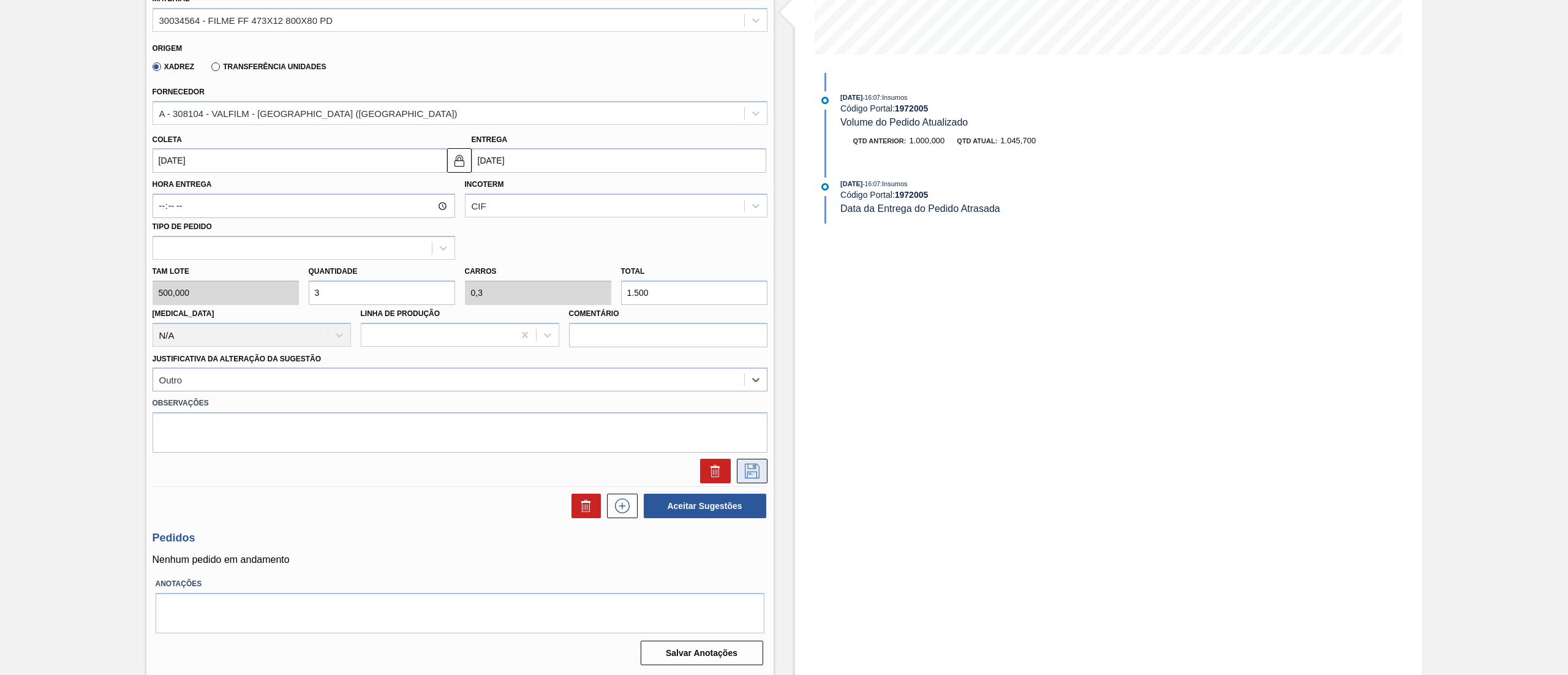
click at [747, 480] on button at bounding box center [752, 471] width 31 height 24
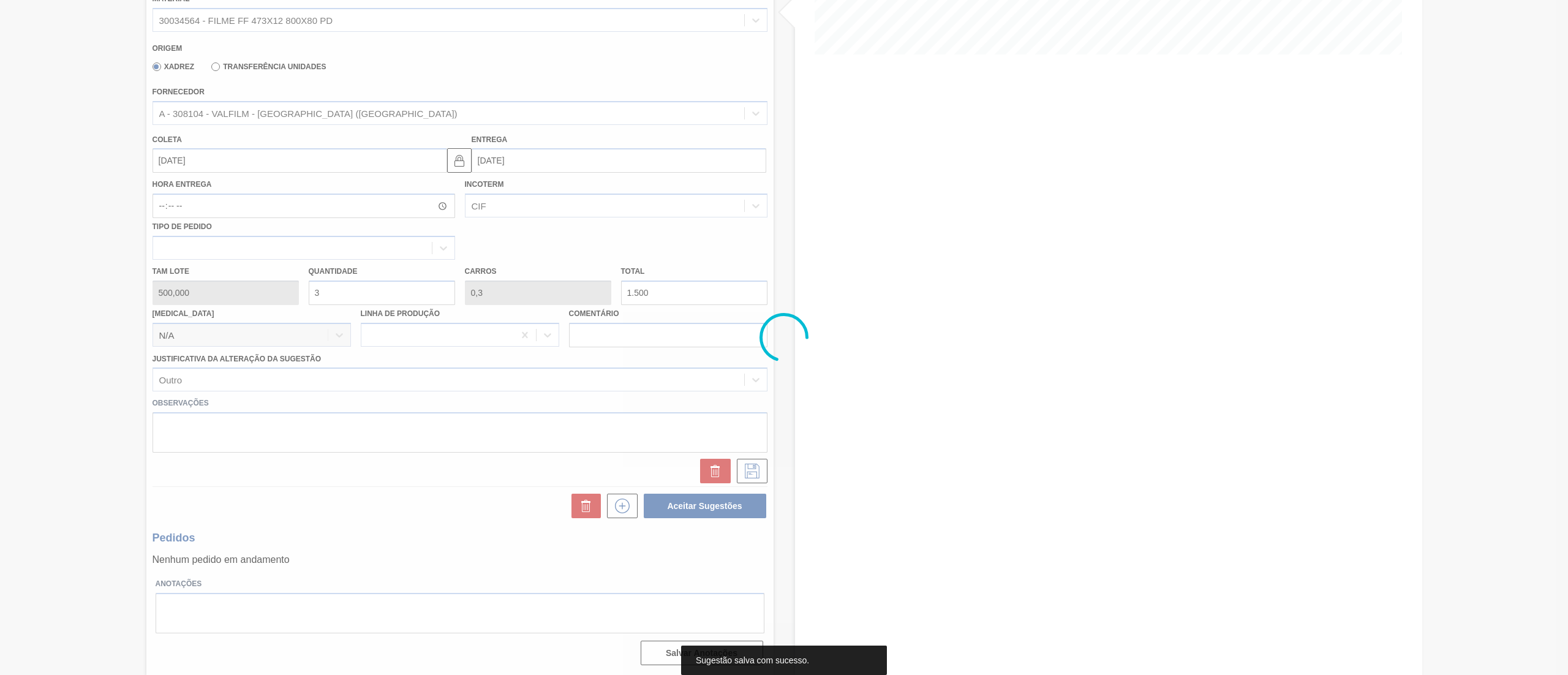
scroll to position [0, 0]
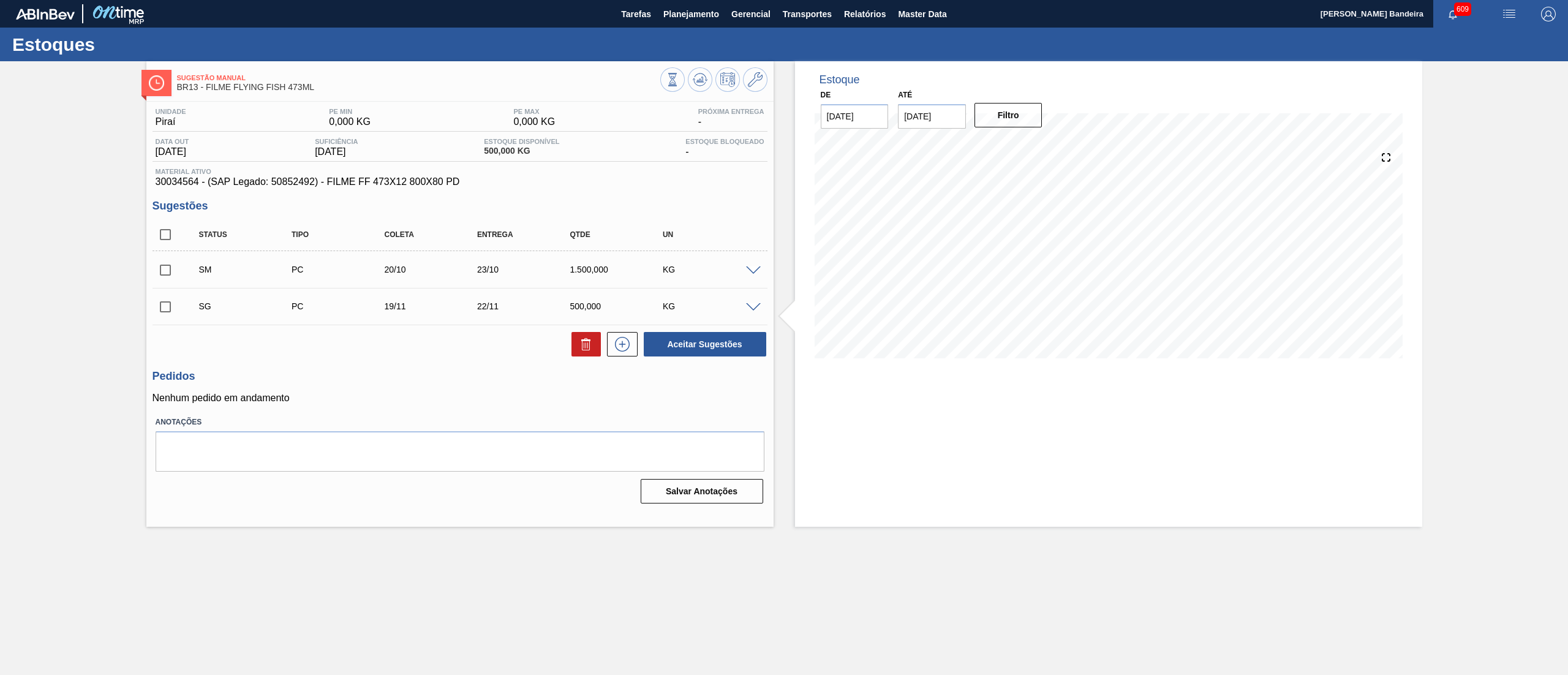
click at [175, 273] on input "checkbox" at bounding box center [165, 271] width 26 height 26
checkbox input "true"
click at [730, 352] on button "Aceitar Sugestões" at bounding box center [705, 344] width 122 height 24
click at [727, 345] on button "Aceitar Sugestões" at bounding box center [705, 344] width 122 height 24
click at [171, 311] on input "checkbox" at bounding box center [165, 307] width 26 height 26
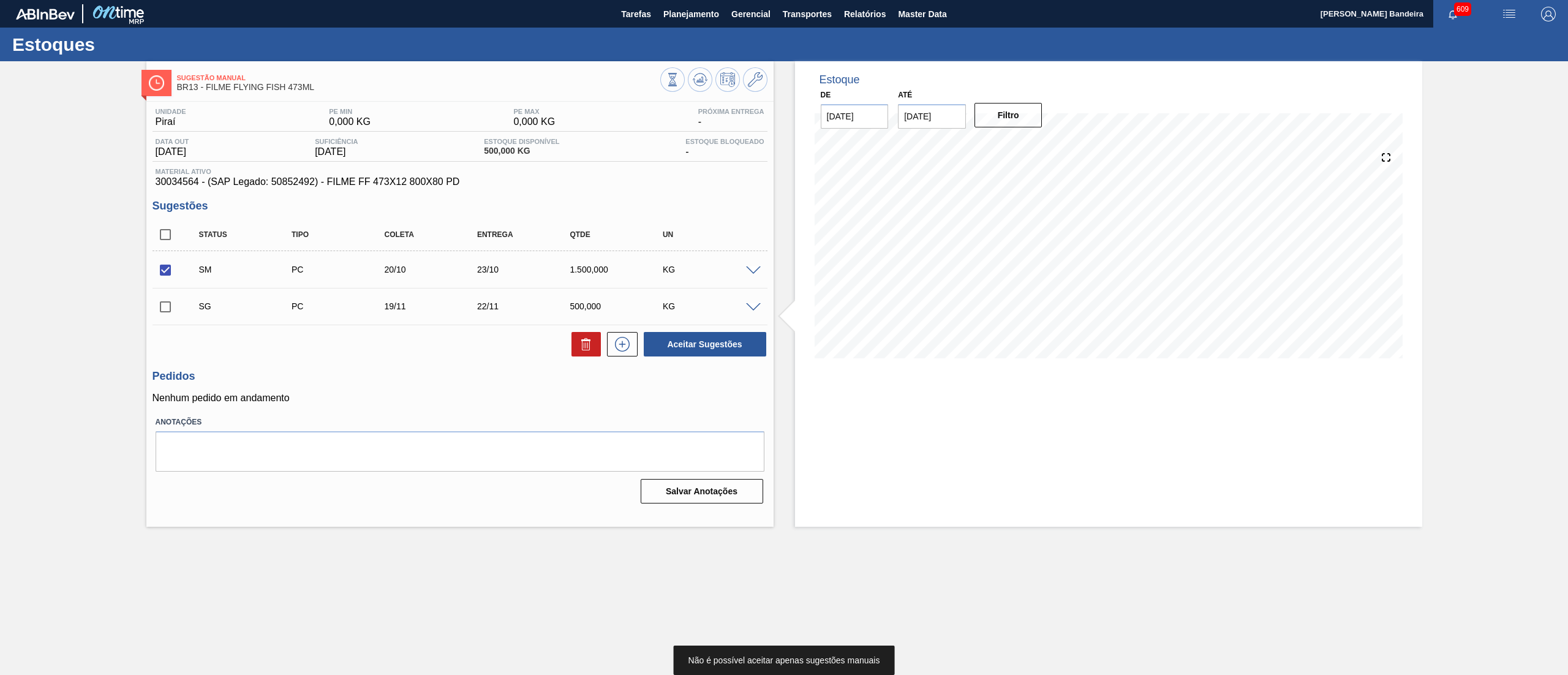
checkbox input "true"
click at [163, 268] on input "checkbox" at bounding box center [165, 271] width 26 height 26
checkbox input "false"
click at [584, 357] on button at bounding box center [585, 344] width 29 height 24
checkbox input "false"
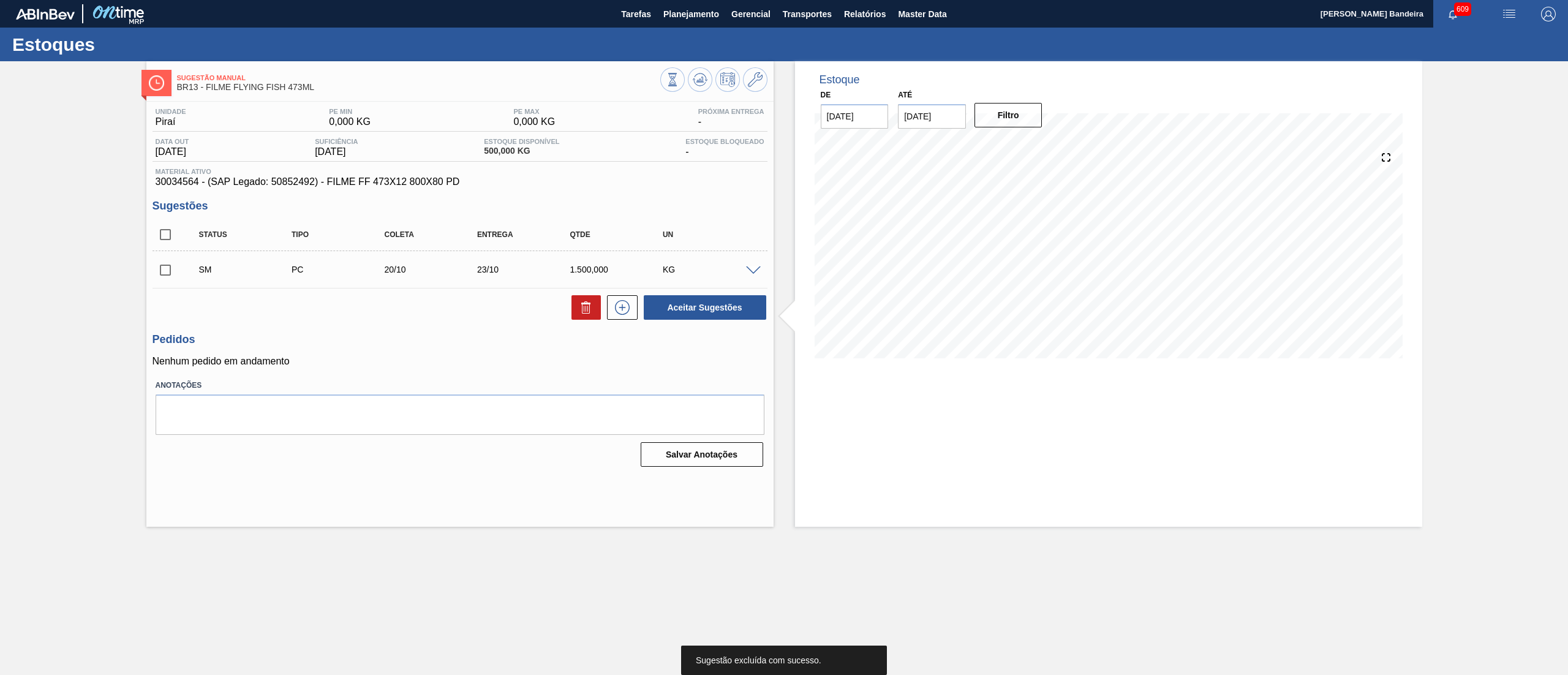
click at [169, 271] on input "checkbox" at bounding box center [165, 271] width 26 height 26
checkbox input "true"
click at [730, 312] on button "Aceitar Sugestões" at bounding box center [705, 307] width 122 height 24
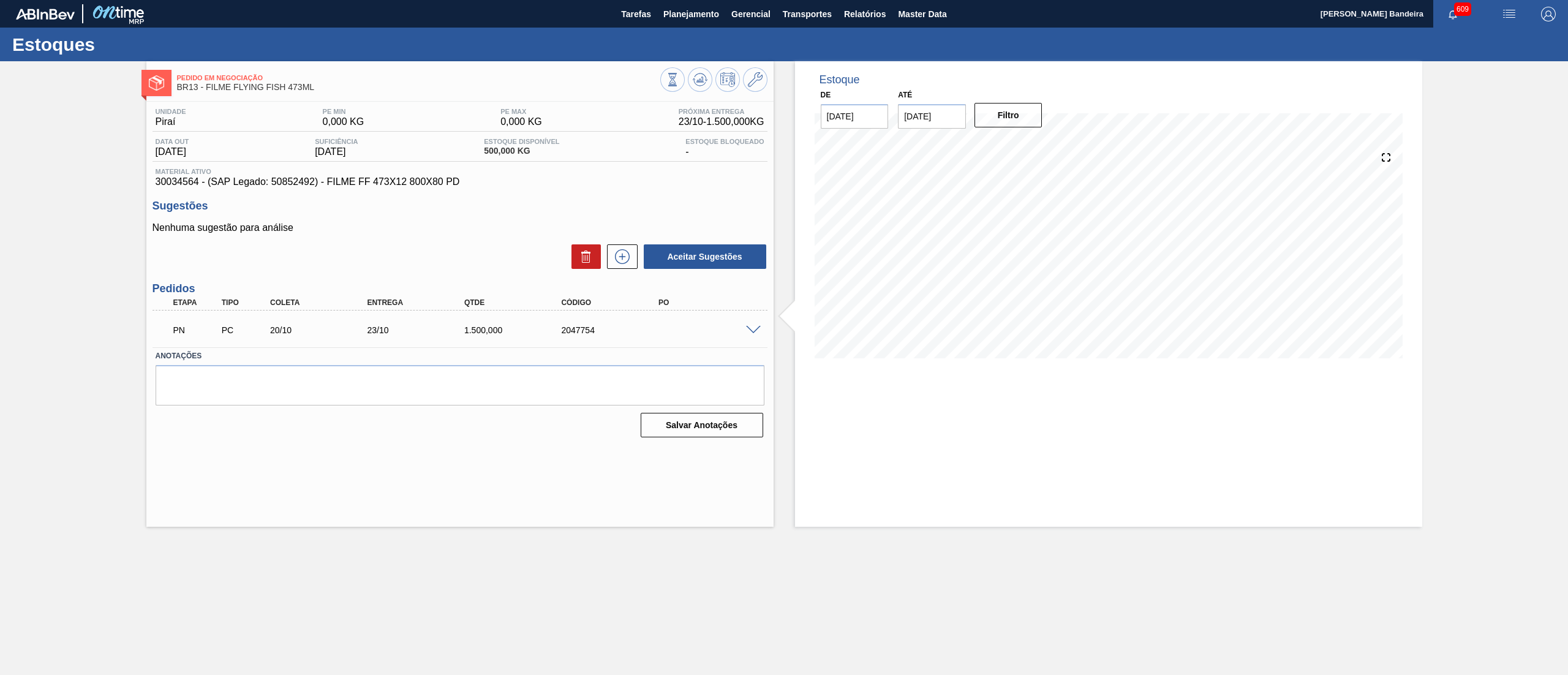
click at [749, 327] on span at bounding box center [753, 330] width 14 height 9
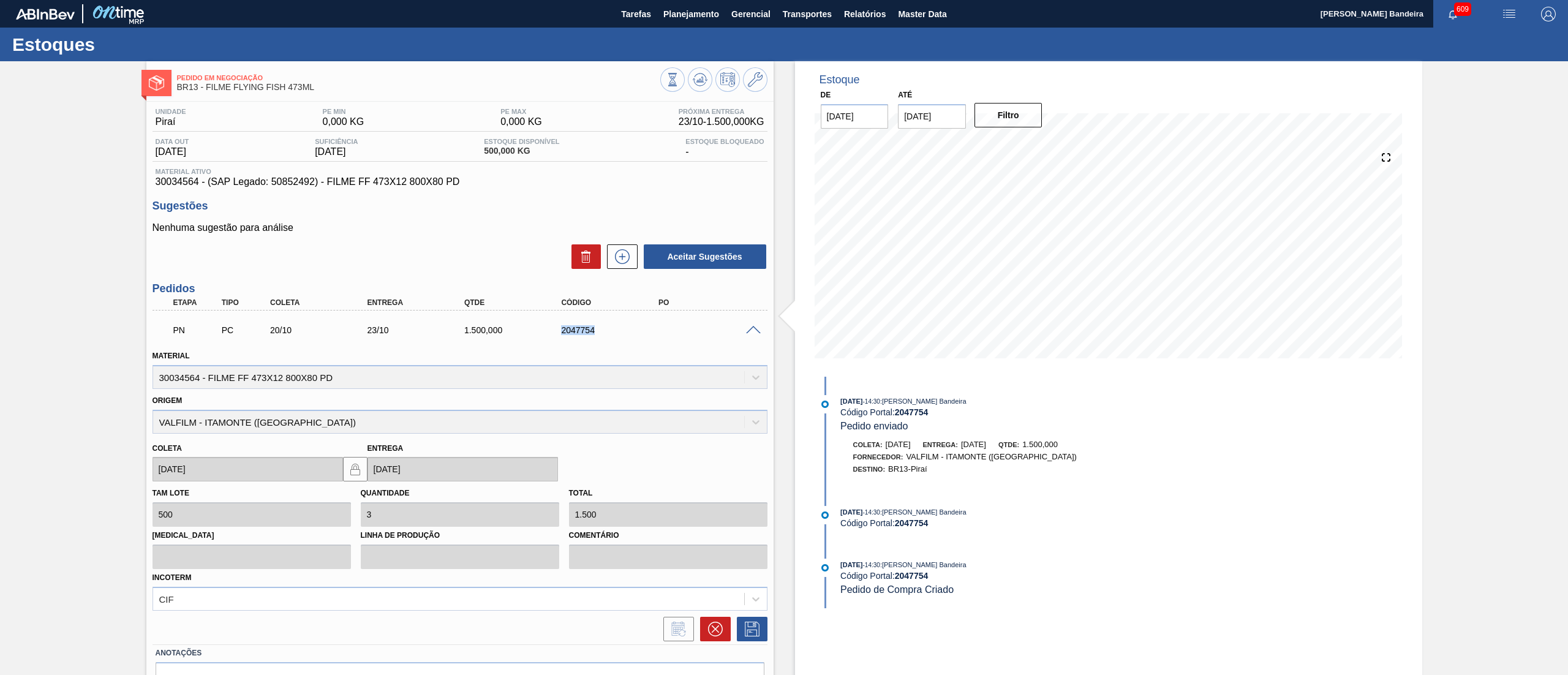
drag, startPoint x: 632, startPoint y: 330, endPoint x: 544, endPoint y: 332, distance: 88.0
click at [544, 332] on div "PN PC 20/10 23/10 1.500,000 2047754" at bounding box center [457, 329] width 583 height 24
copy div "2047754"
click at [751, 327] on span at bounding box center [753, 330] width 14 height 9
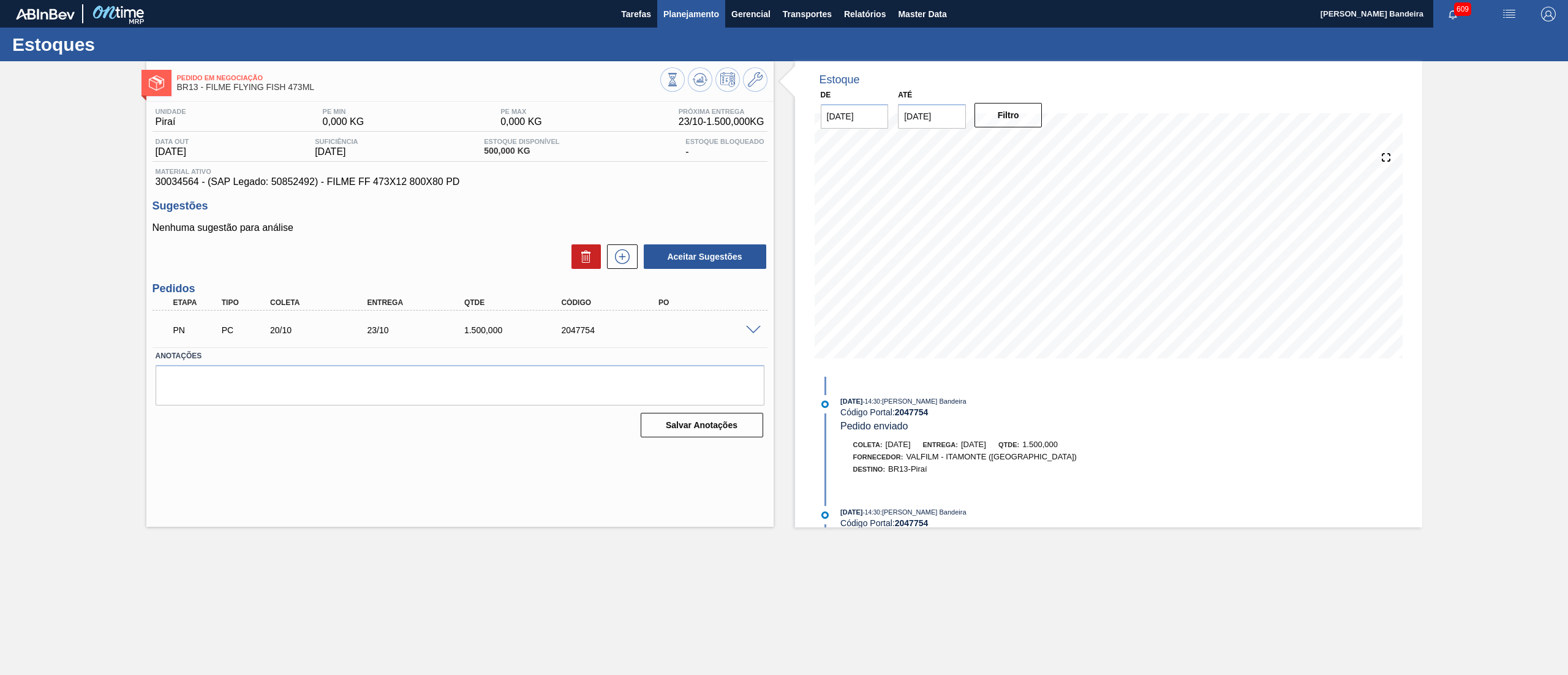
click at [687, 17] on span "Planejamento" at bounding box center [690, 14] width 55 height 14
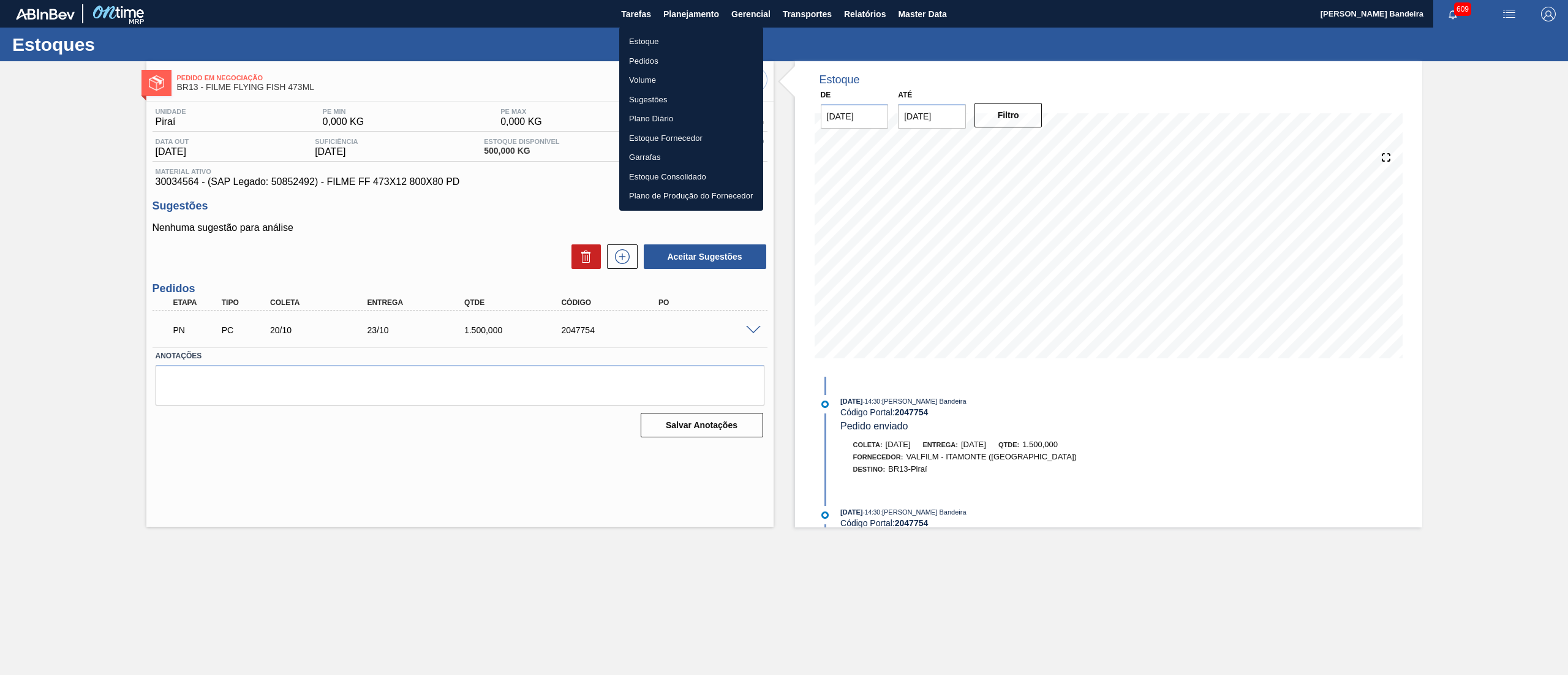
click at [652, 36] on li "Estoque" at bounding box center [691, 41] width 144 height 19
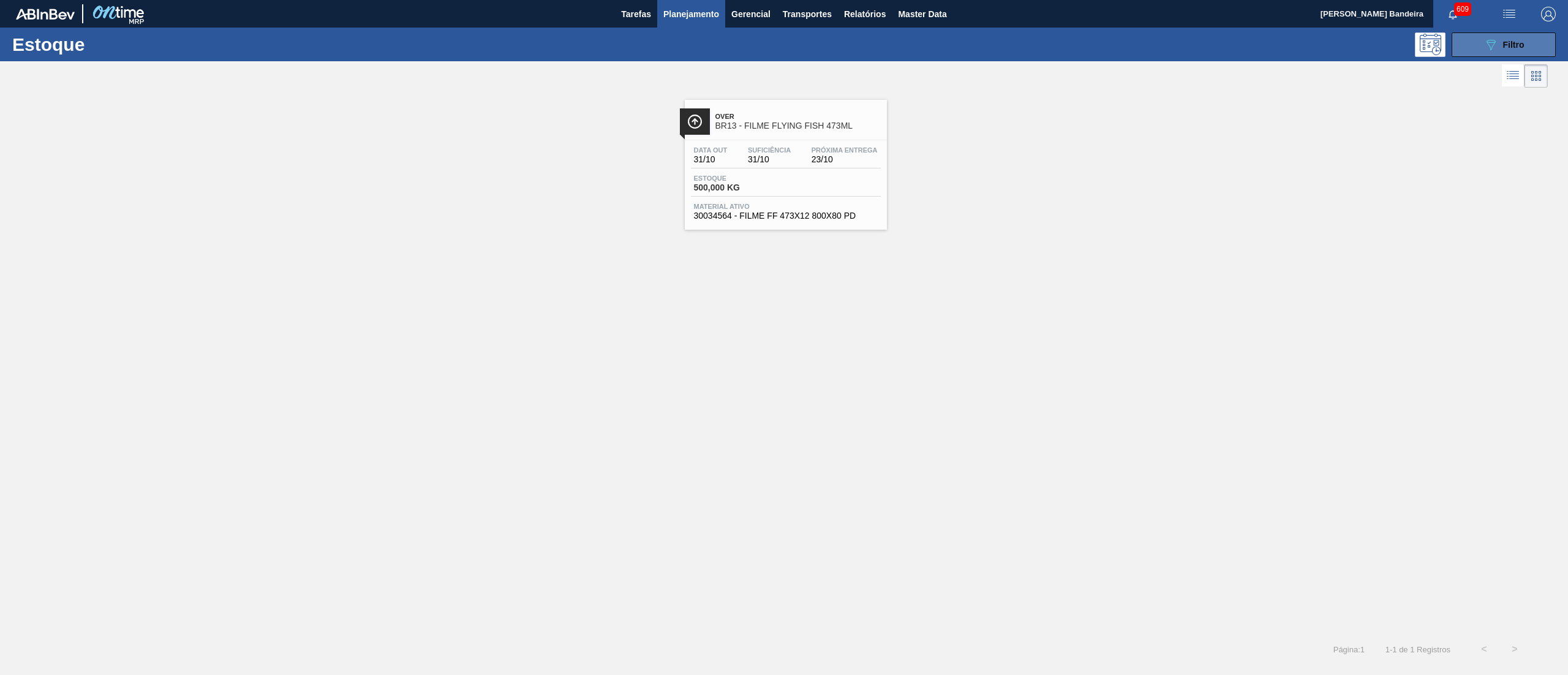
click at [1477, 51] on button "089F7B8B-B2A5-4AFE-B5C0-19BA573D28AC Filtro" at bounding box center [1503, 45] width 104 height 24
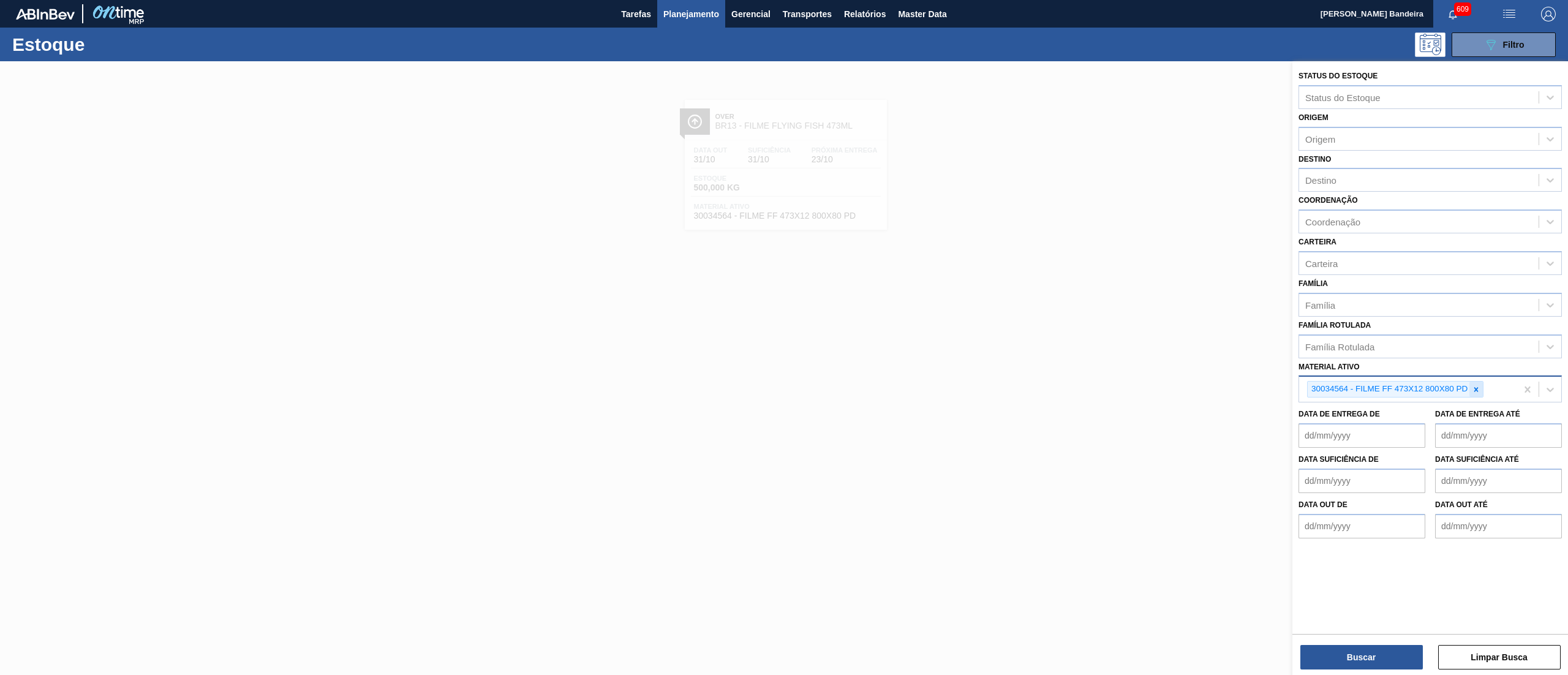
click at [1473, 381] on div at bounding box center [1476, 389] width 14 height 15
paste ativo "30034670"
type ativo "30034670"
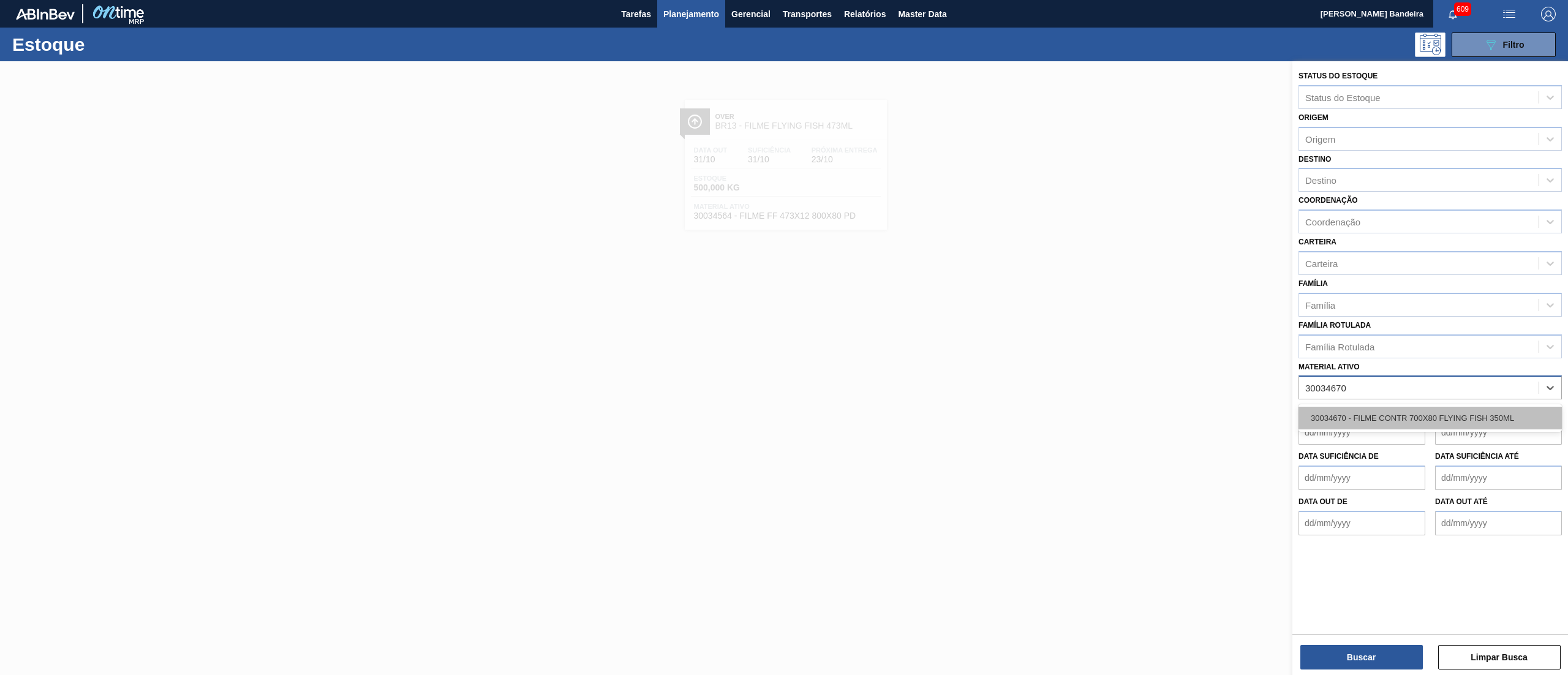
click at [1380, 412] on div "30034670 - FILME CONTR 700X80 FLYING FISH 350ML" at bounding box center [1430, 418] width 263 height 23
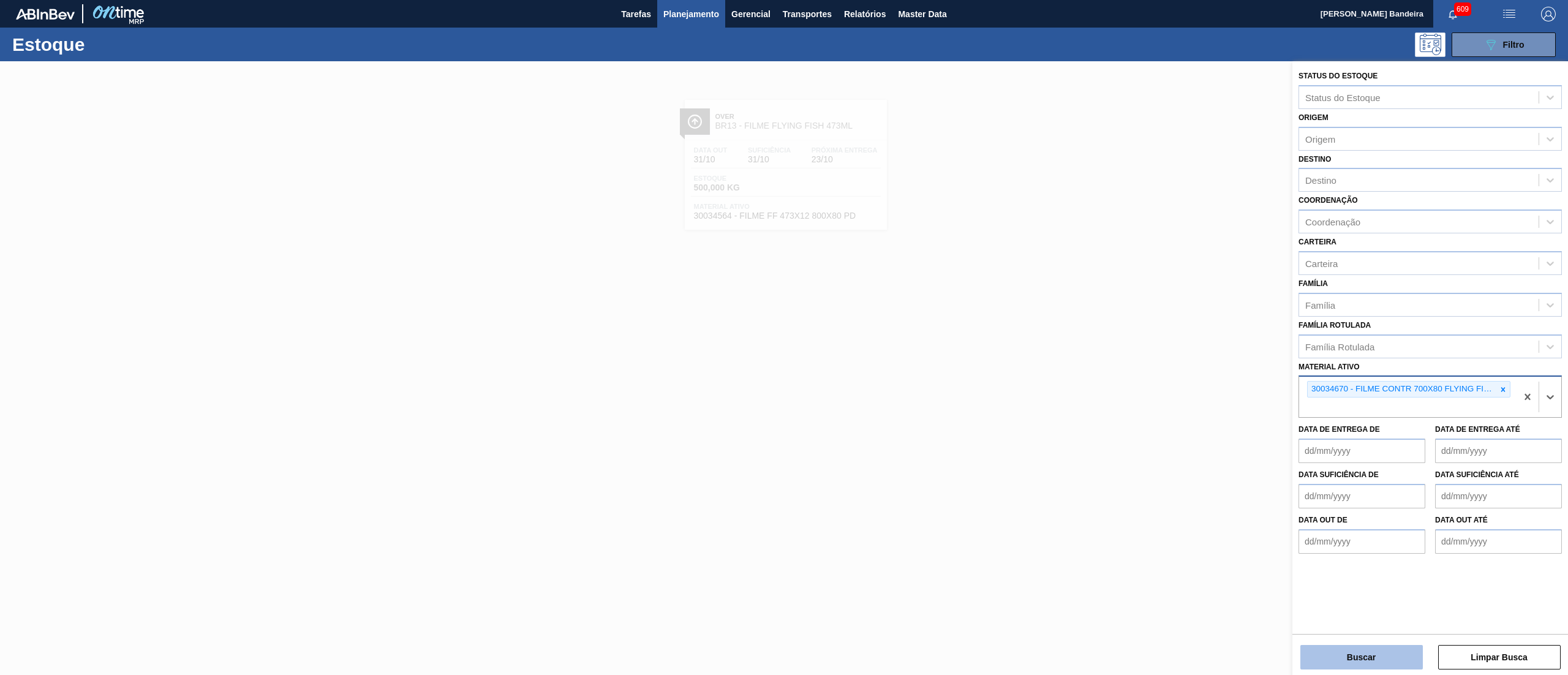
click at [1325, 653] on button "Buscar" at bounding box center [1362, 658] width 122 height 24
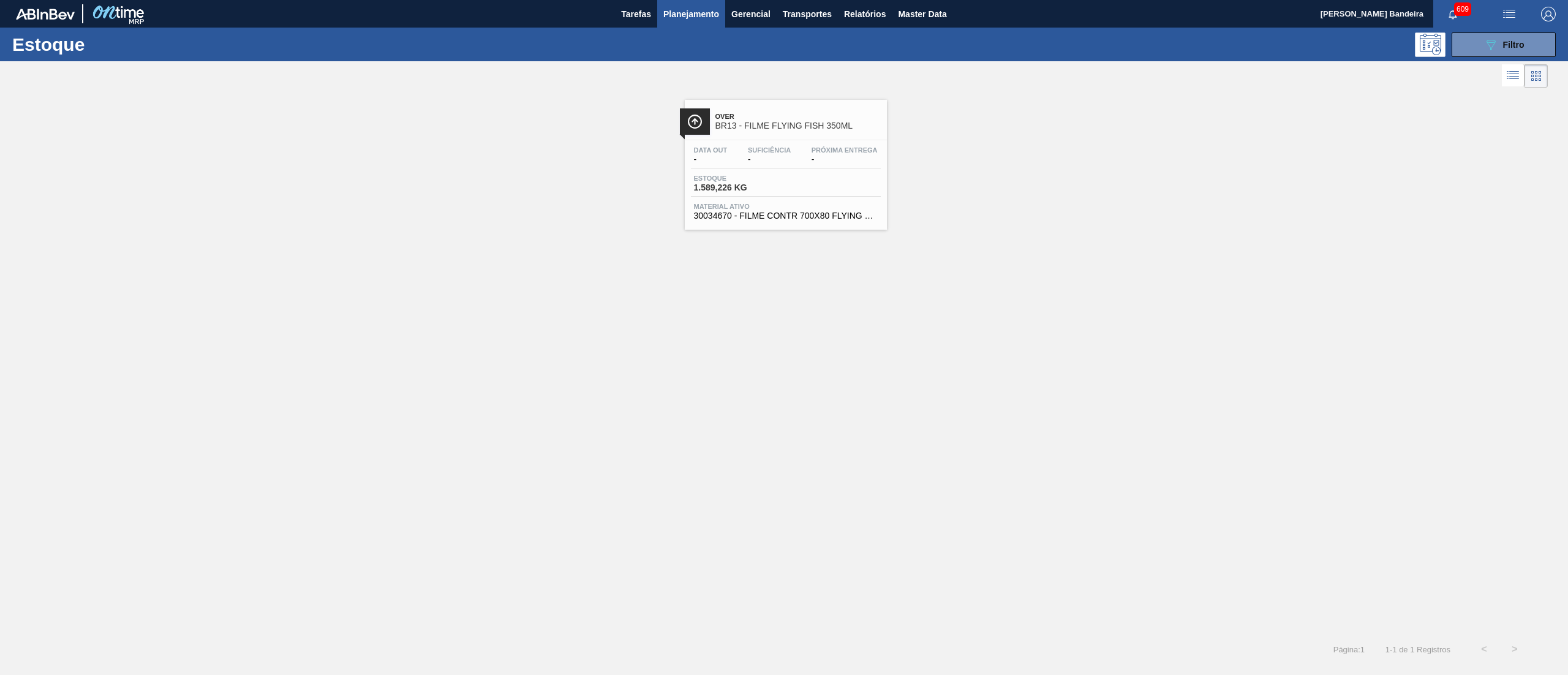
click at [765, 217] on span "30034670 - FILME CONTR 700X80 FLYING FISH 350ML" at bounding box center [785, 216] width 183 height 9
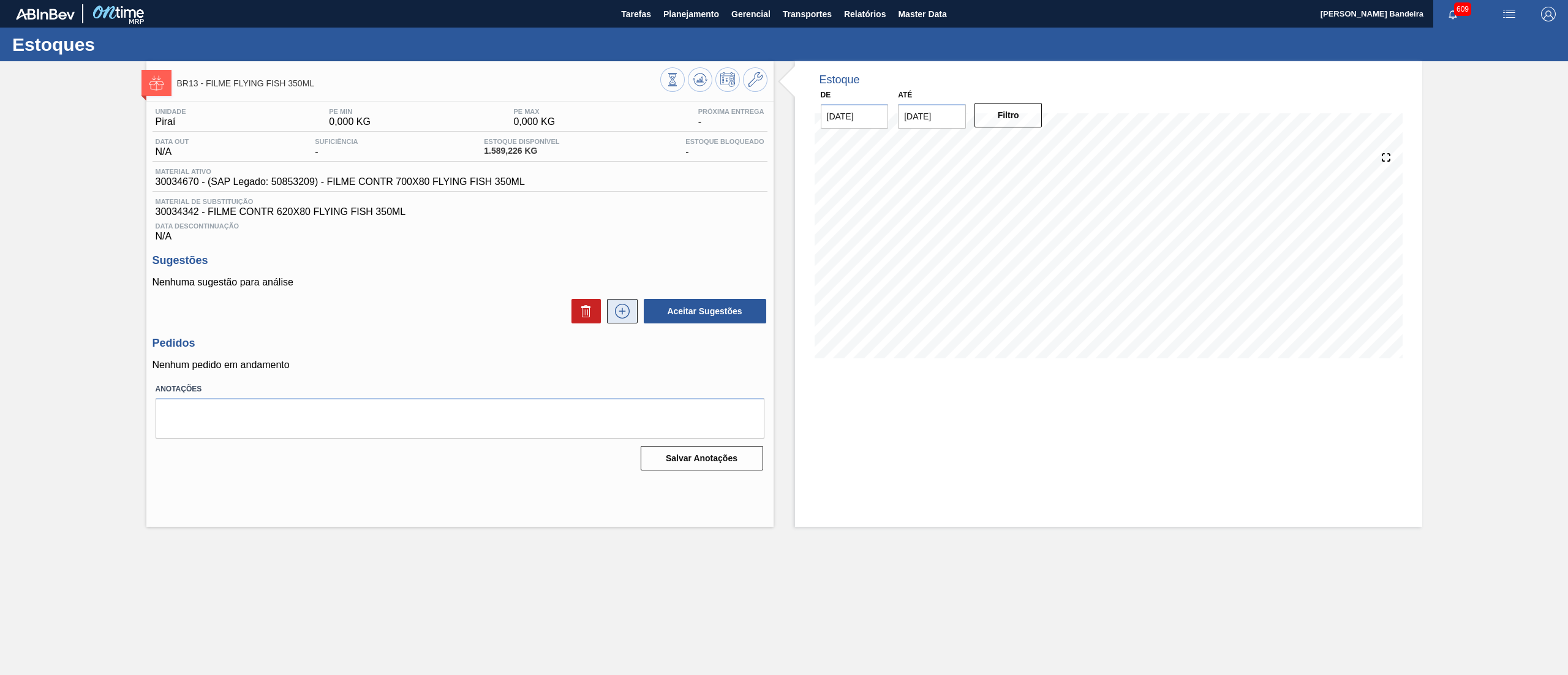
click at [625, 312] on icon at bounding box center [621, 311] width 19 height 14
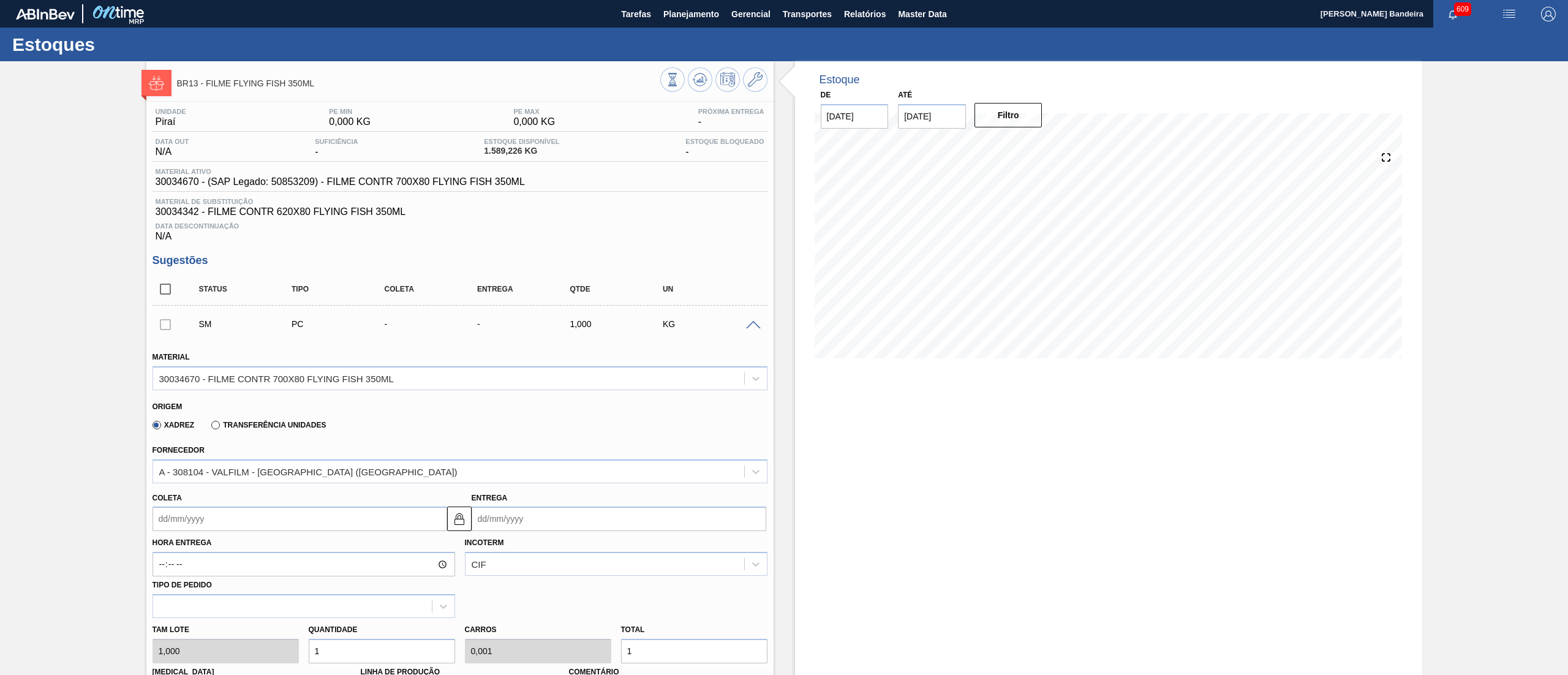
scroll to position [359, 0]
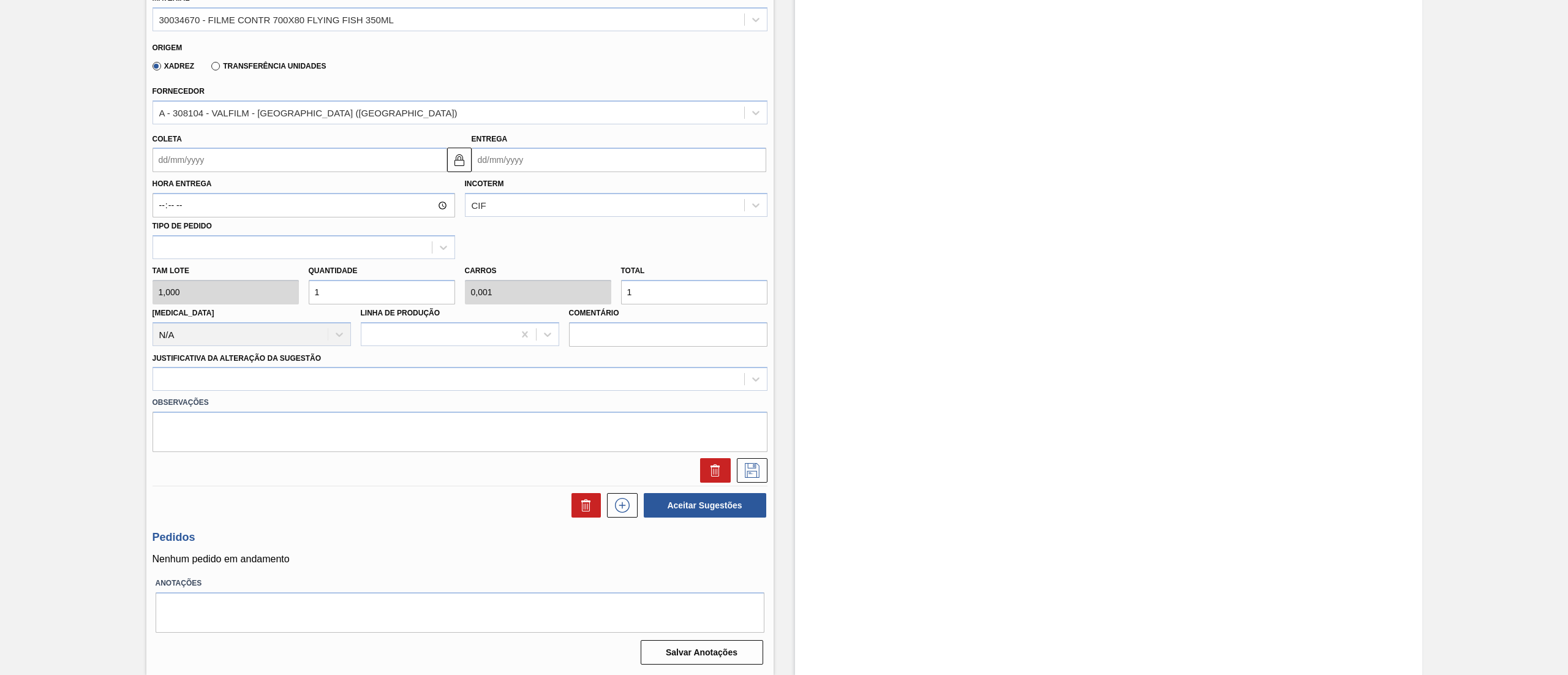
click at [176, 167] on input "Coleta" at bounding box center [300, 160] width 295 height 24
click at [191, 284] on div "20" at bounding box center [186, 288] width 17 height 17
type input "[DATE]"
click at [238, 296] on div "Tam lote 1,000 Quantidade 1 Carros 0,001 Total 1 [MEDICAL_DATA] N/A Linha de Pr…" at bounding box center [460, 303] width 624 height 88
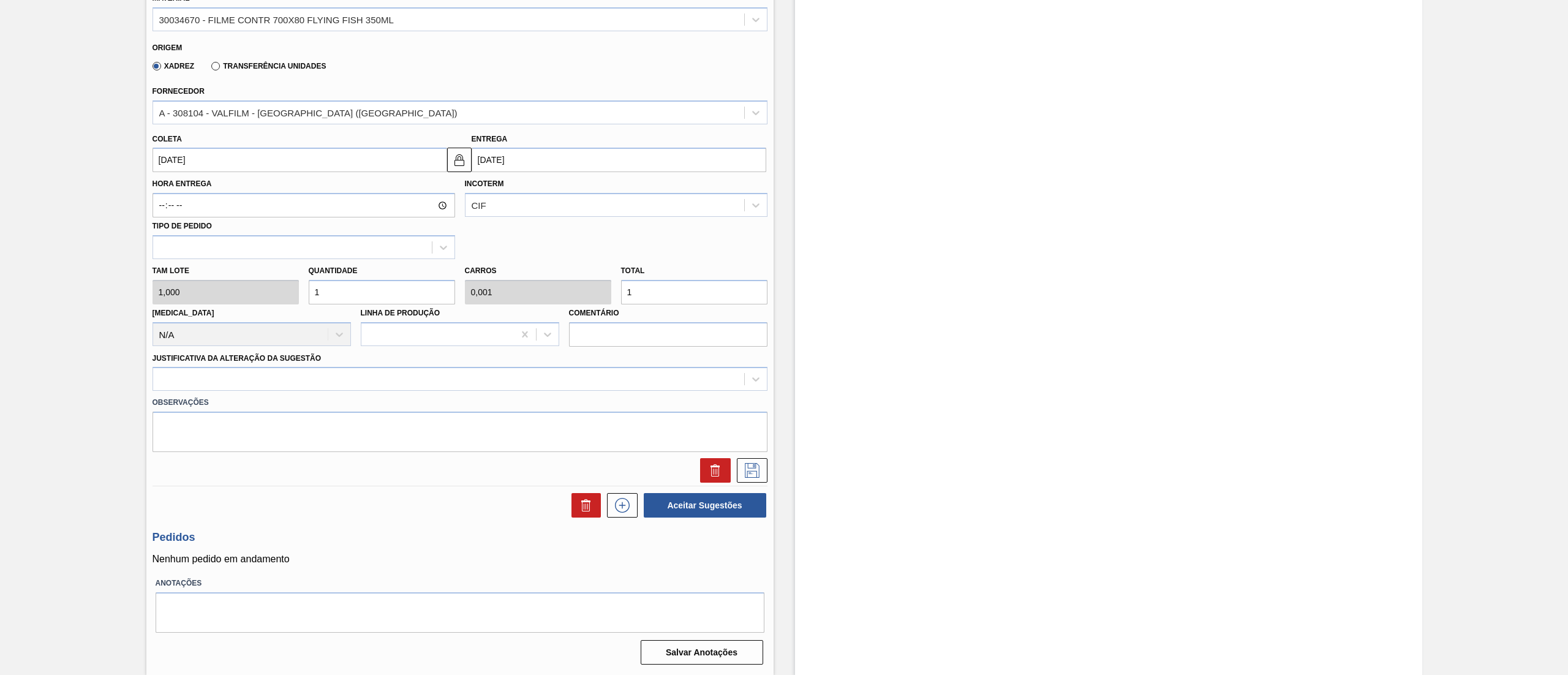
type input "17"
type input "0,017"
type input "17"
type input "170"
type input "0,17"
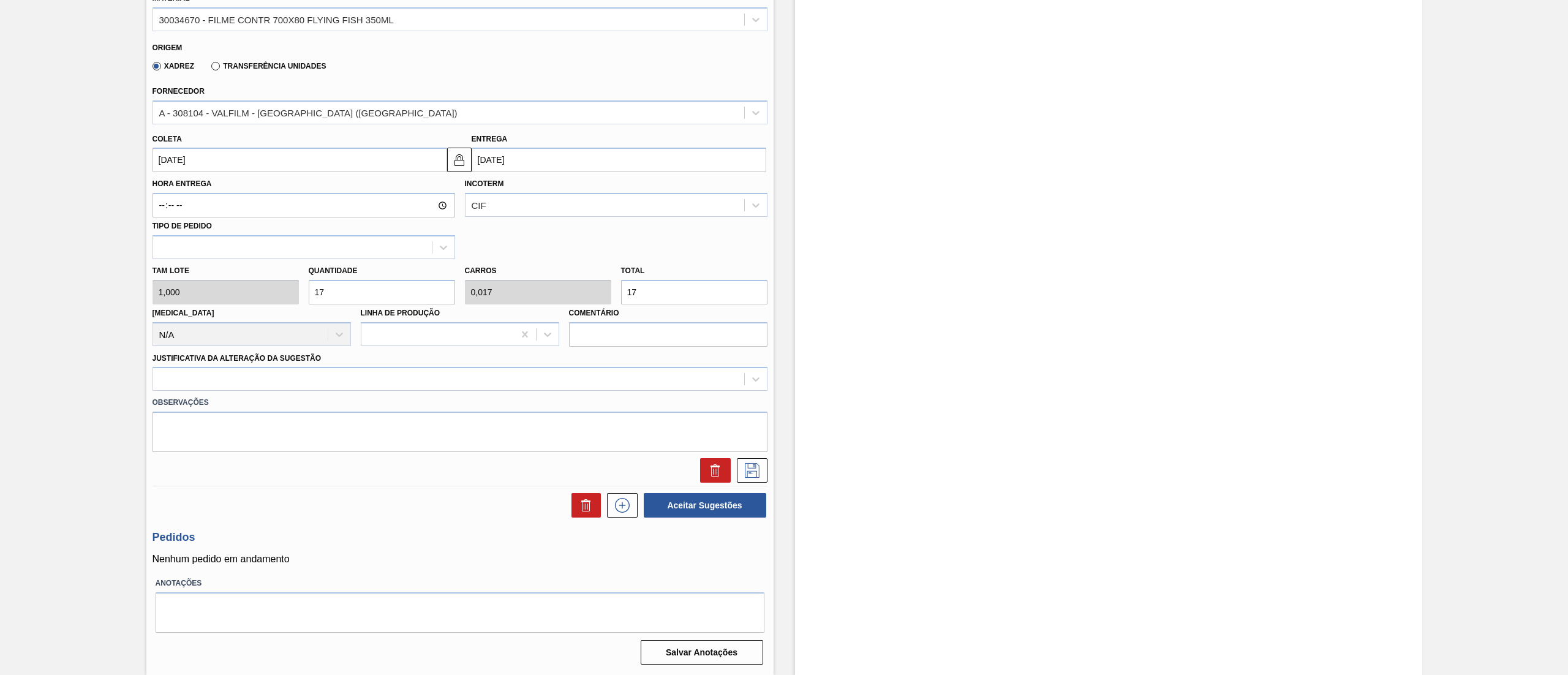
type input "170"
type input "1.700"
type input "1,7"
type input "1.700"
click at [225, 385] on div at bounding box center [449, 379] width 591 height 18
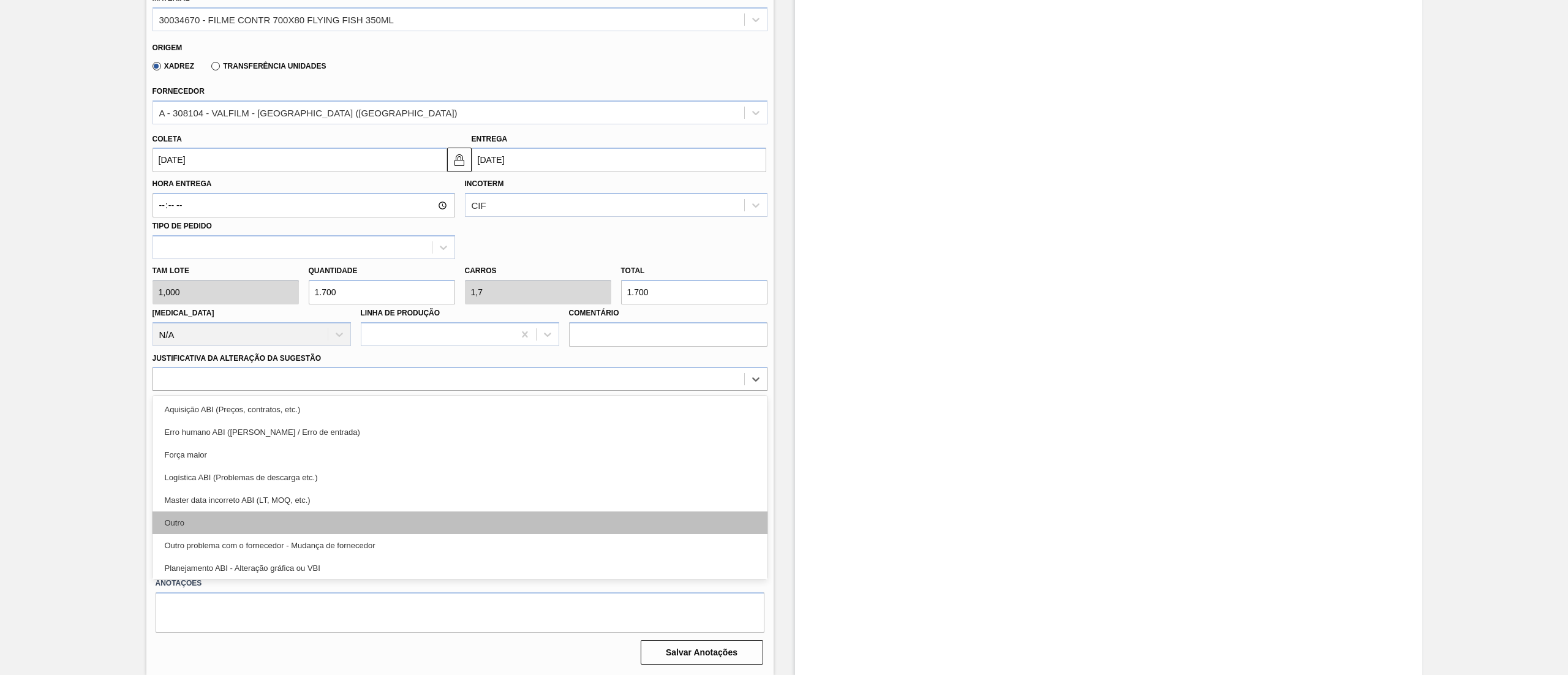
click at [209, 523] on div "Outro" at bounding box center [460, 523] width 615 height 23
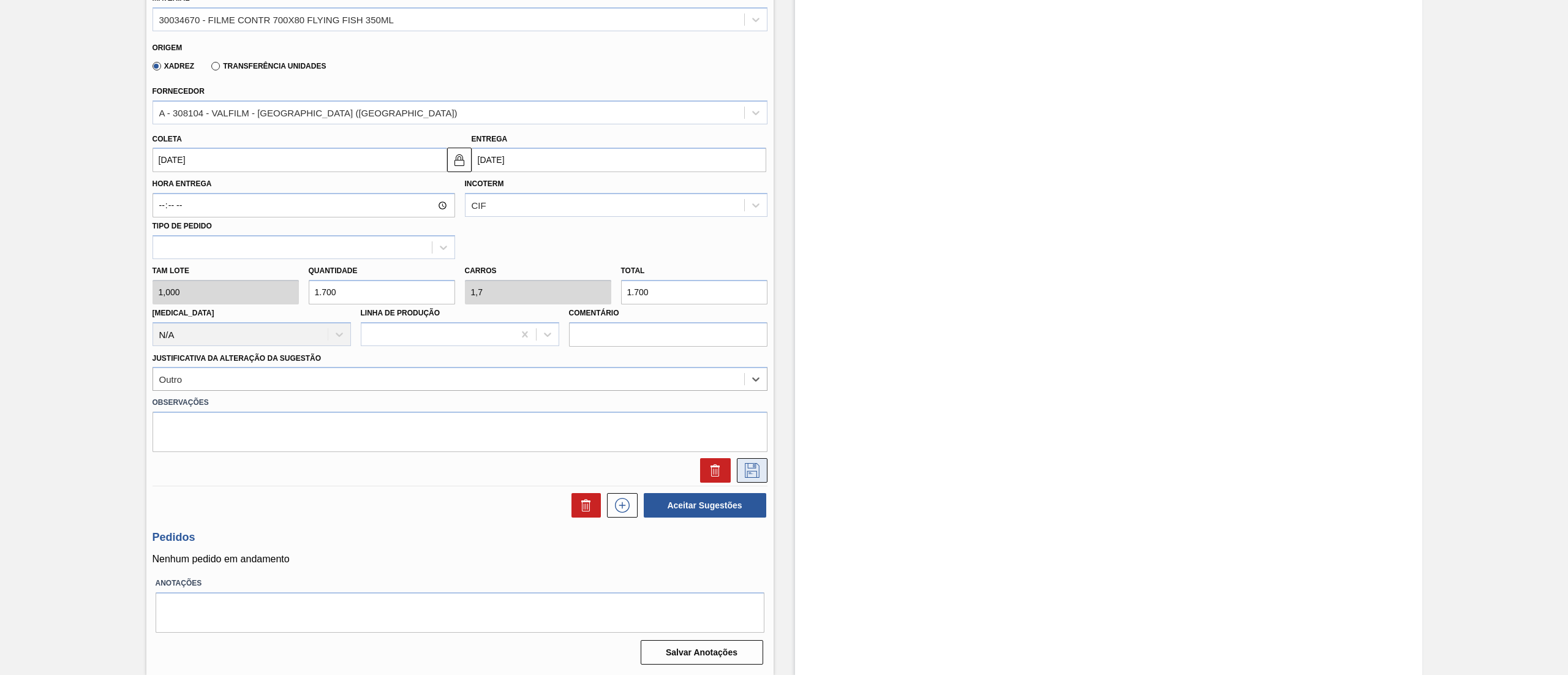
click at [755, 472] on icon at bounding box center [752, 471] width 19 height 14
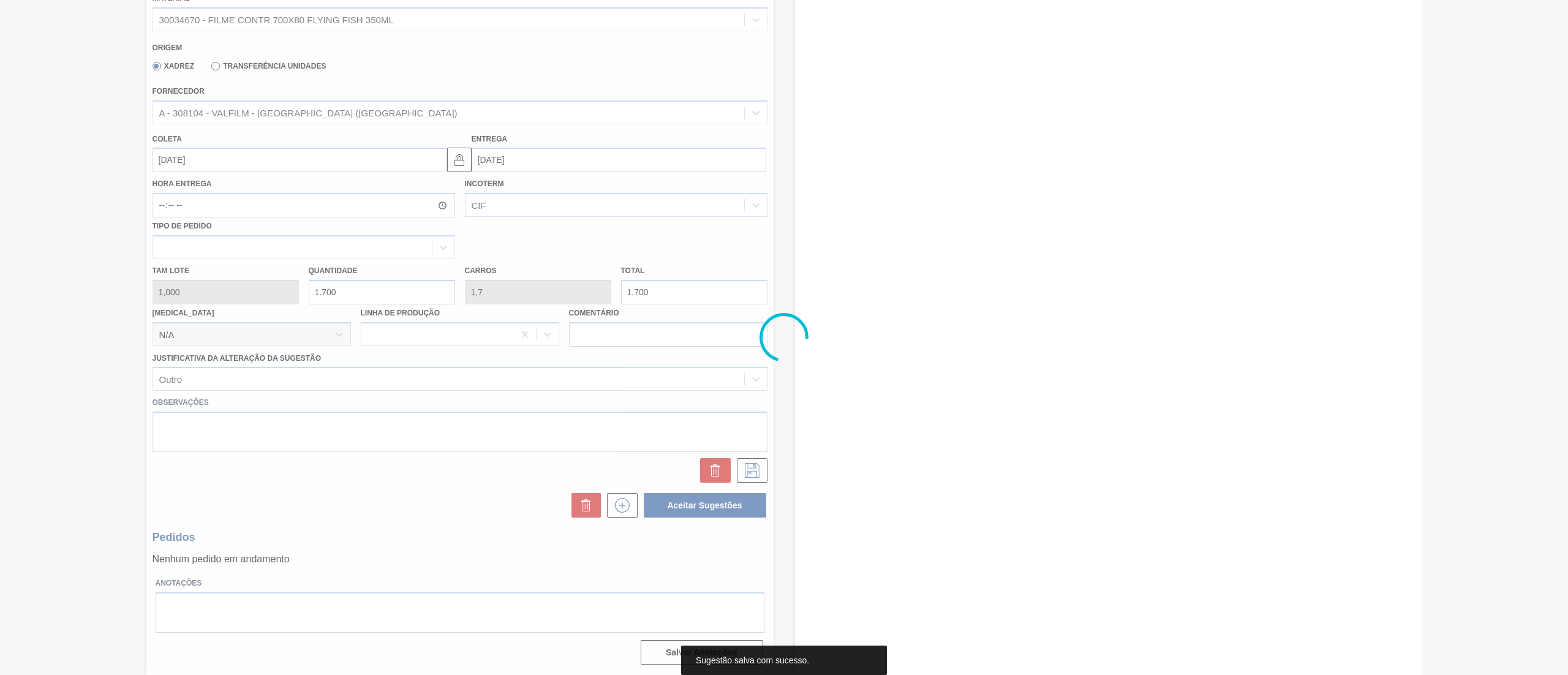
scroll to position [0, 0]
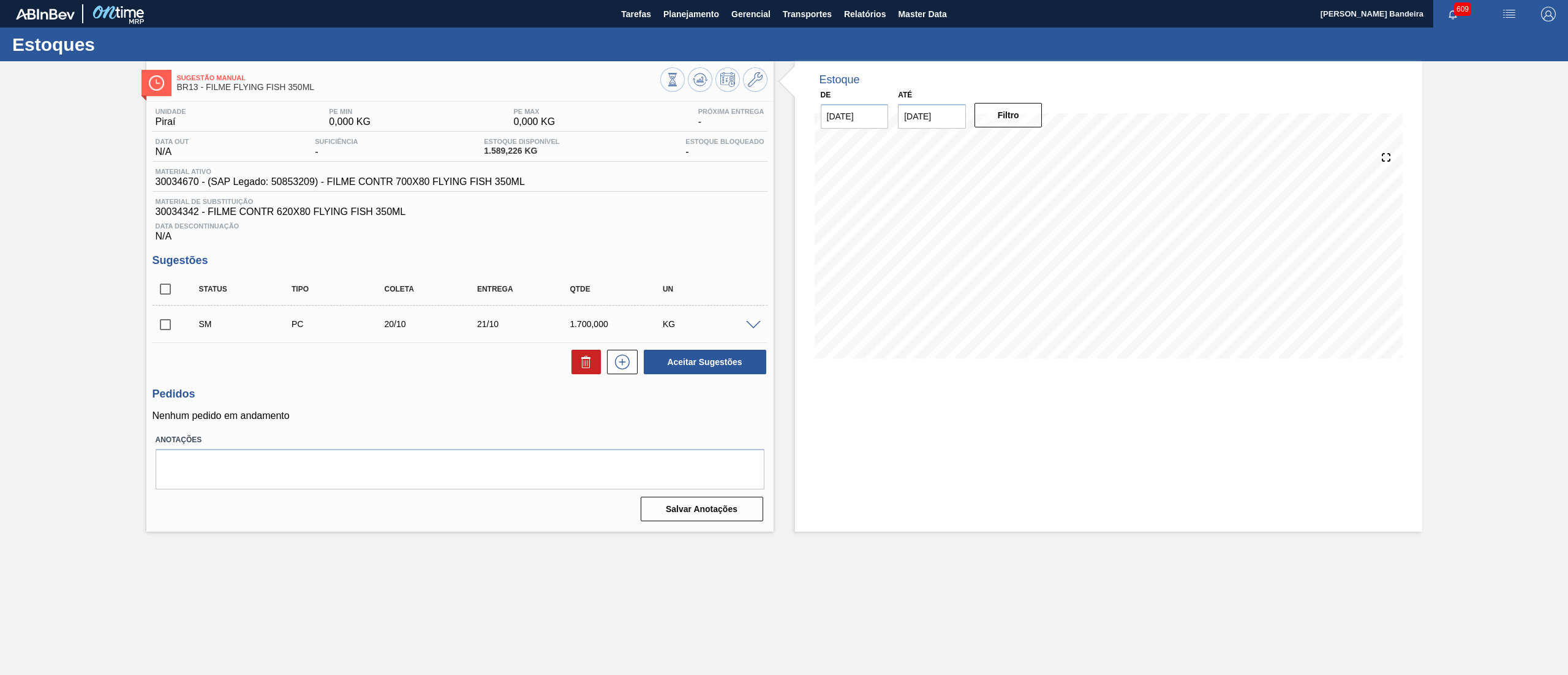
click at [753, 326] on span at bounding box center [753, 325] width 14 height 9
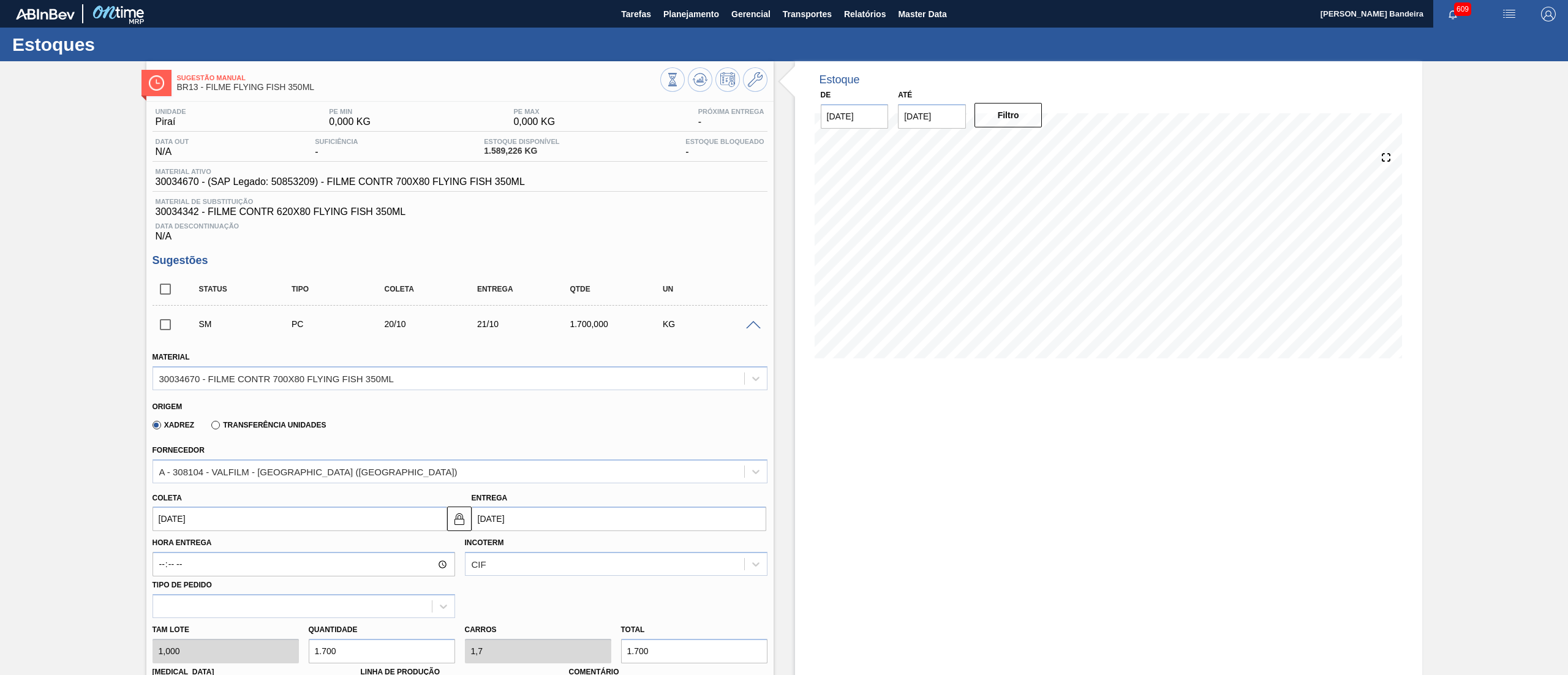
click at [224, 649] on div "Tam lote 1,000 Quantidade 1.700 Carros 1,7 Total 1.700 [MEDICAL_DATA] N/A Linha…" at bounding box center [460, 662] width 624 height 88
type input "2"
type input "0,002"
type input "2"
type input "20"
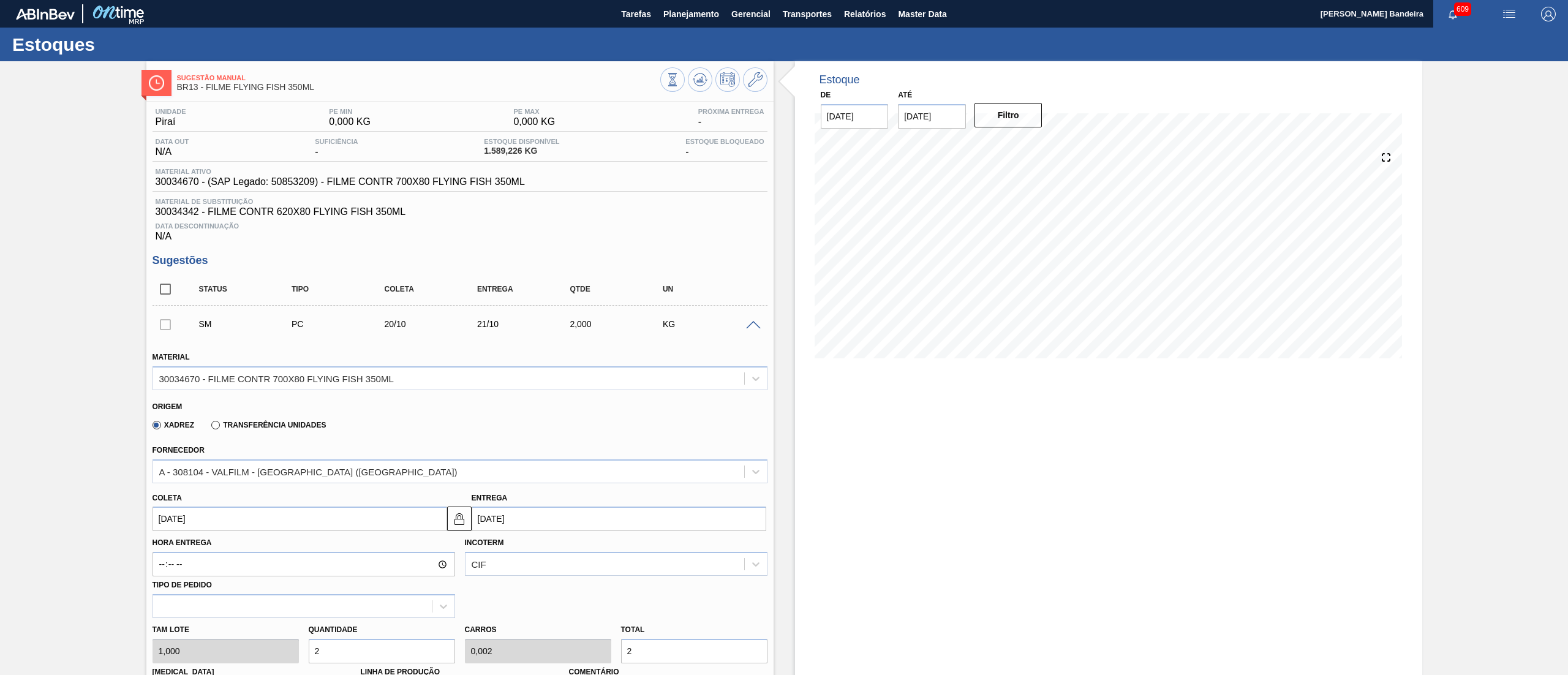
type input "0,02"
type input "20"
type input "200"
type input "0,2"
type input "200"
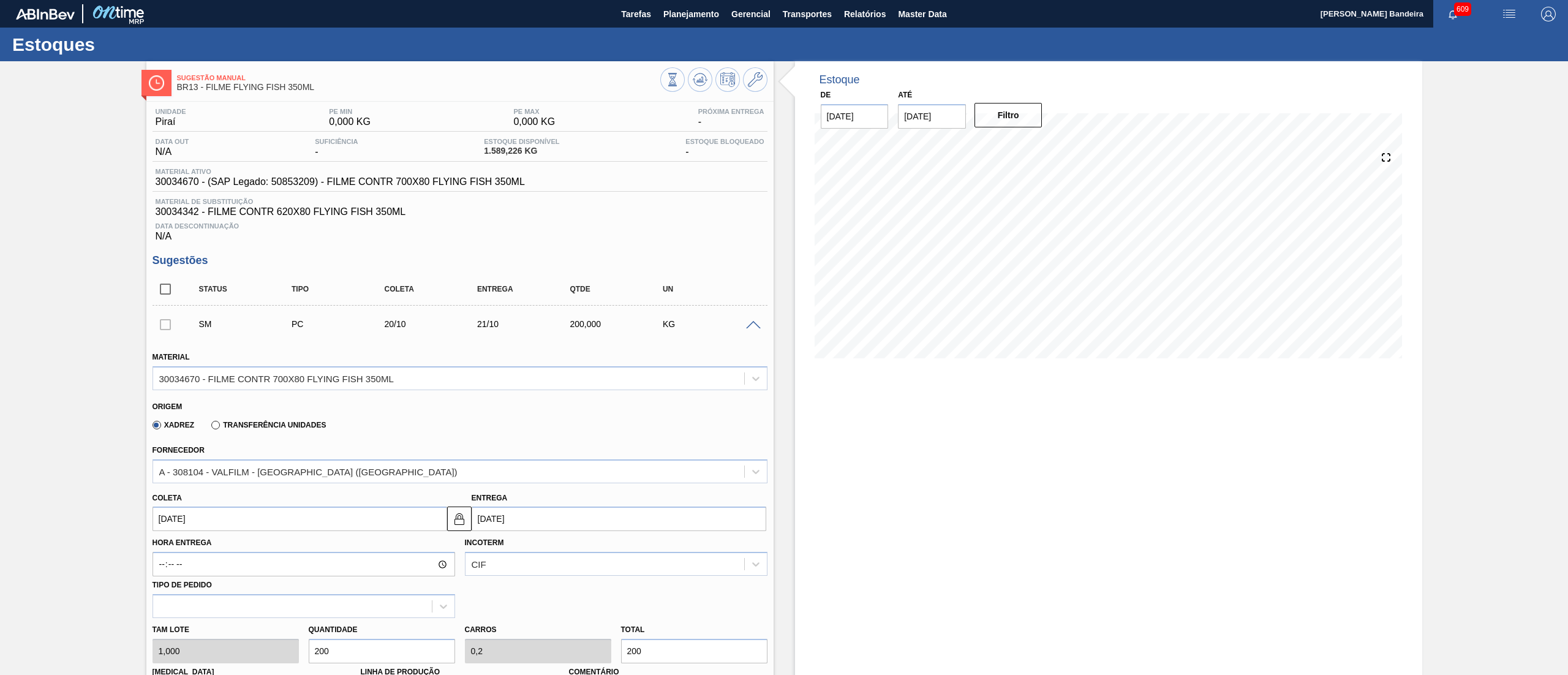
type input "2.000"
type input "2"
type input "2.000"
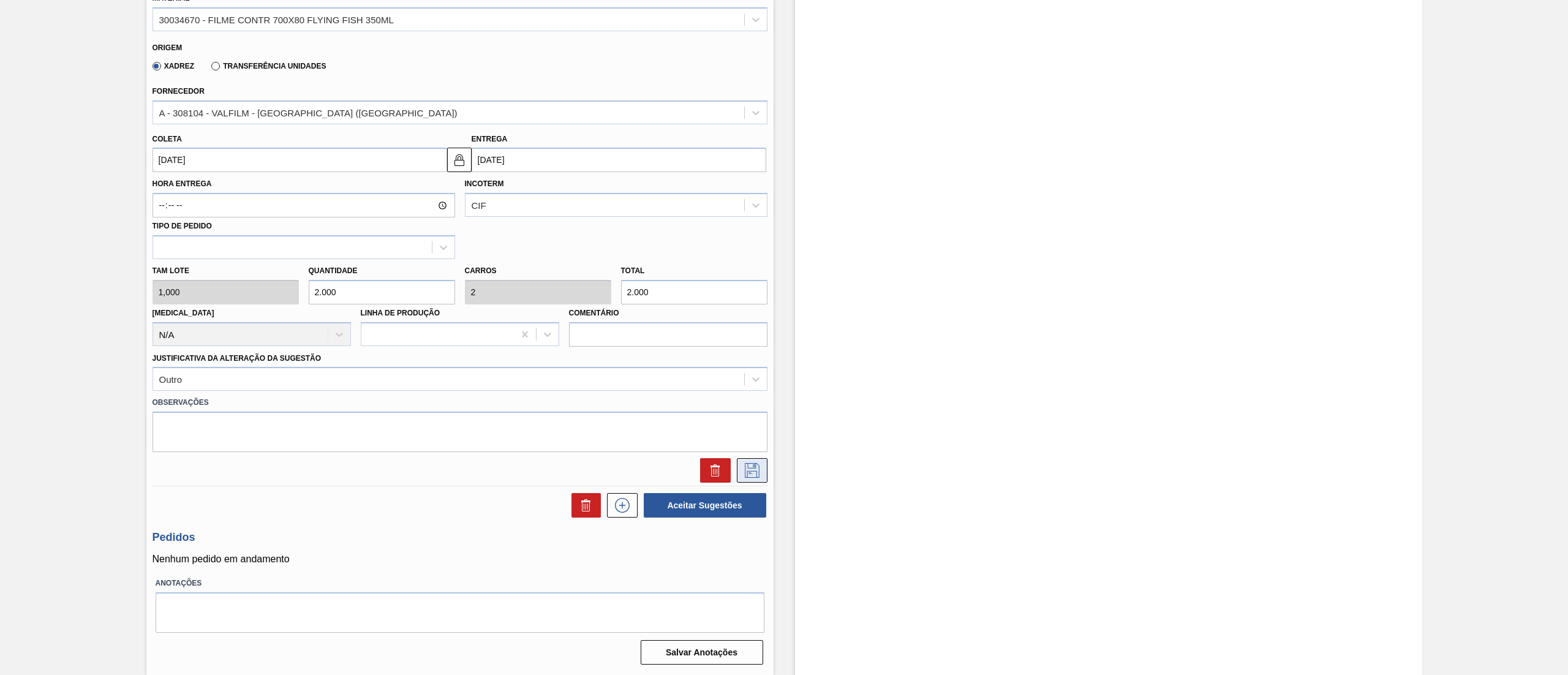
type input "2.000"
click at [757, 477] on icon at bounding box center [752, 471] width 14 height 14
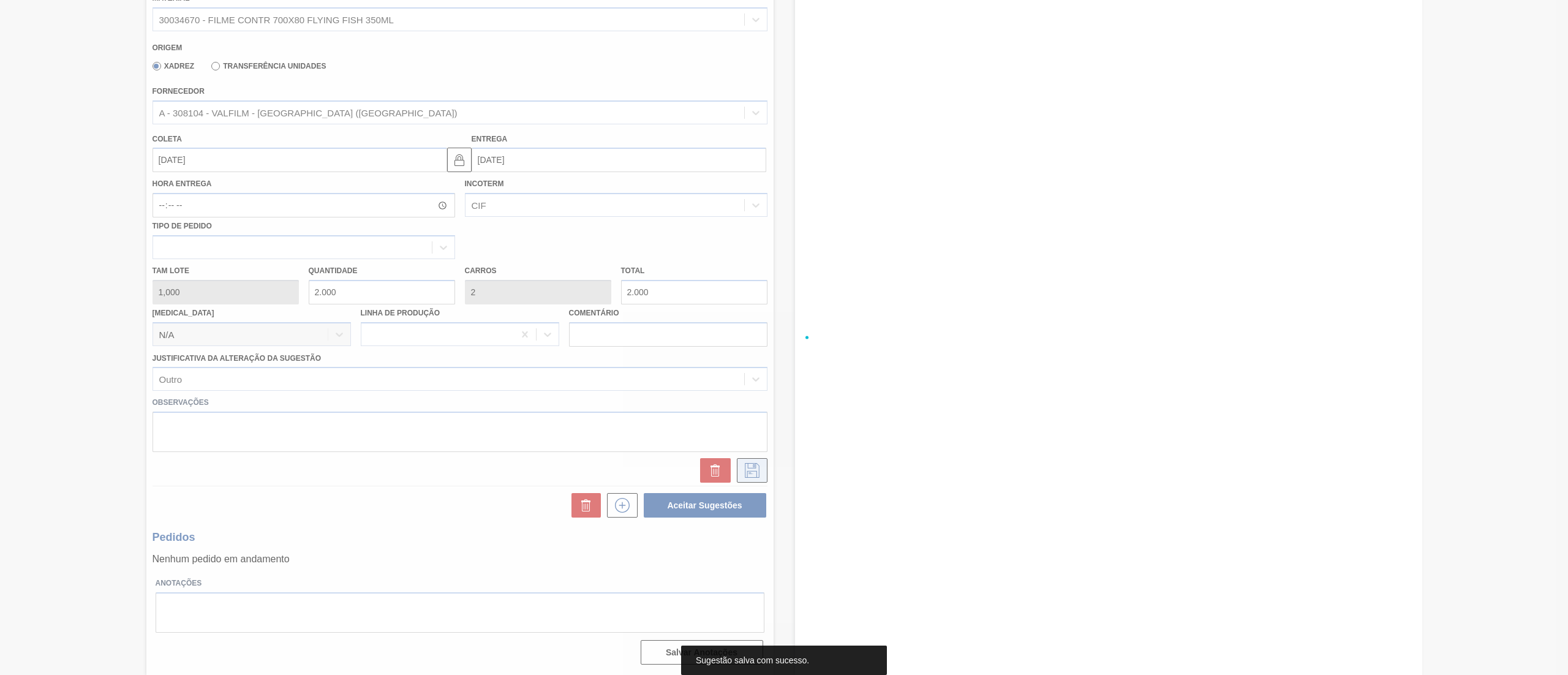
scroll to position [0, 0]
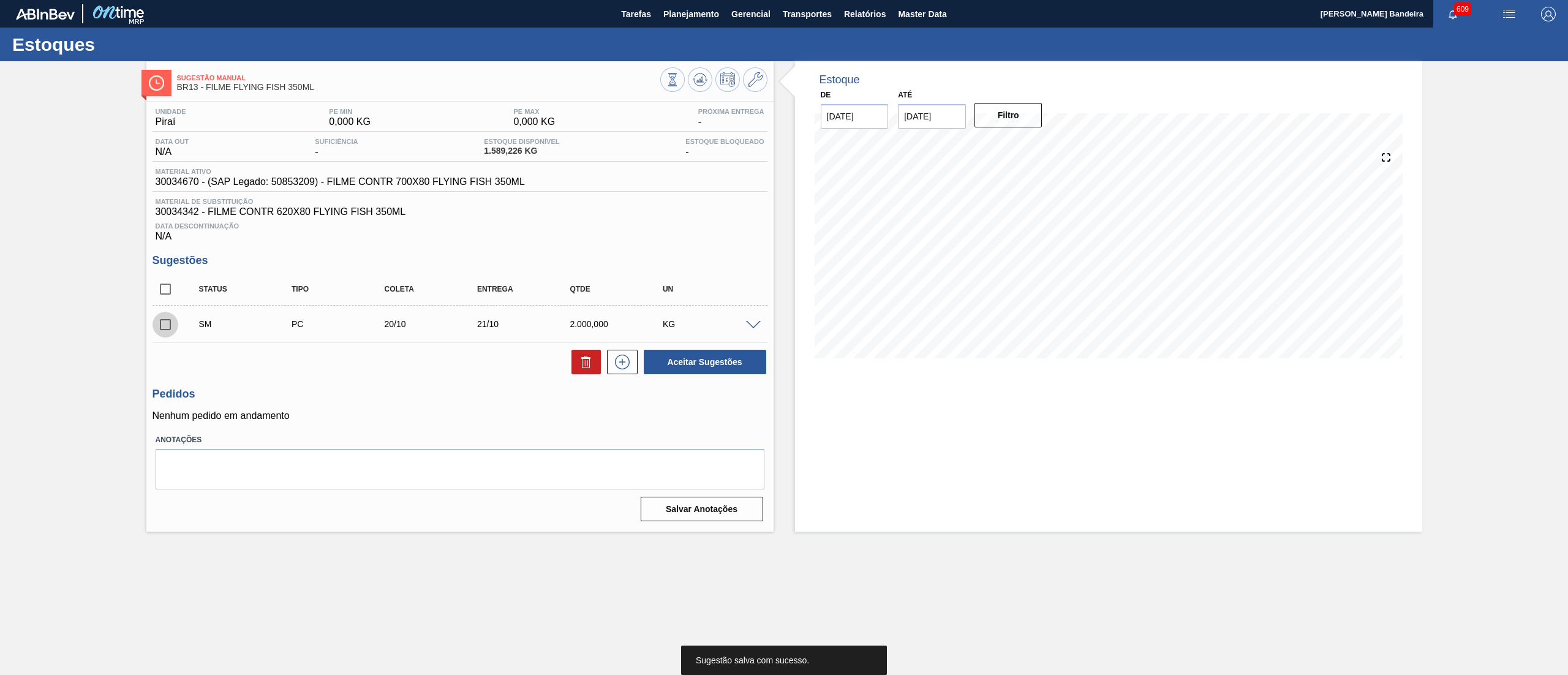
click at [165, 330] on input "checkbox" at bounding box center [165, 325] width 26 height 26
click at [737, 376] on div "Aceitar Sugestões" at bounding box center [702, 361] width 129 height 27
click at [734, 366] on button "Aceitar Sugestões" at bounding box center [705, 362] width 122 height 24
checkbox input "false"
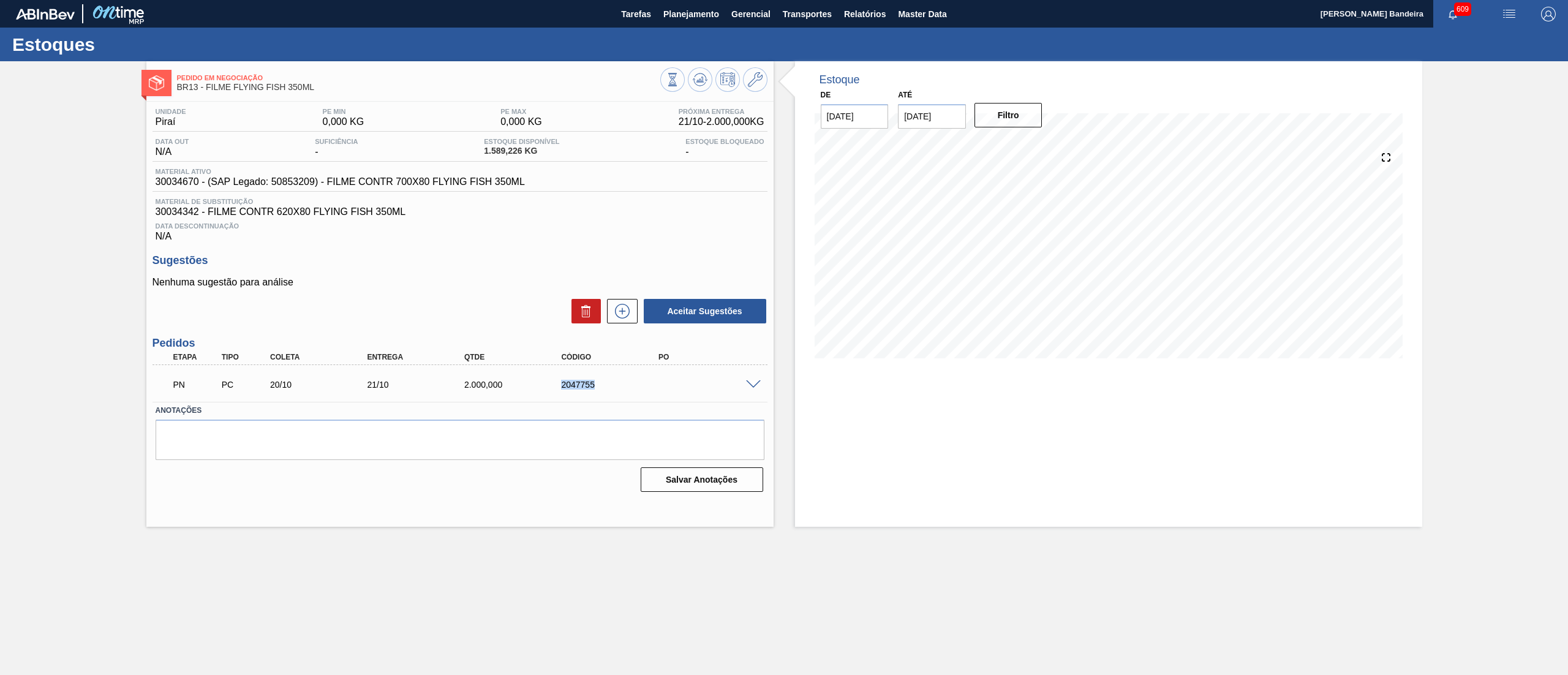
drag, startPoint x: 610, startPoint y: 391, endPoint x: 542, endPoint y: 391, distance: 68.0
click at [542, 391] on div "PN PC 20/10 21/10 2.000,000 2047755" at bounding box center [457, 384] width 583 height 24
copy div "2047755"
